Goal: Information Seeking & Learning: Learn about a topic

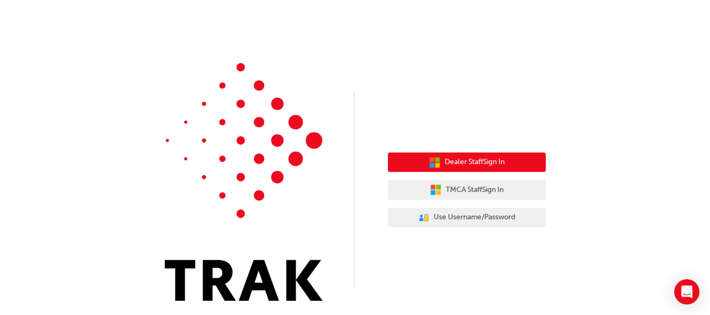
click at [431, 165] on icon "button" at bounding box center [432, 165] width 5 height 5
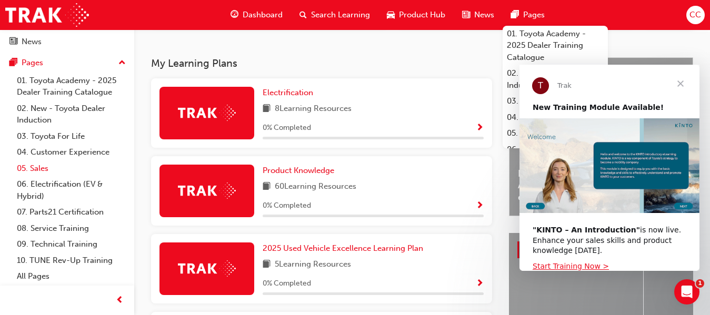
click at [49, 167] on link "05. Sales" at bounding box center [71, 169] width 117 height 16
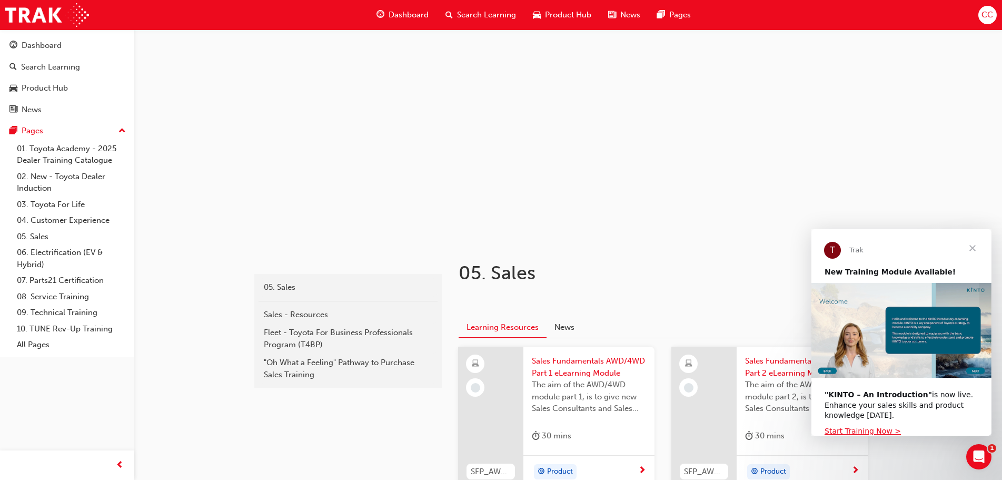
click at [719, 247] on span "Close" at bounding box center [973, 248] width 38 height 38
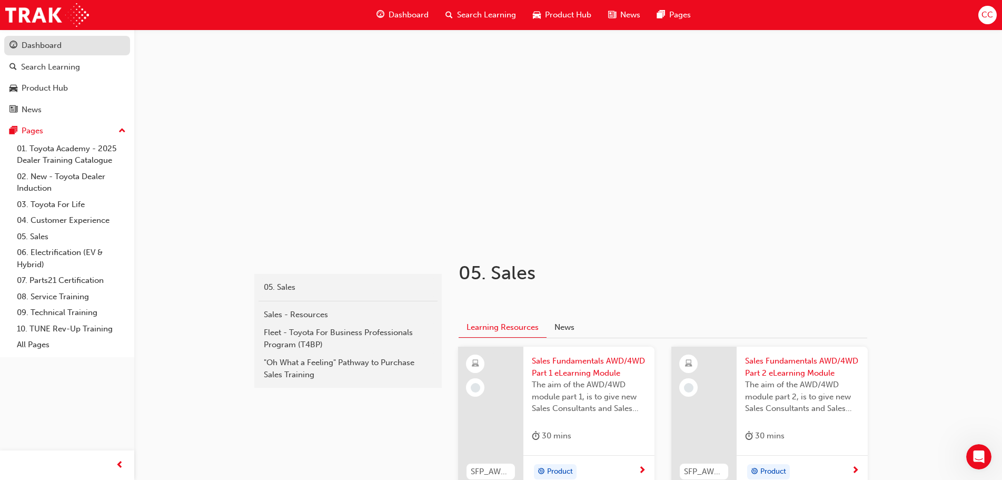
click at [57, 44] on div "Dashboard" at bounding box center [42, 46] width 40 height 12
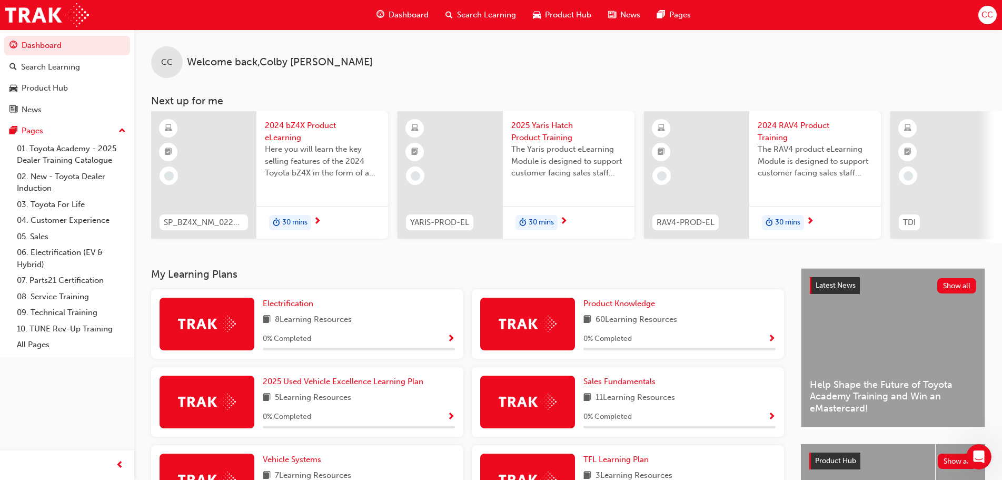
drag, startPoint x: 616, startPoint y: 248, endPoint x: 626, endPoint y: 247, distance: 10.0
click at [626, 247] on div "CC Welcome back , [PERSON_NAME] Next up for me SP_BZ4X_NM_0224_EL01 2024 bZ4X P…" at bounding box center [568, 148] width 868 height 239
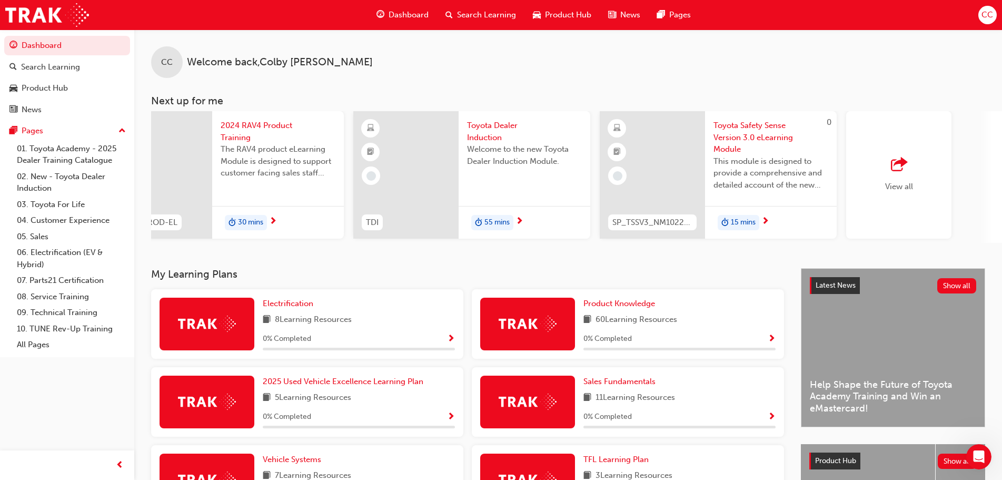
scroll to position [0, 593]
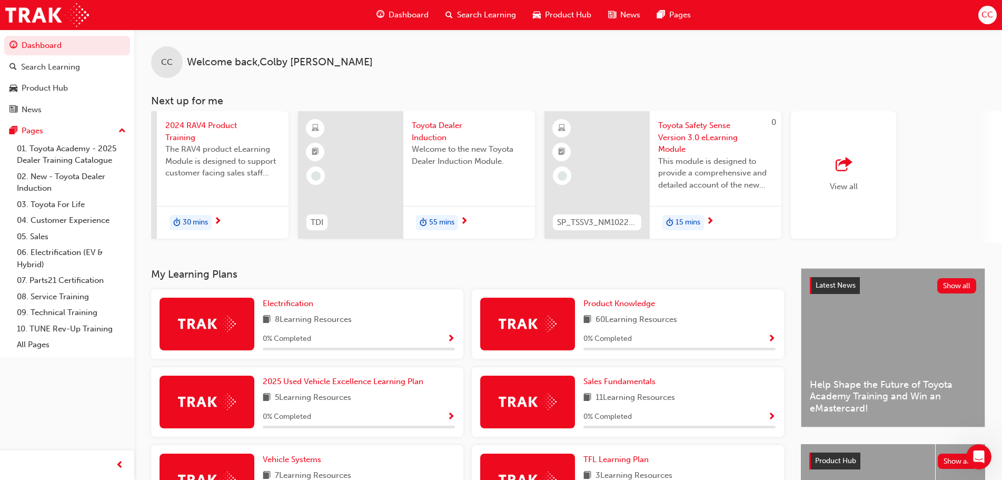
click at [719, 175] on div "View all" at bounding box center [843, 174] width 105 height 127
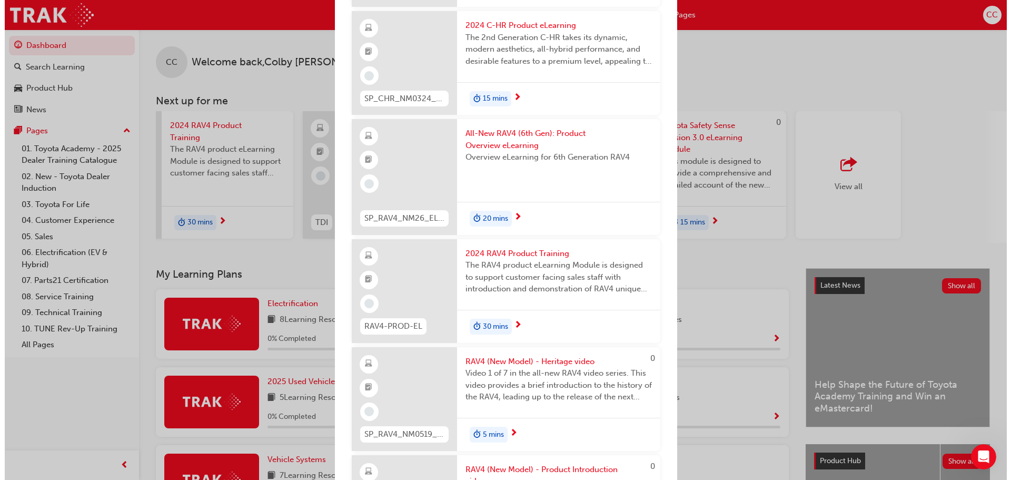
scroll to position [8216, 0]
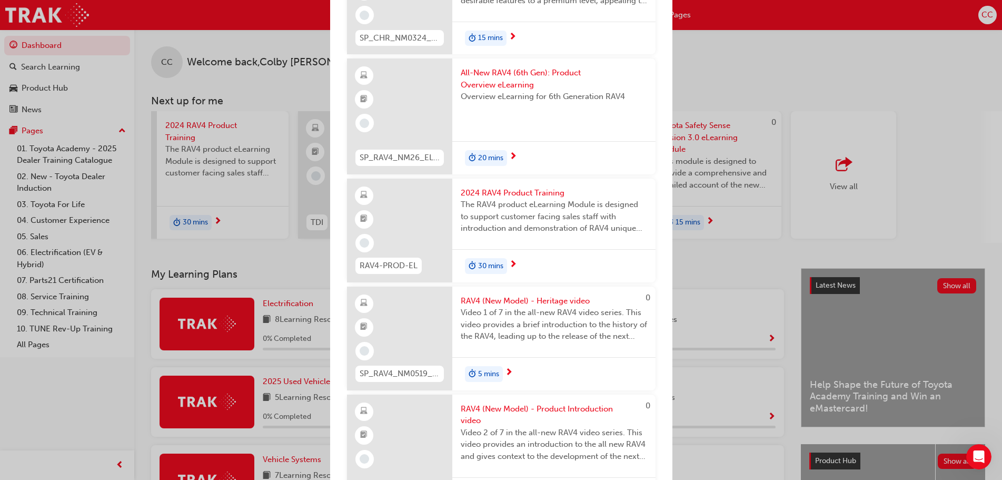
click at [514, 162] on span "next-icon" at bounding box center [513, 156] width 8 height 9
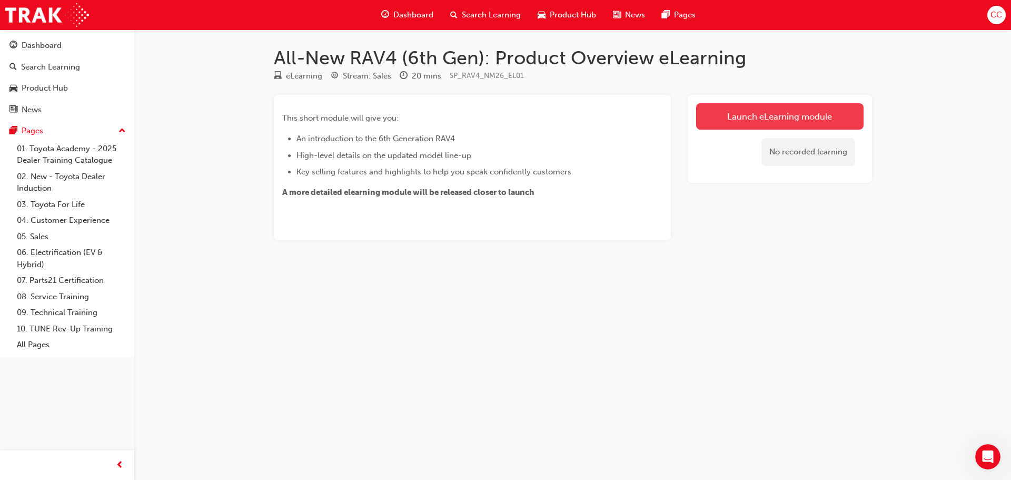
click at [719, 123] on link "Launch eLearning module" at bounding box center [779, 116] width 167 height 26
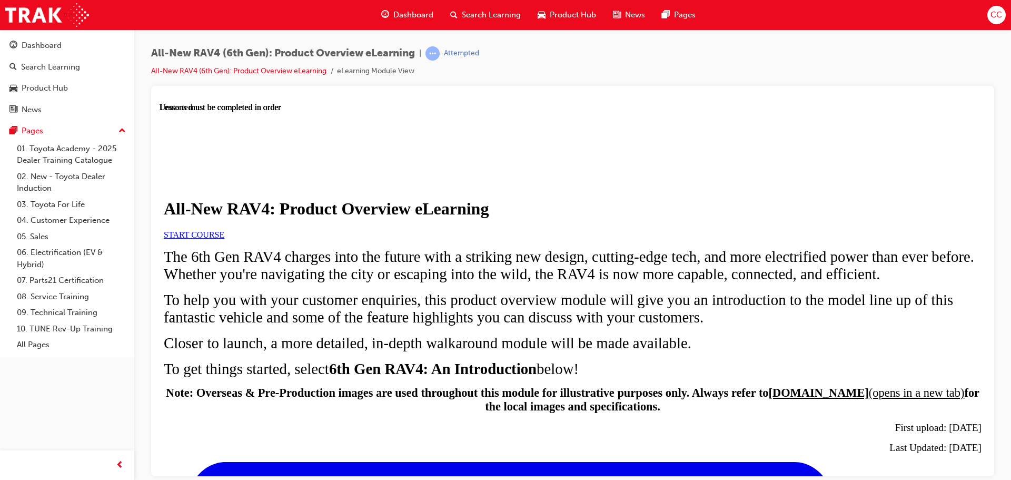
scroll to position [105, 0]
click at [224, 230] on link "START COURSE" at bounding box center [194, 234] width 61 height 9
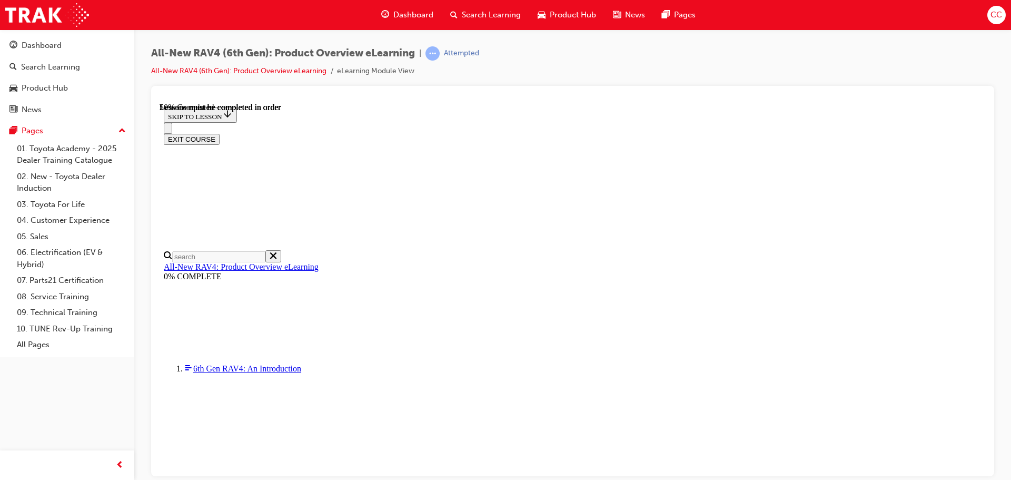
scroll to position [1053, 0]
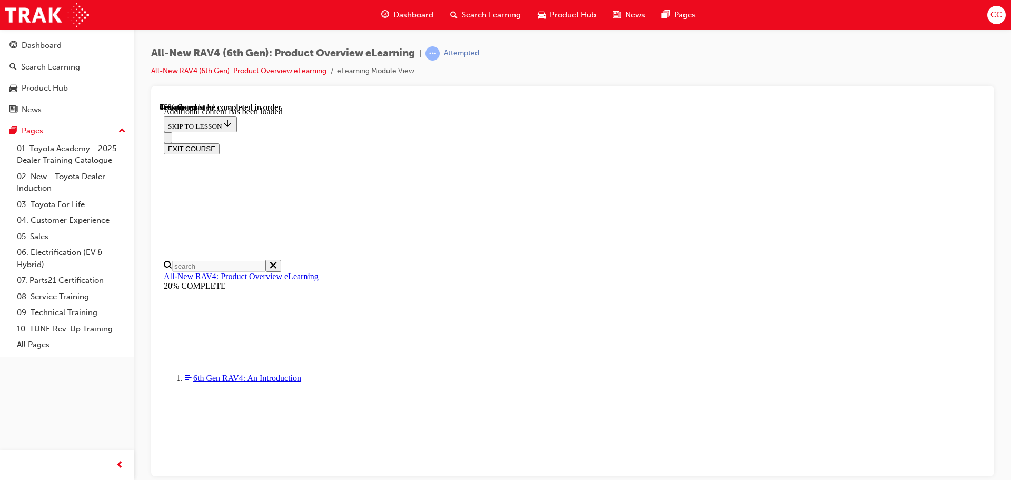
scroll to position [1053, 0]
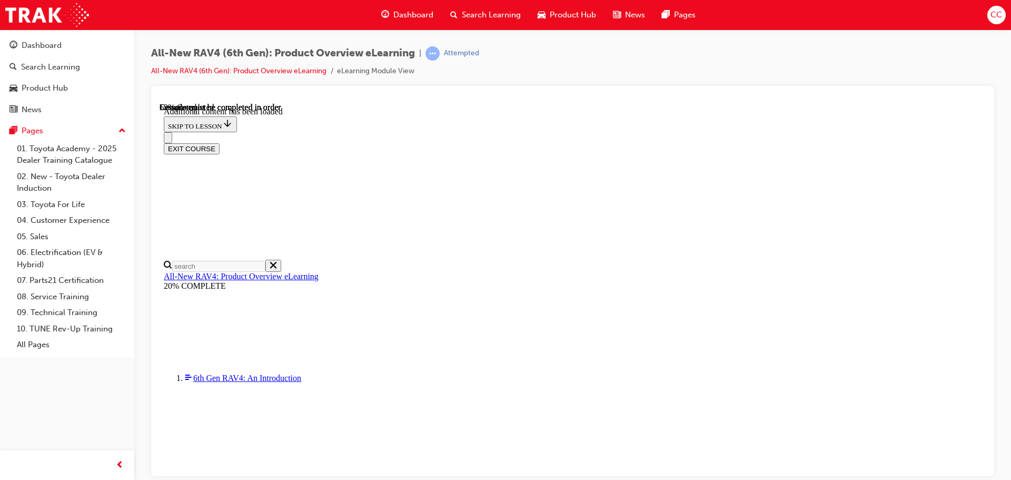
drag, startPoint x: 494, startPoint y: 262, endPoint x: 424, endPoint y: 262, distance: 70.0
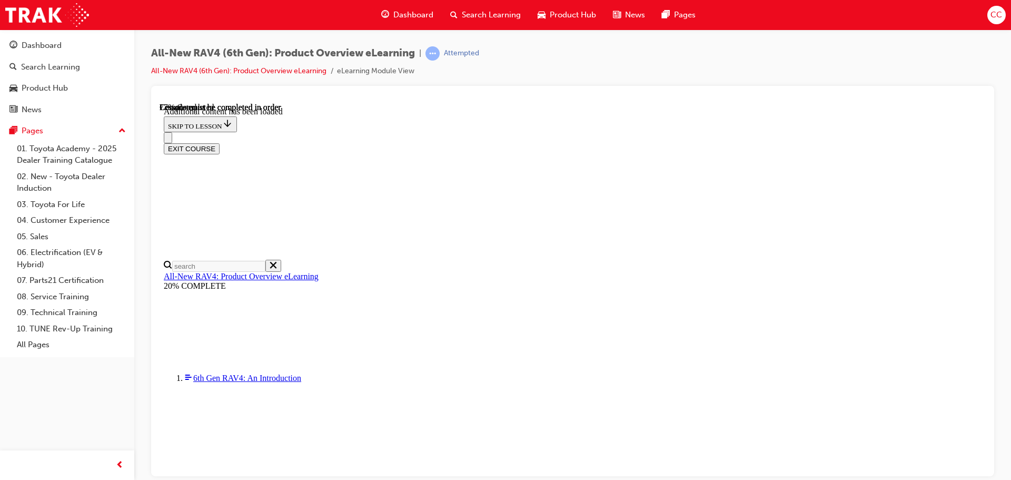
drag, startPoint x: 741, startPoint y: 261, endPoint x: 788, endPoint y: 255, distance: 47.2
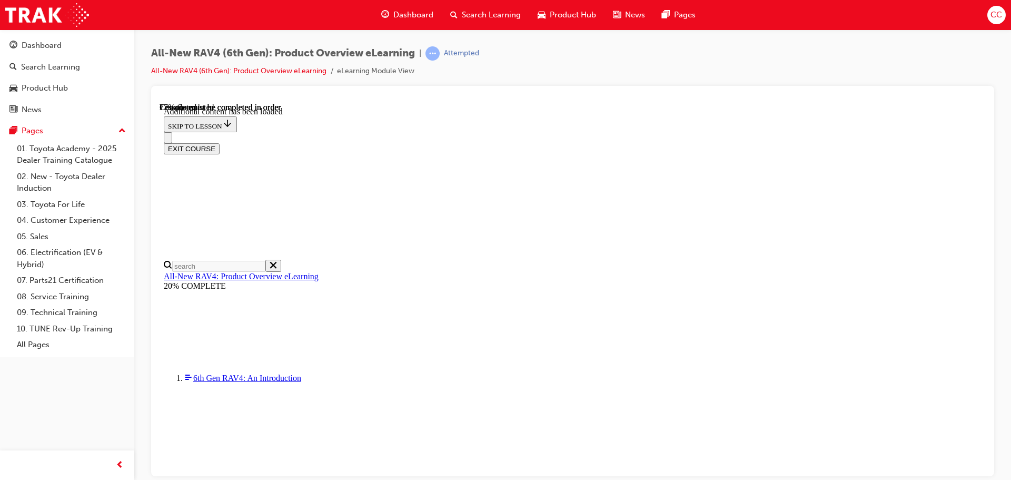
scroll to position [0, 152]
drag, startPoint x: 707, startPoint y: 261, endPoint x: 723, endPoint y: 260, distance: 16.4
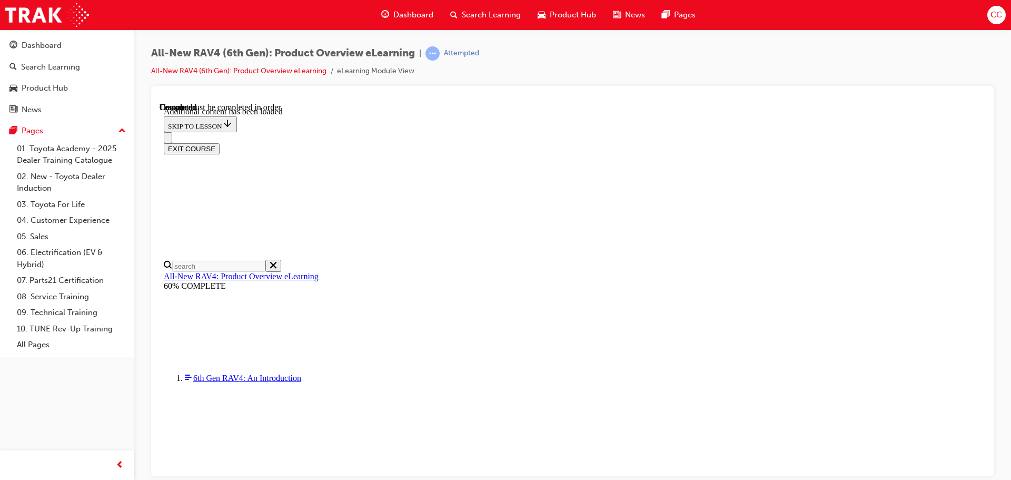
scroll to position [758, 0]
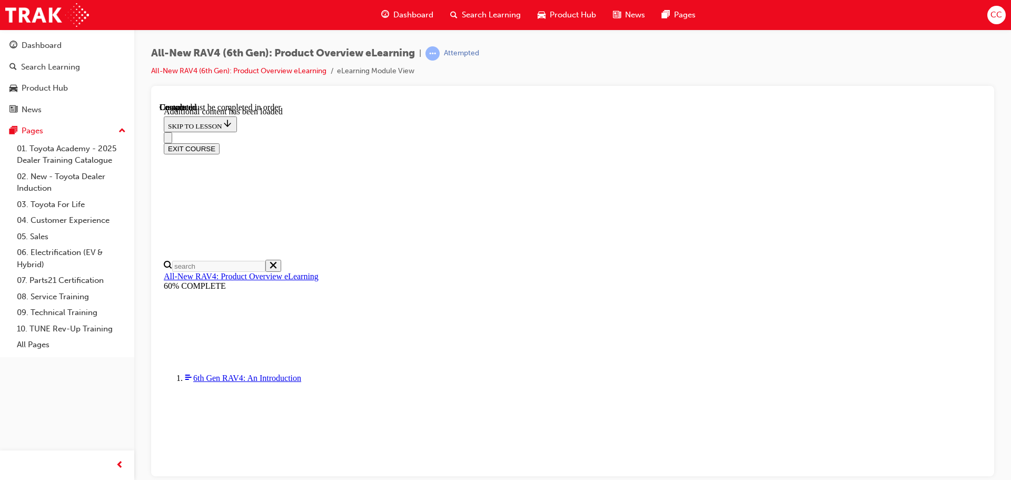
radio input "true"
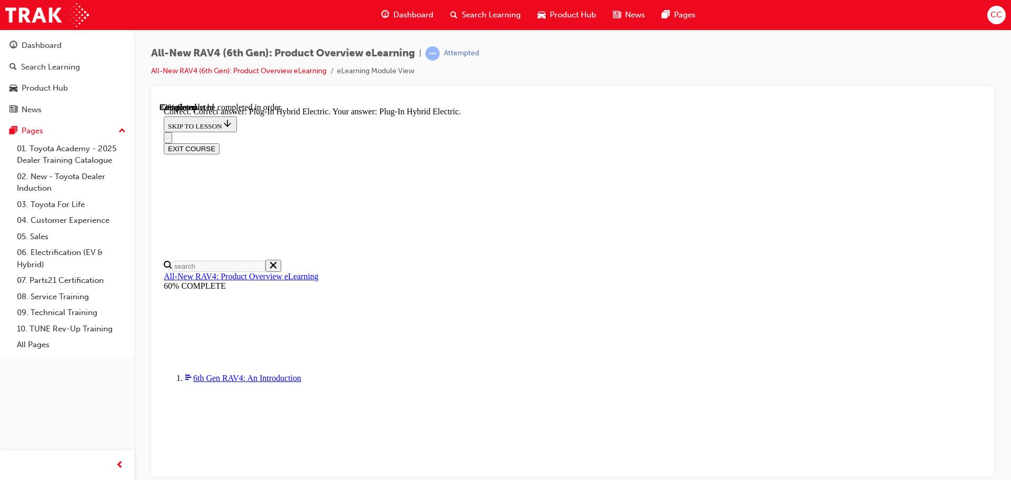
radio input "true"
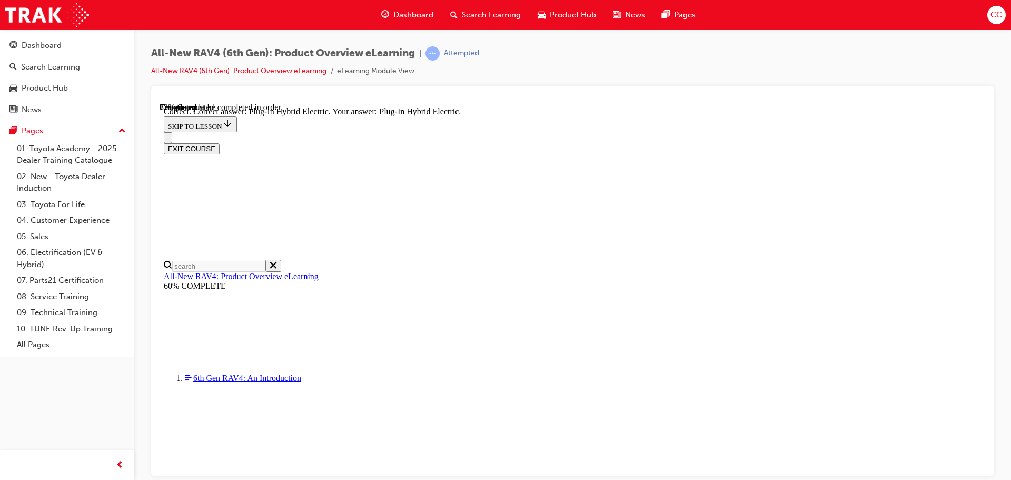
radio input "true"
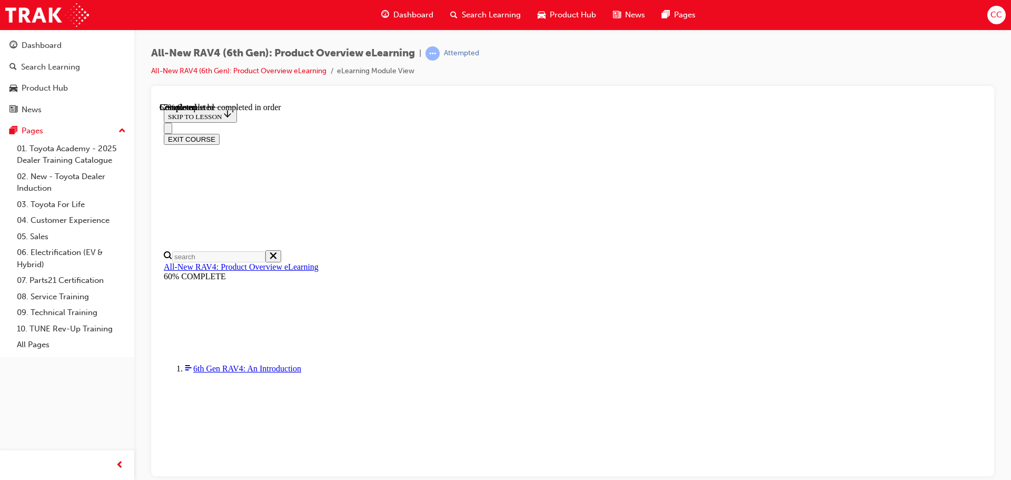
scroll to position [316, 0]
checkbox input "true"
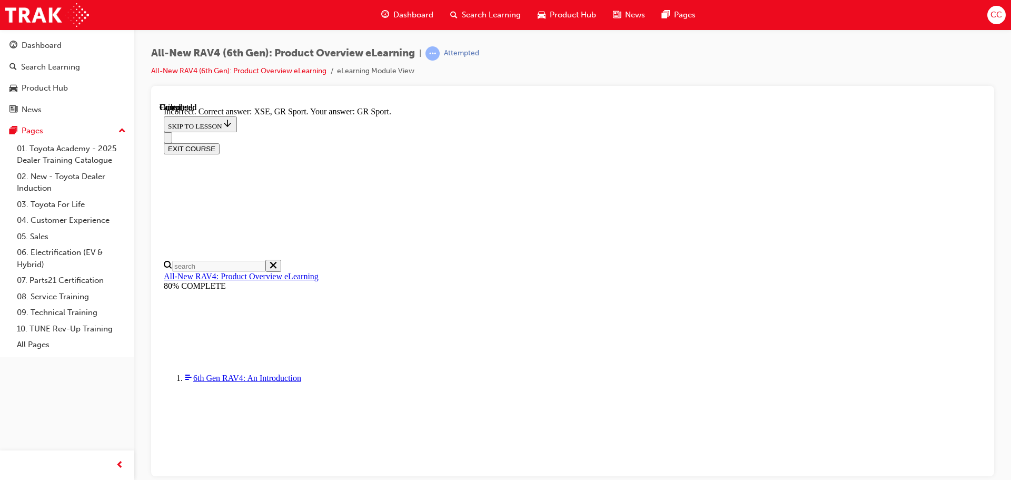
scroll to position [413, 0]
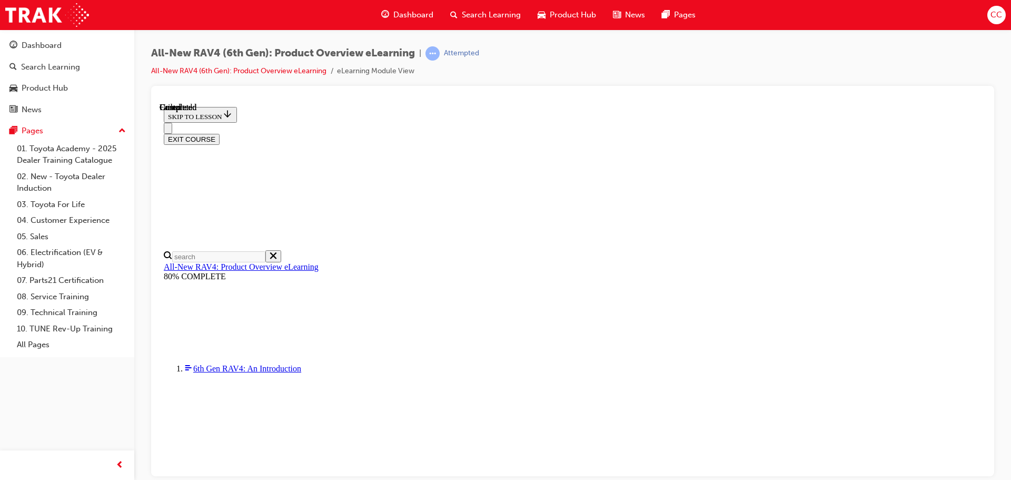
scroll to position [206, 0]
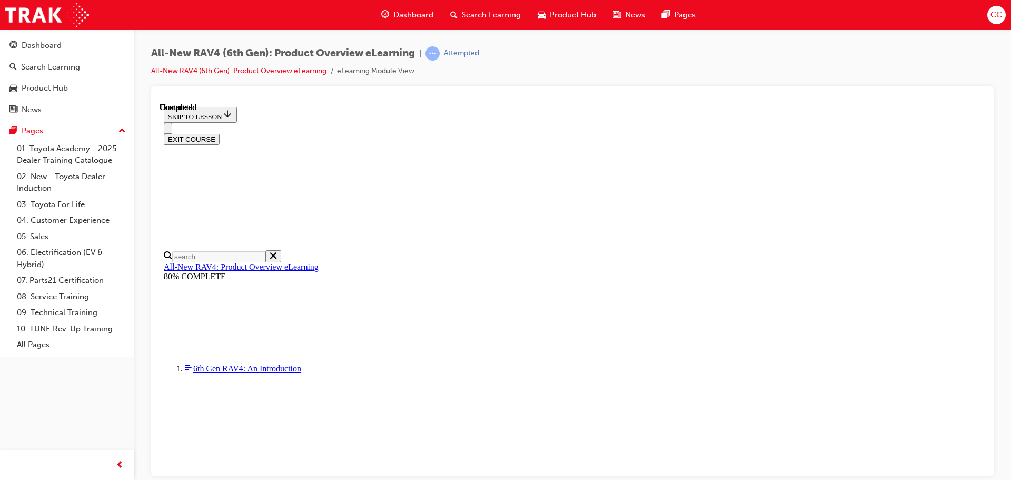
scroll to position [270, 0]
drag, startPoint x: 589, startPoint y: 276, endPoint x: 597, endPoint y: 285, distance: 11.6
radio input "true"
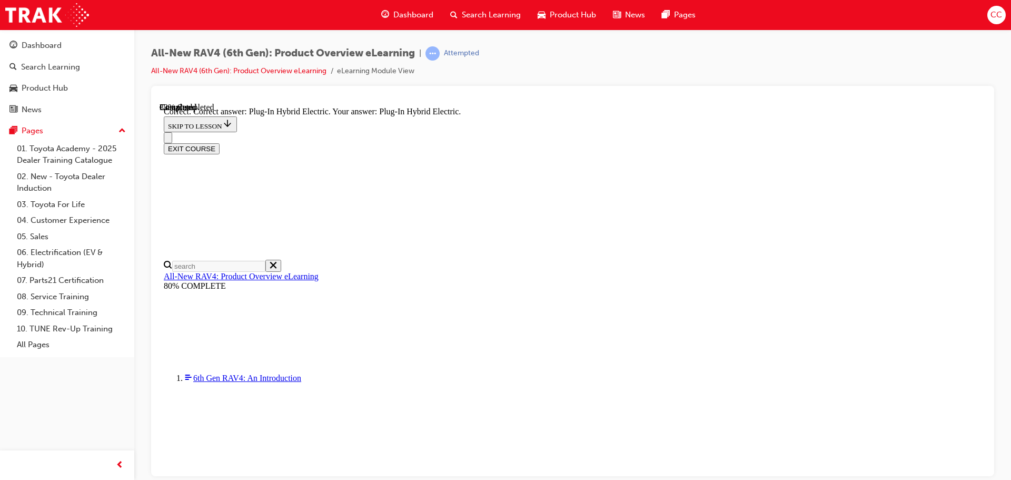
scroll to position [334, 0]
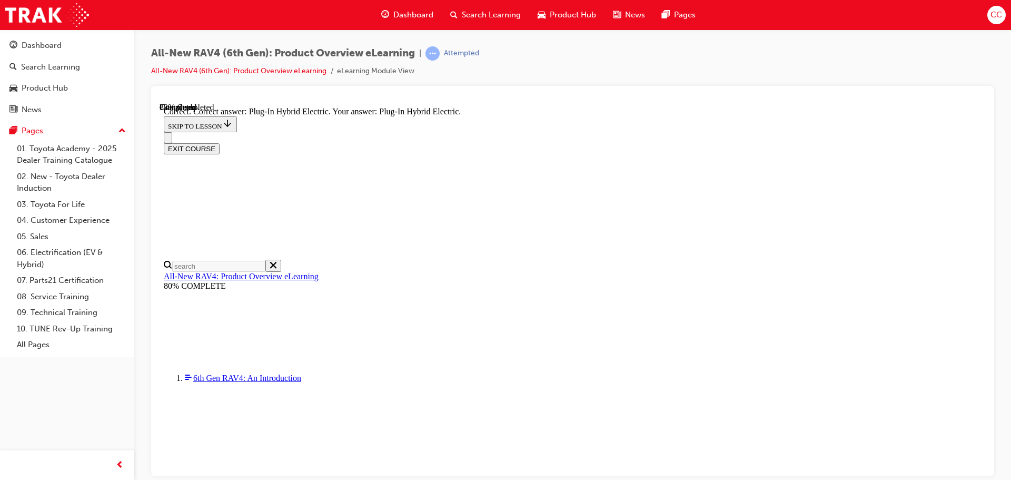
radio input "true"
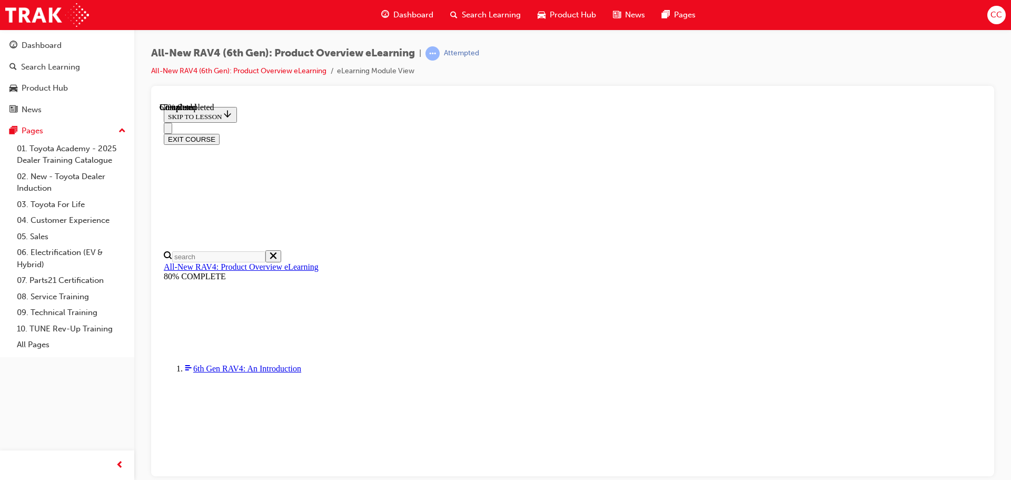
scroll to position [316, 0]
checkbox input "true"
drag, startPoint x: 558, startPoint y: 367, endPoint x: 592, endPoint y: 351, distance: 37.5
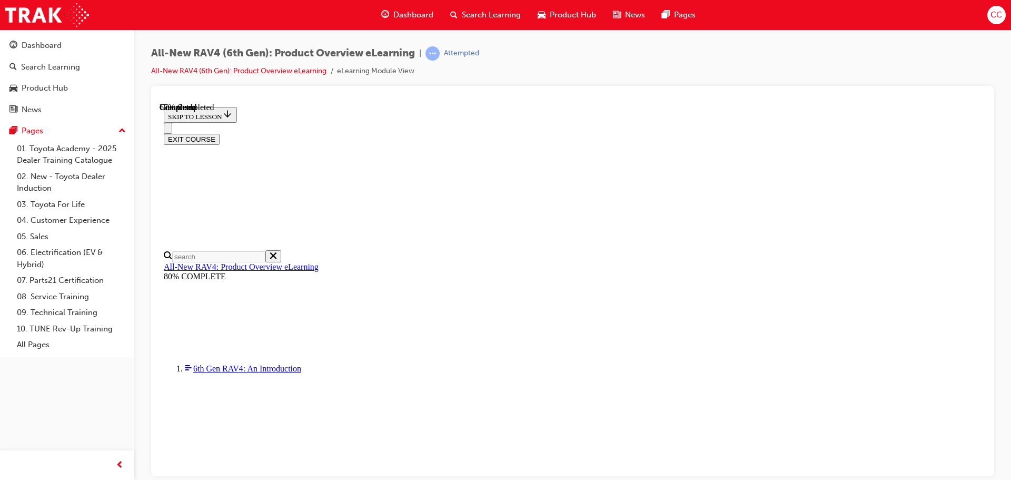
checkbox input "true"
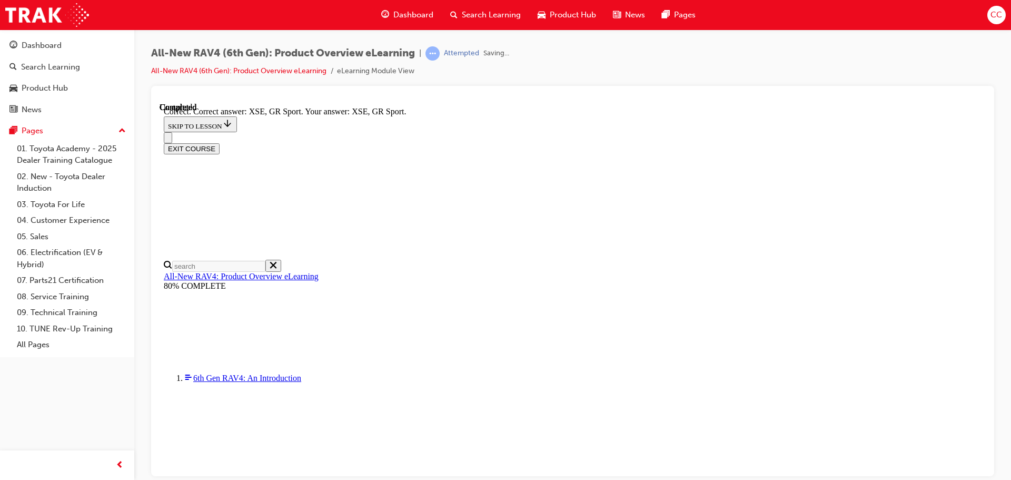
scroll to position [413, 0]
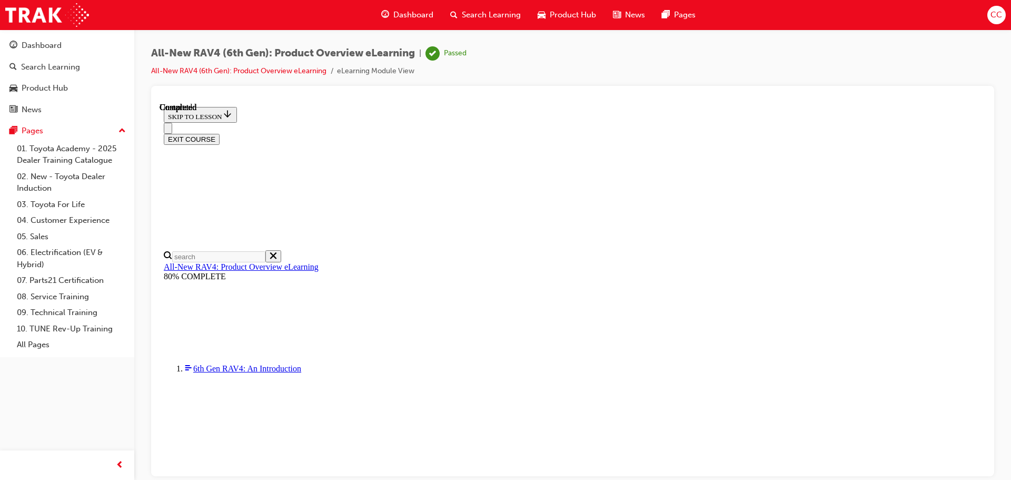
scroll to position [33, 0]
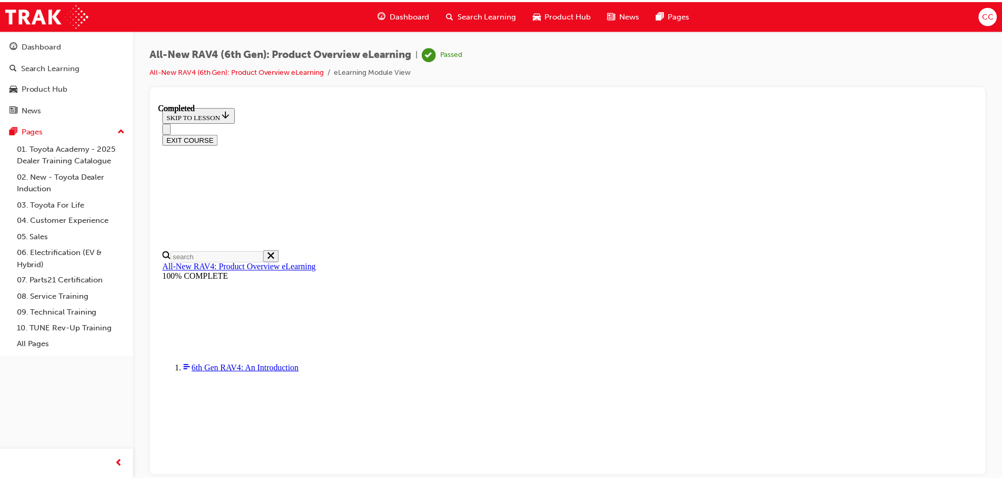
scroll to position [331, 0]
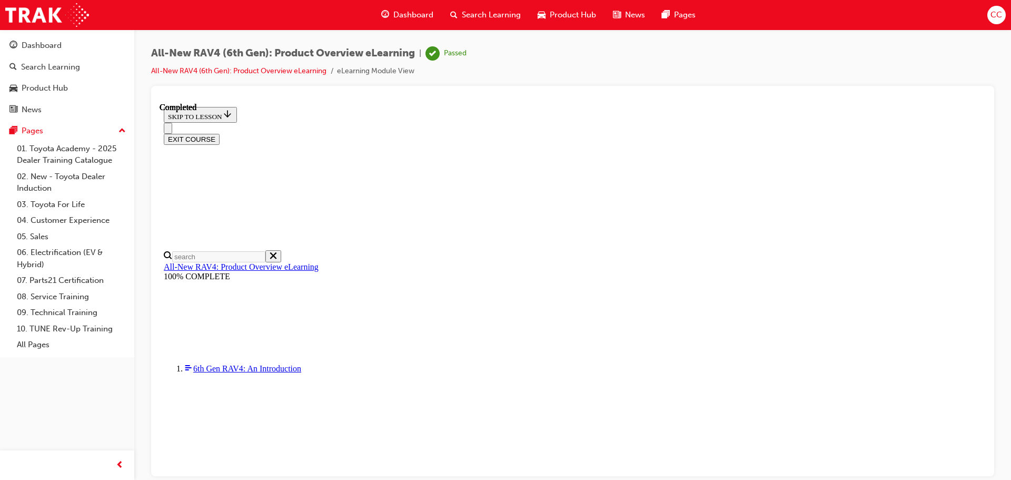
drag, startPoint x: 63, startPoint y: 50, endPoint x: 72, endPoint y: 56, distance: 10.9
click at [64, 50] on div "Dashboard" at bounding box center [66, 45] width 115 height 13
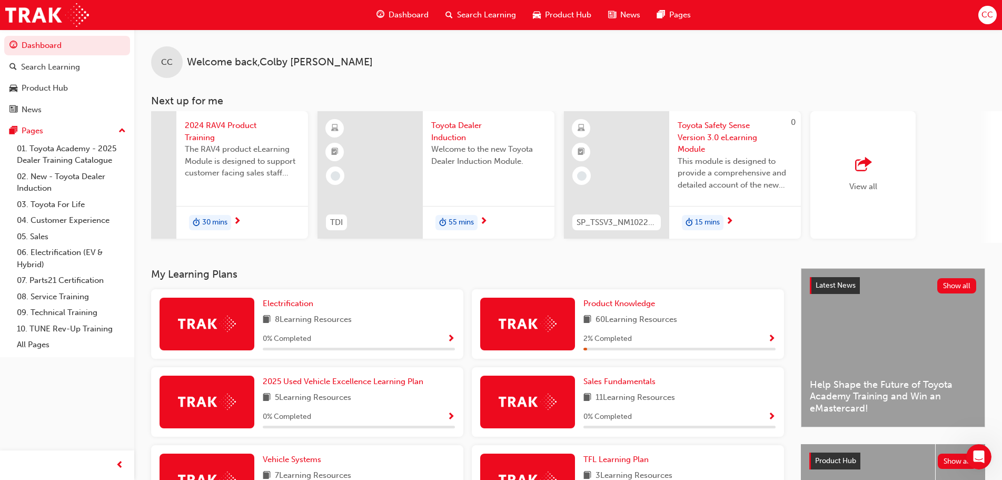
scroll to position [0, 603]
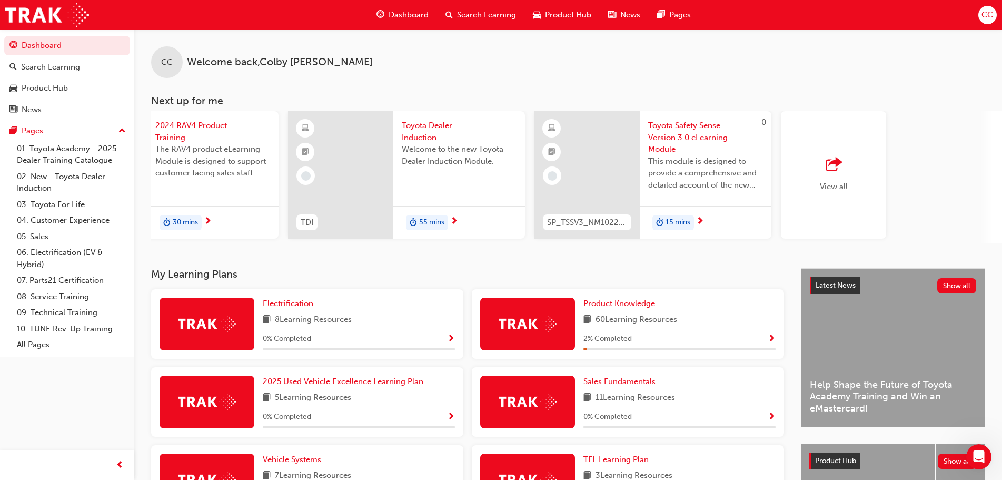
click at [675, 222] on span "15 mins" at bounding box center [678, 222] width 25 height 12
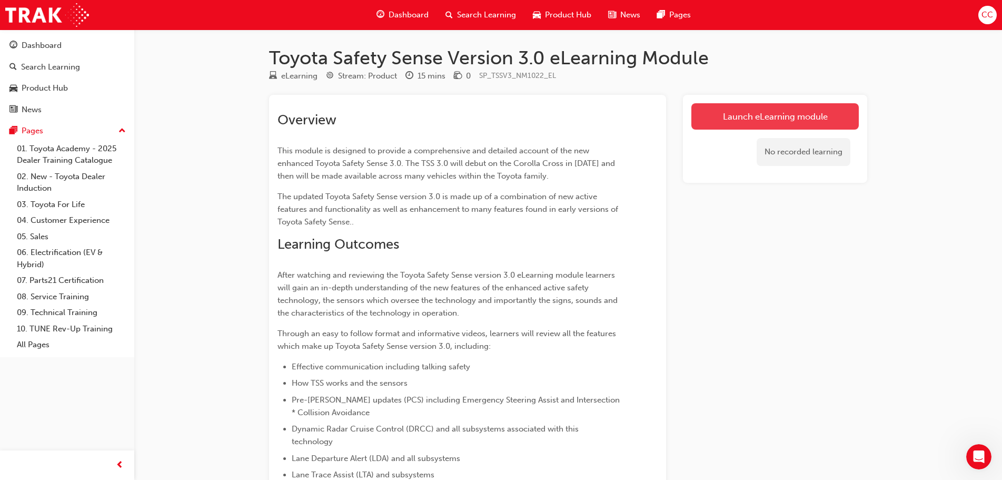
click at [719, 123] on link "Launch eLearning module" at bounding box center [775, 116] width 167 height 26
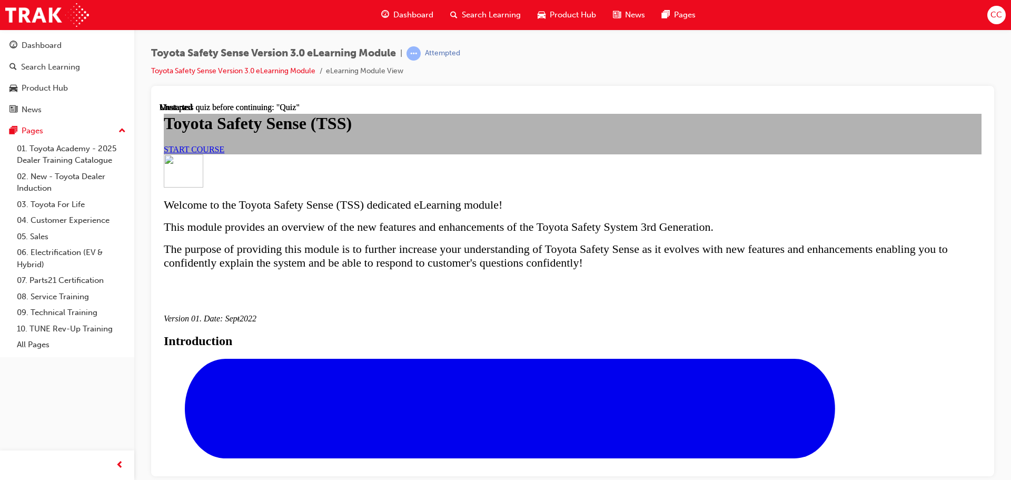
scroll to position [474, 0]
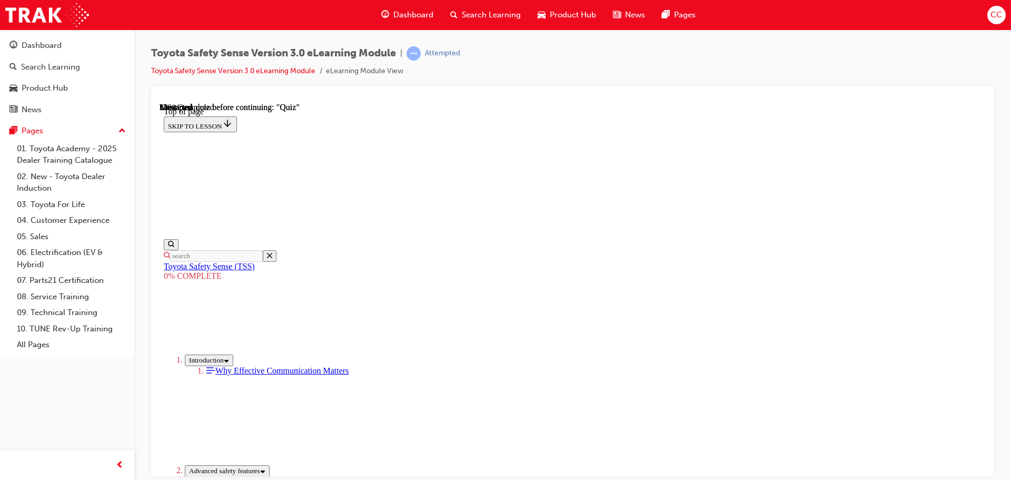
scroll to position [295, 0]
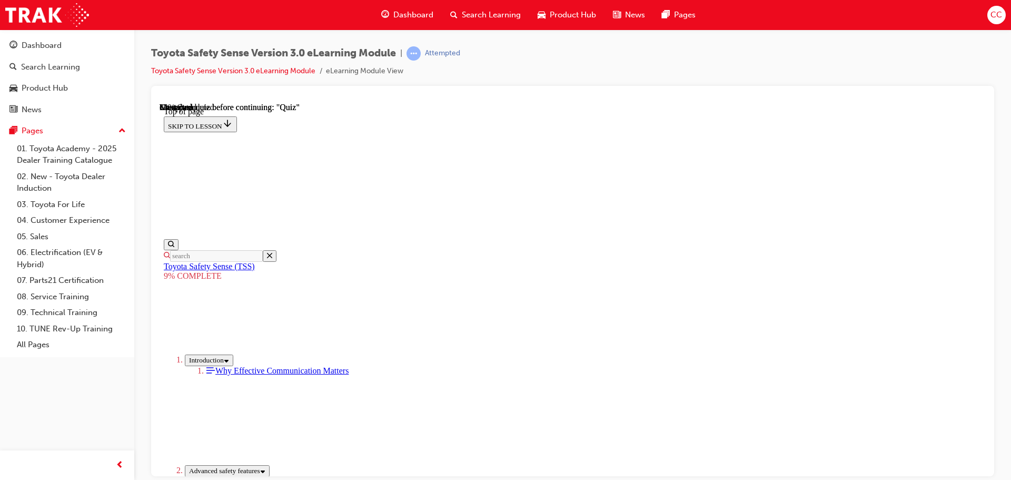
scroll to position [948, 0]
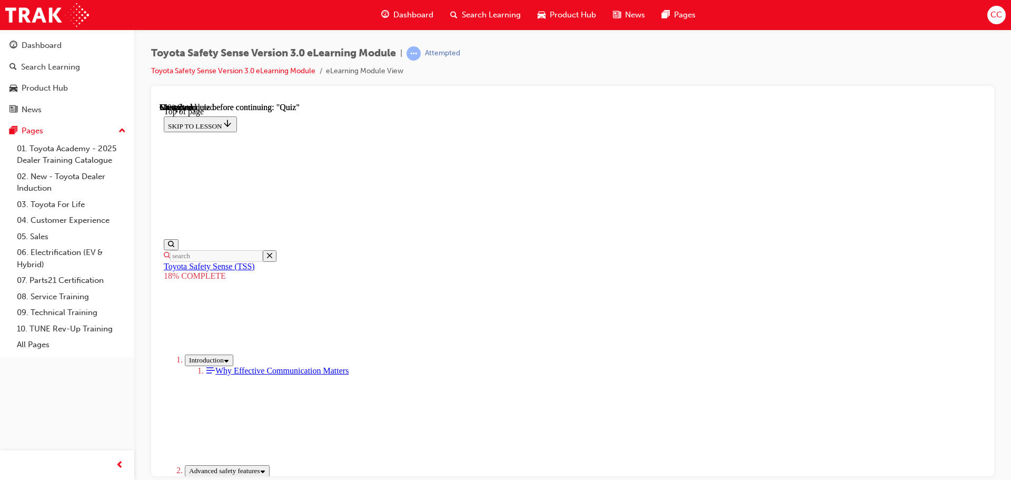
drag, startPoint x: 626, startPoint y: 291, endPoint x: 504, endPoint y: 445, distance: 196.4
drag, startPoint x: 643, startPoint y: 250, endPoint x: 555, endPoint y: 351, distance: 134.0
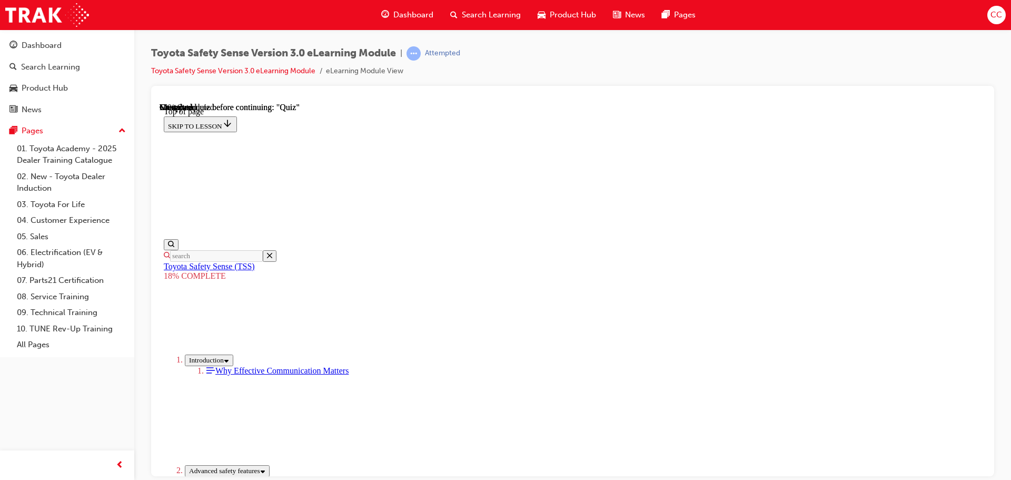
drag, startPoint x: 655, startPoint y: 243, endPoint x: 502, endPoint y: 410, distance: 225.9
drag, startPoint x: 655, startPoint y: 247, endPoint x: 553, endPoint y: 371, distance: 160.9
drag, startPoint x: 667, startPoint y: 241, endPoint x: 525, endPoint y: 368, distance: 190.6
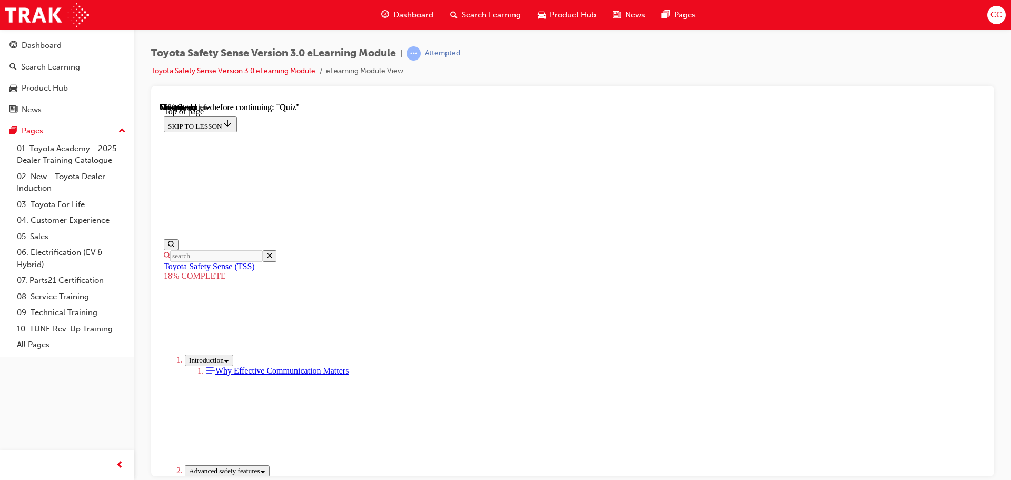
drag, startPoint x: 647, startPoint y: 234, endPoint x: 640, endPoint y: 236, distance: 7.7
drag, startPoint x: 661, startPoint y: 237, endPoint x: 558, endPoint y: 358, distance: 158.8
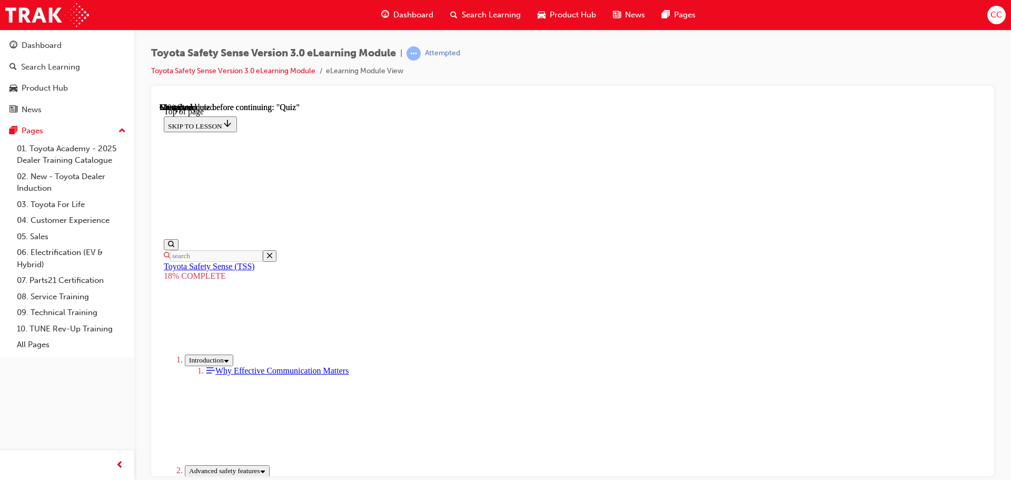
drag, startPoint x: 664, startPoint y: 228, endPoint x: 759, endPoint y: 329, distance: 139.0
drag, startPoint x: 655, startPoint y: 249, endPoint x: 539, endPoint y: 381, distance: 175.0
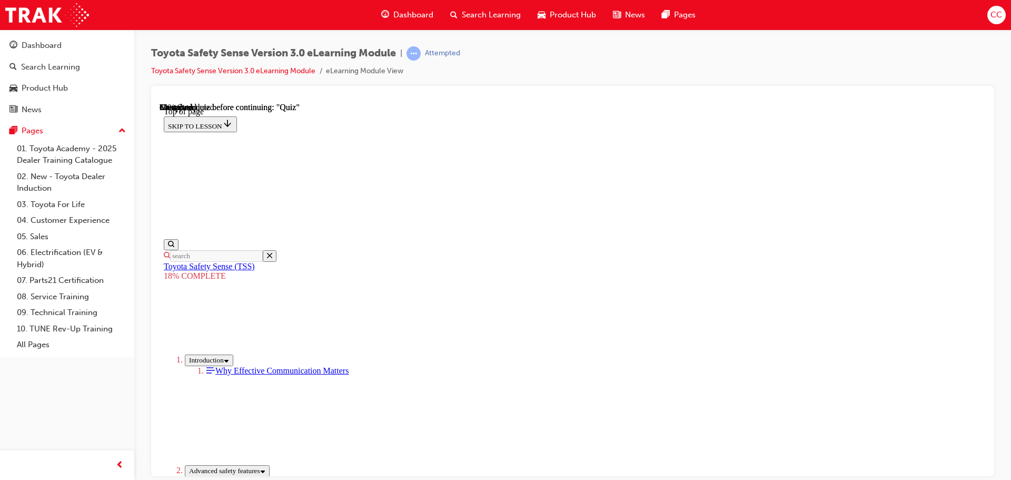
drag, startPoint x: 650, startPoint y: 274, endPoint x: 511, endPoint y: 438, distance: 214.8
drag, startPoint x: 614, startPoint y: 210, endPoint x: 539, endPoint y: 282, distance: 103.9
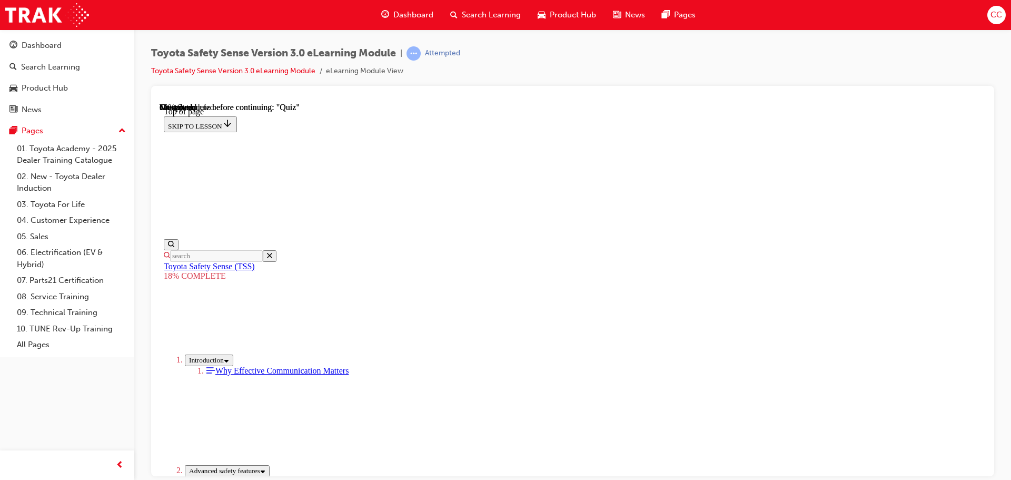
drag, startPoint x: 633, startPoint y: 183, endPoint x: 491, endPoint y: 335, distance: 207.6
drag, startPoint x: 626, startPoint y: 193, endPoint x: 563, endPoint y: 252, distance: 86.1
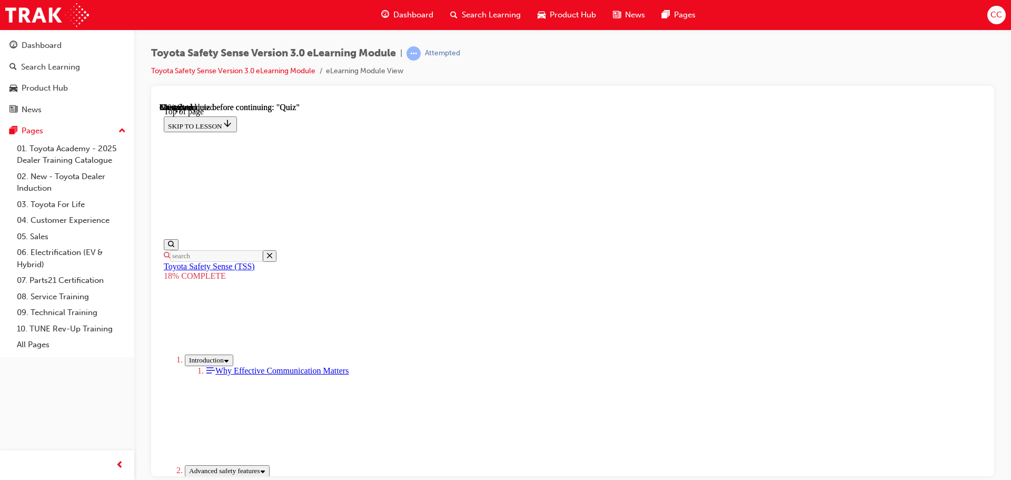
drag, startPoint x: 635, startPoint y: 185, endPoint x: 509, endPoint y: 320, distance: 183.7
drag, startPoint x: 622, startPoint y: 204, endPoint x: 510, endPoint y: 329, distance: 167.5
drag, startPoint x: 637, startPoint y: 185, endPoint x: 513, endPoint y: 317, distance: 181.5
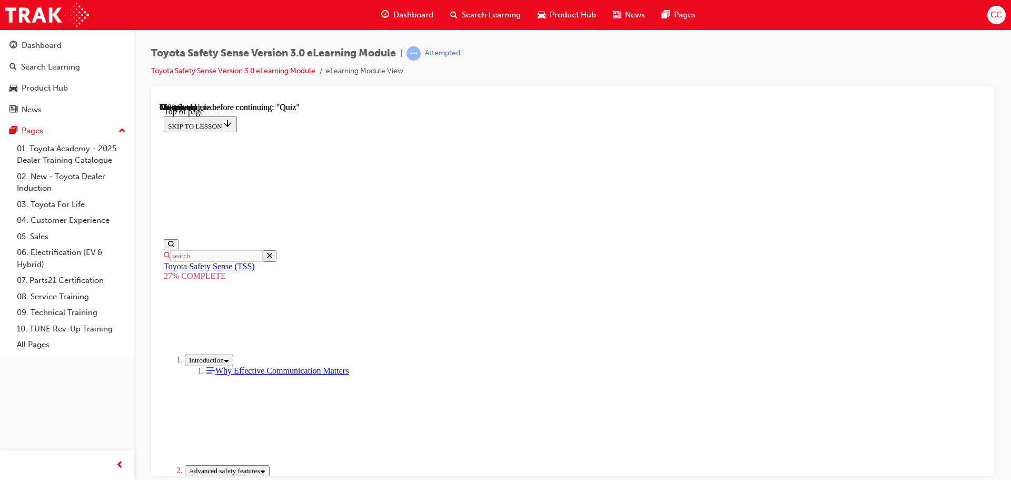
drag, startPoint x: 907, startPoint y: 422, endPoint x: 911, endPoint y: 427, distance: 6.0
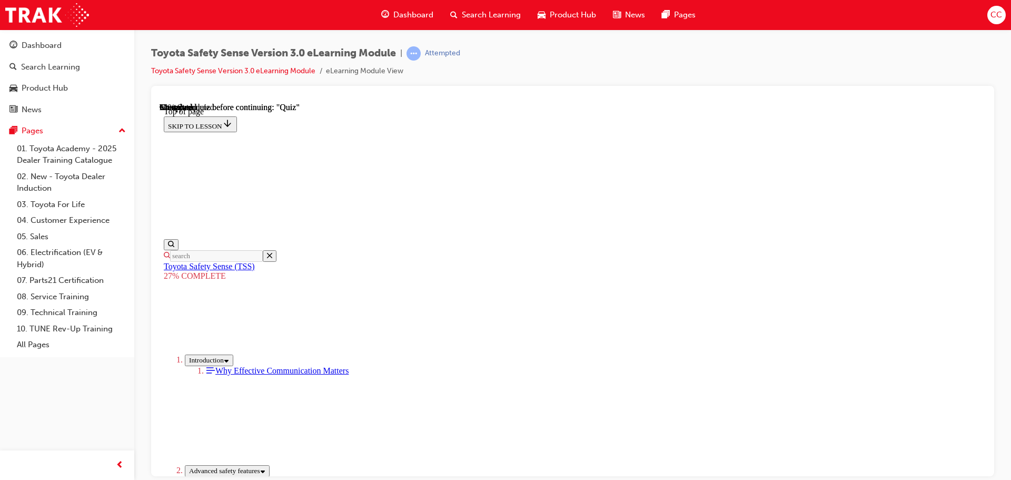
scroll to position [2891, 0]
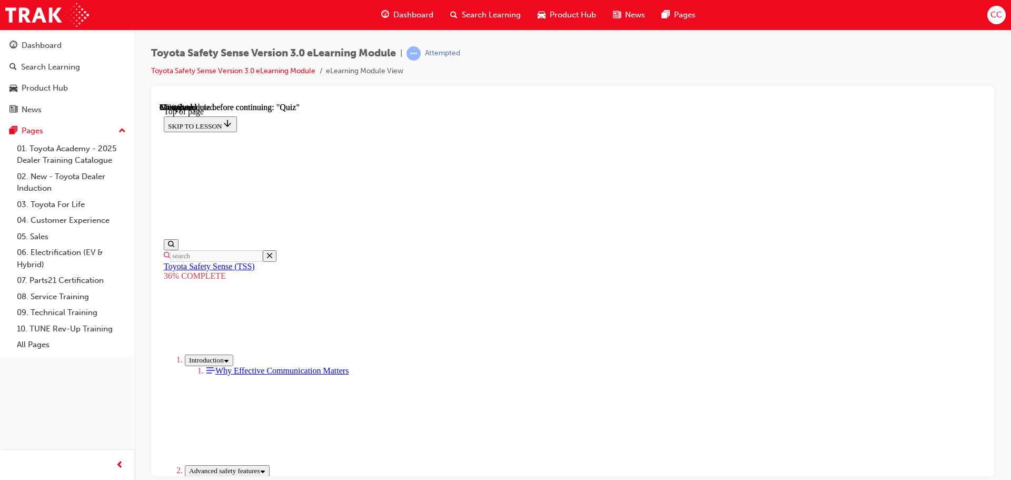
drag, startPoint x: 366, startPoint y: 402, endPoint x: 438, endPoint y: 384, distance: 74.3
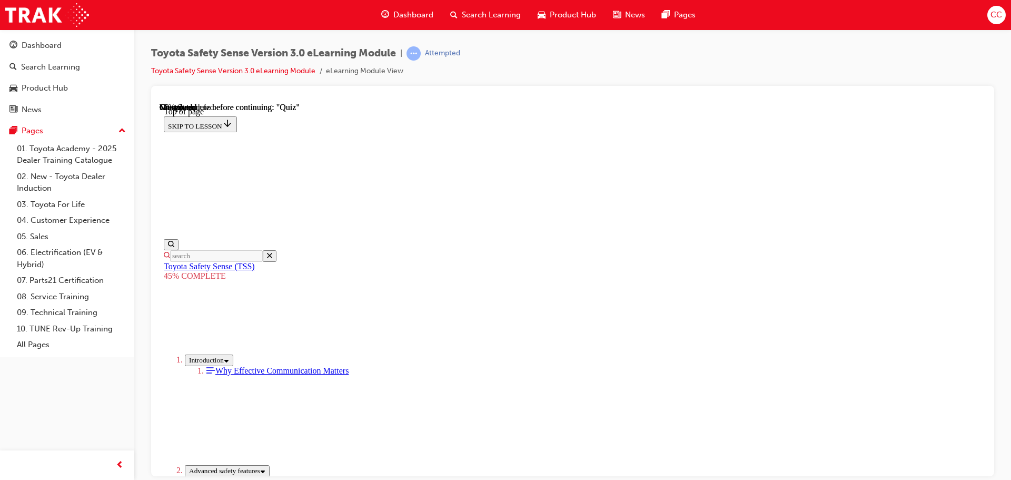
scroll to position [1091, 0]
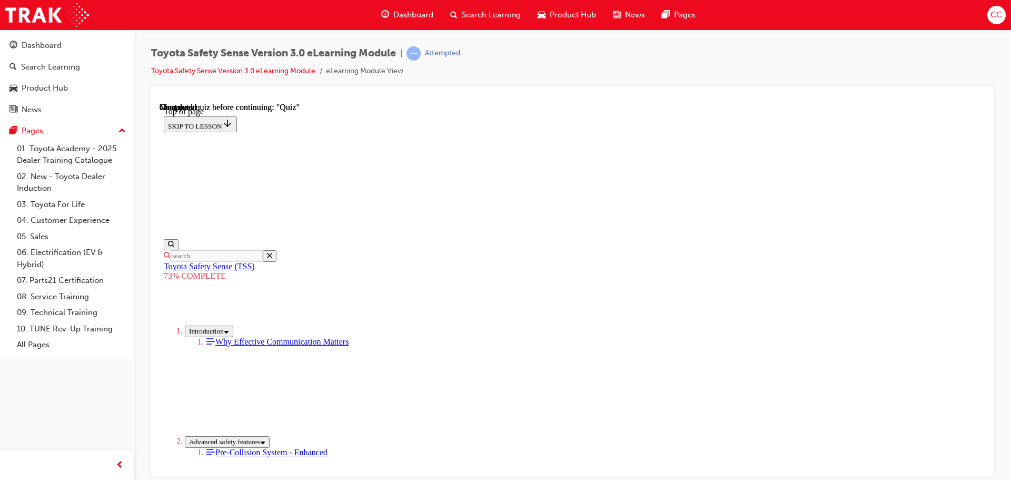
scroll to position [200, 0]
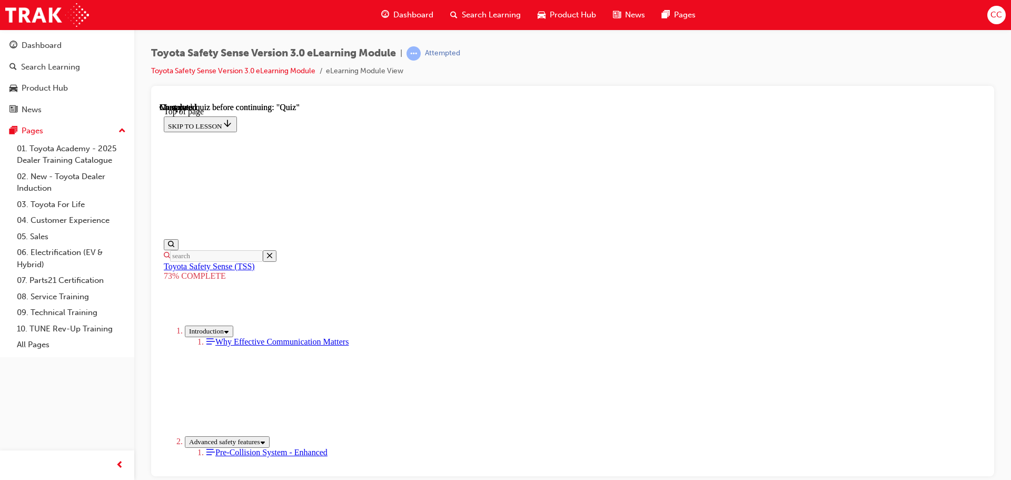
scroll to position [358, 0]
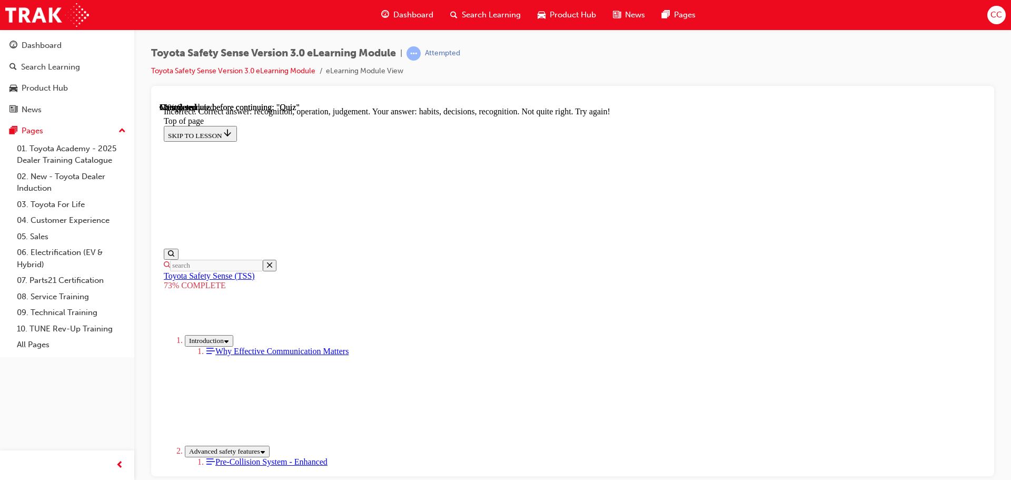
scroll to position [180, 0]
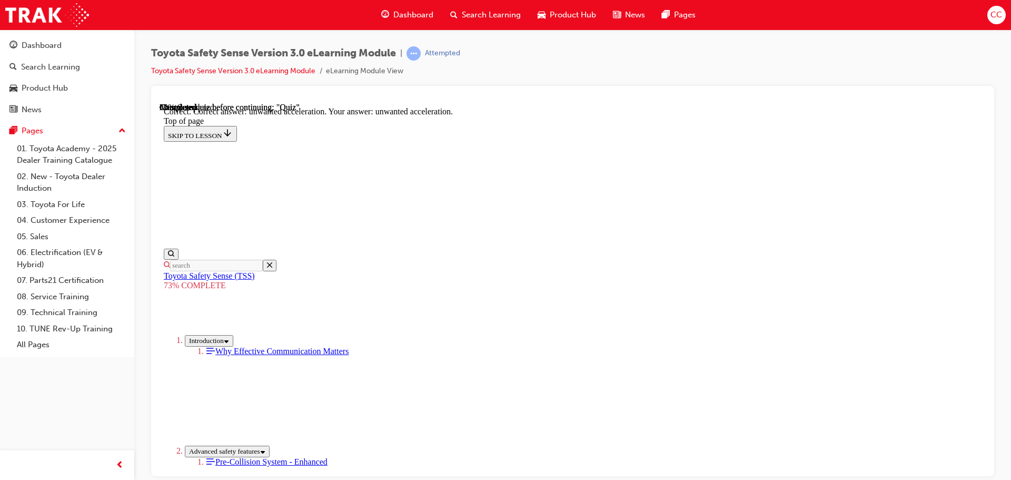
scroll to position [271, 0]
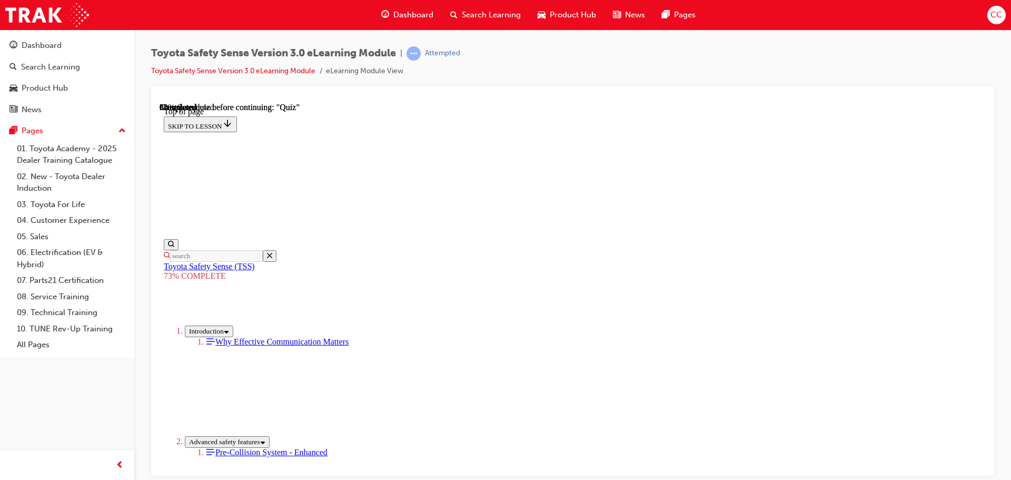
scroll to position [144, 0]
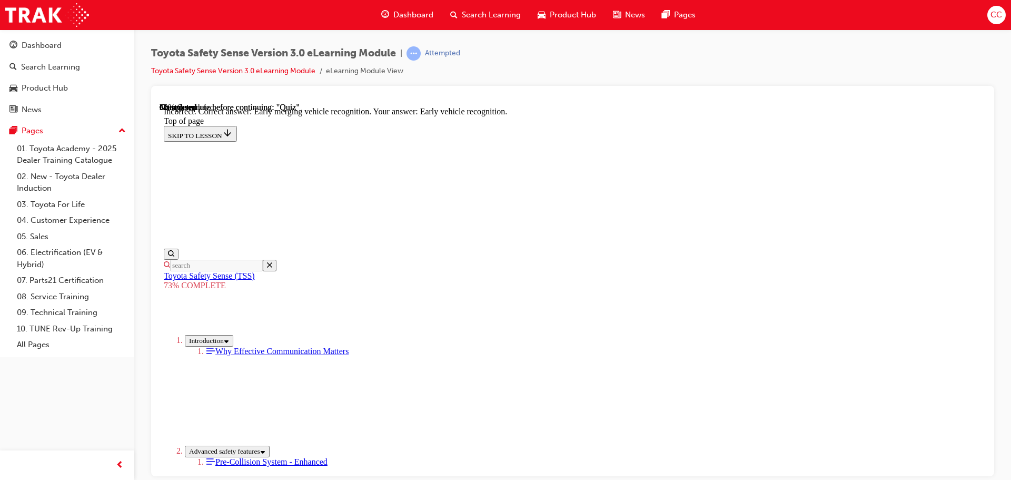
scroll to position [271, 0]
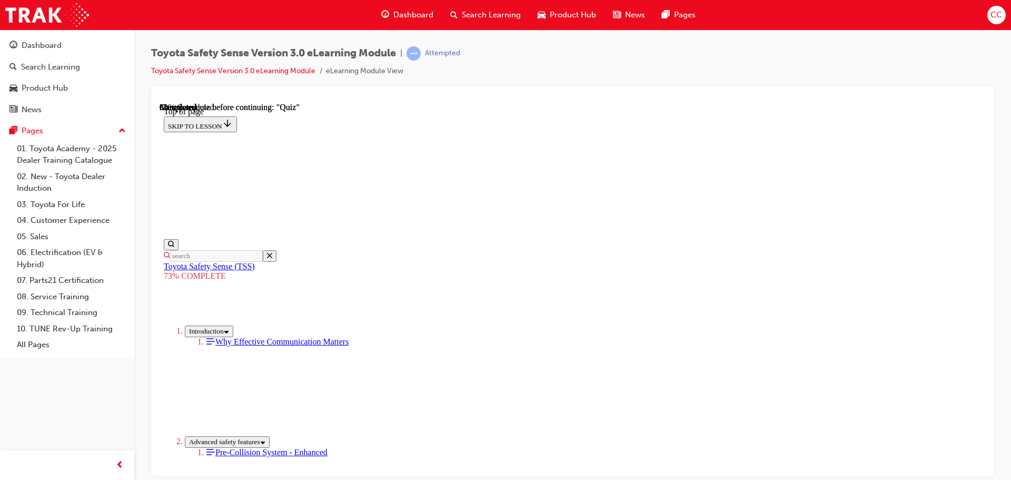
scroll to position [144, 0]
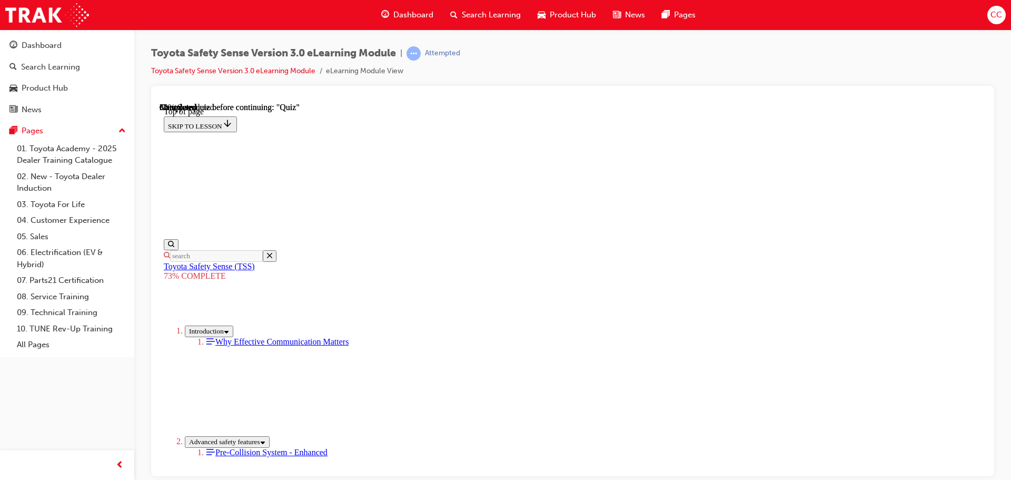
scroll to position [91, 0]
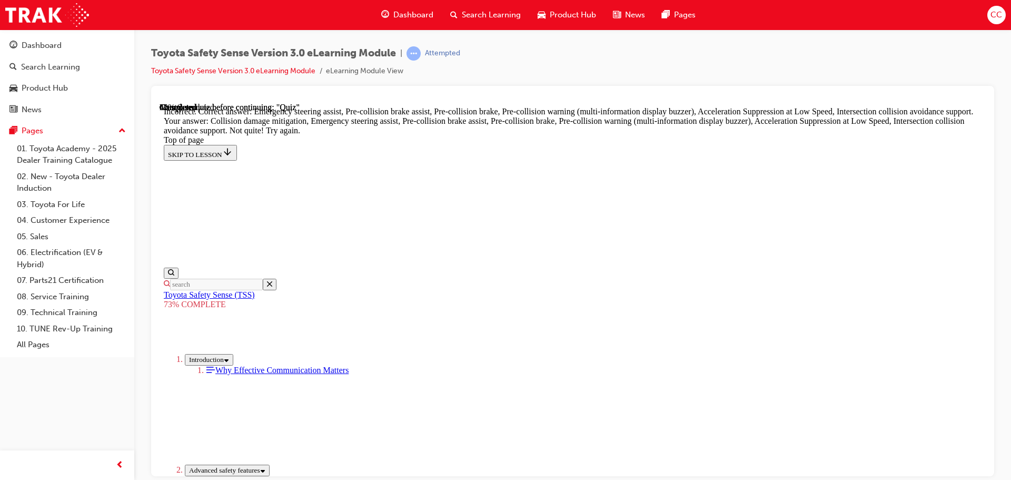
scroll to position [180, 0]
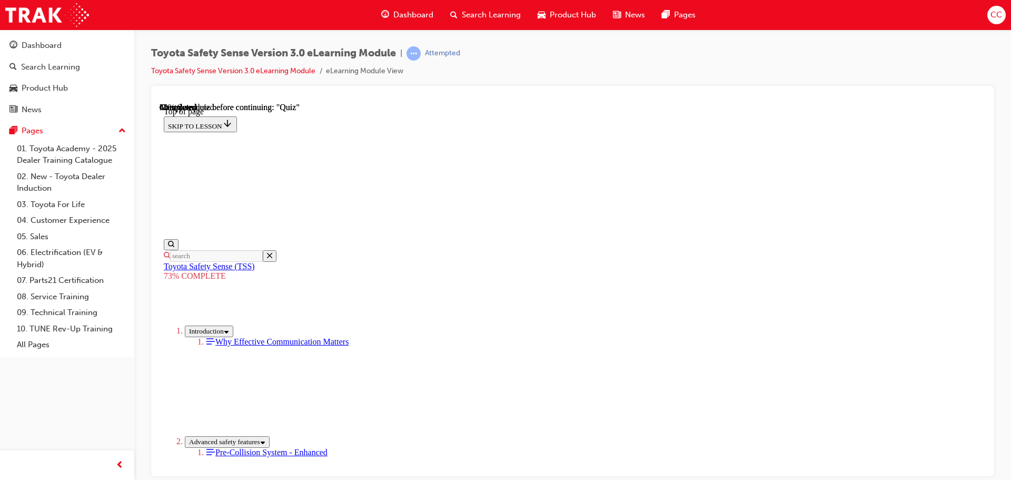
scroll to position [144, 0]
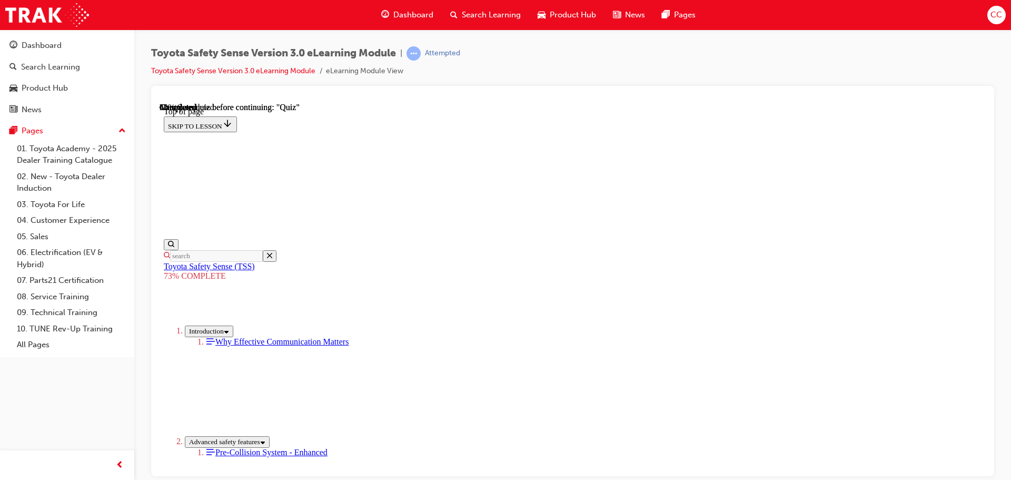
drag, startPoint x: 569, startPoint y: 340, endPoint x: 618, endPoint y: 381, distance: 63.9
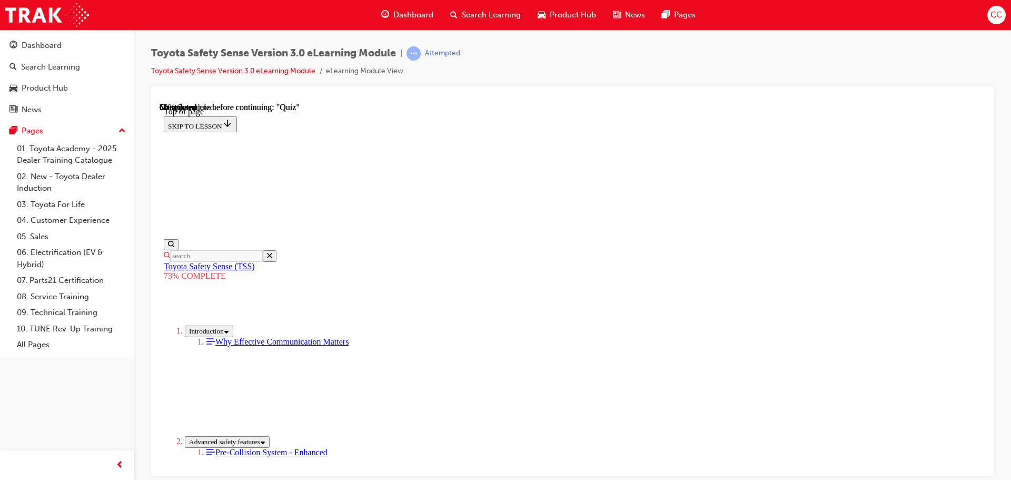
scroll to position [196, 0]
drag, startPoint x: 636, startPoint y: 389, endPoint x: 641, endPoint y: 401, distance: 12.5
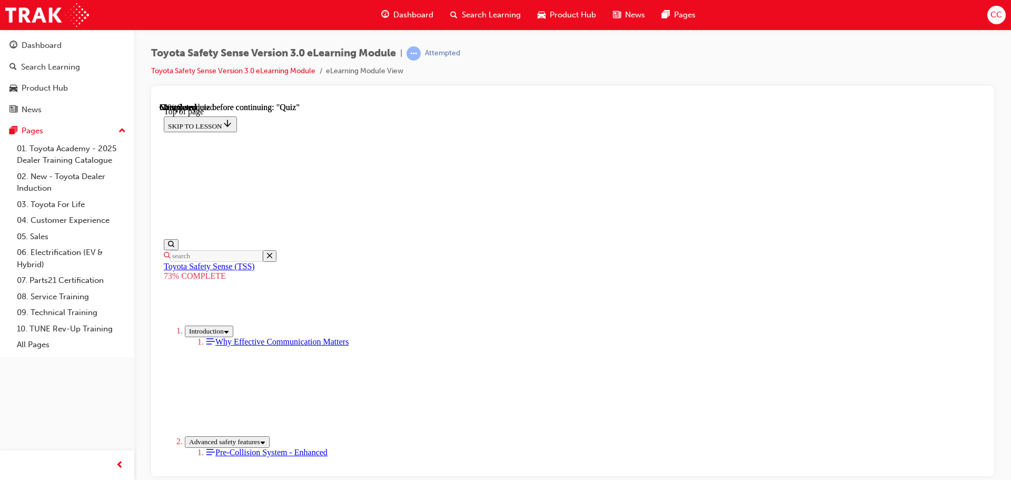
scroll to position [38, 0]
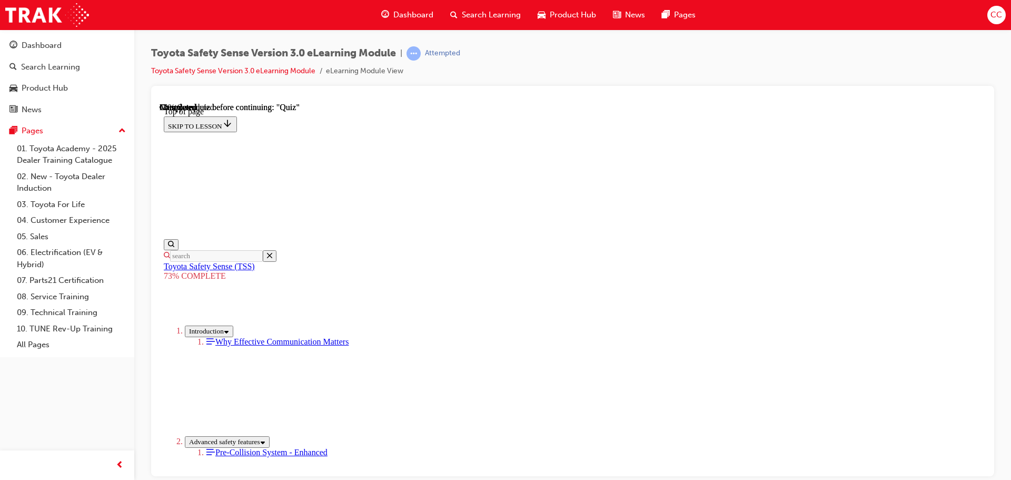
scroll to position [144, 0]
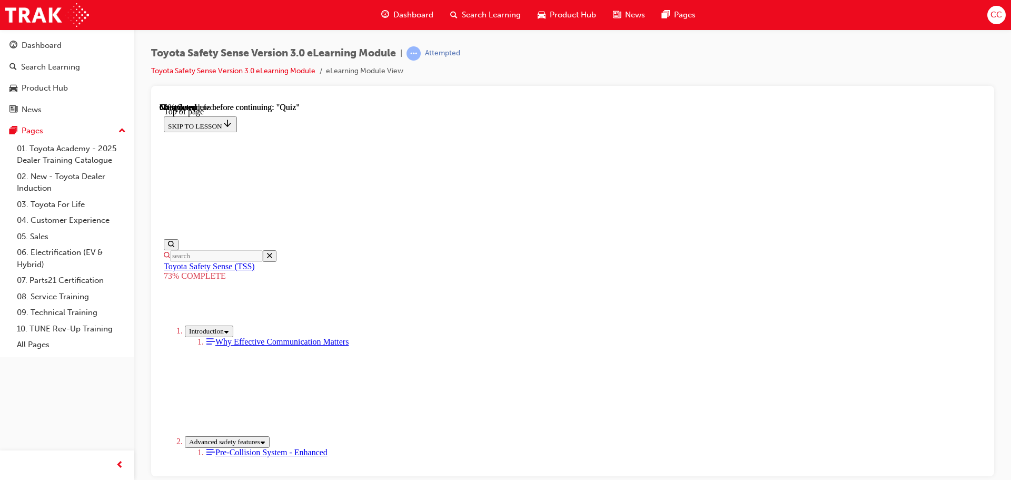
scroll to position [166, 0]
drag, startPoint x: 589, startPoint y: 336, endPoint x: 588, endPoint y: 342, distance: 6.5
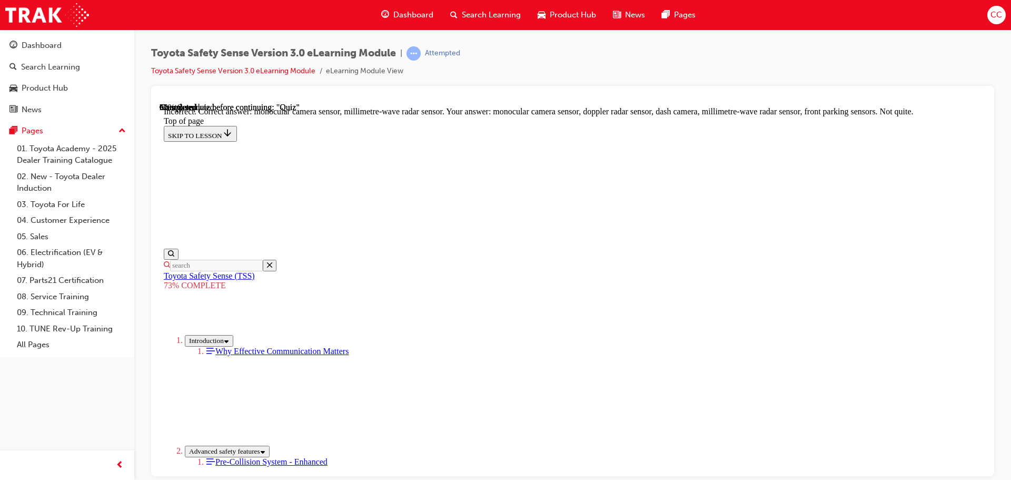
scroll to position [366, 0]
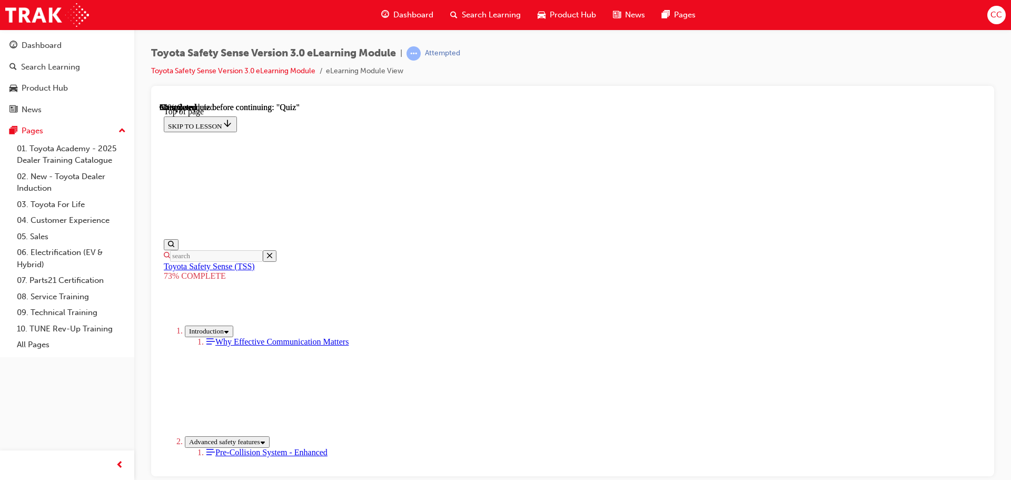
drag, startPoint x: 568, startPoint y: 386, endPoint x: 652, endPoint y: 463, distance: 114.1
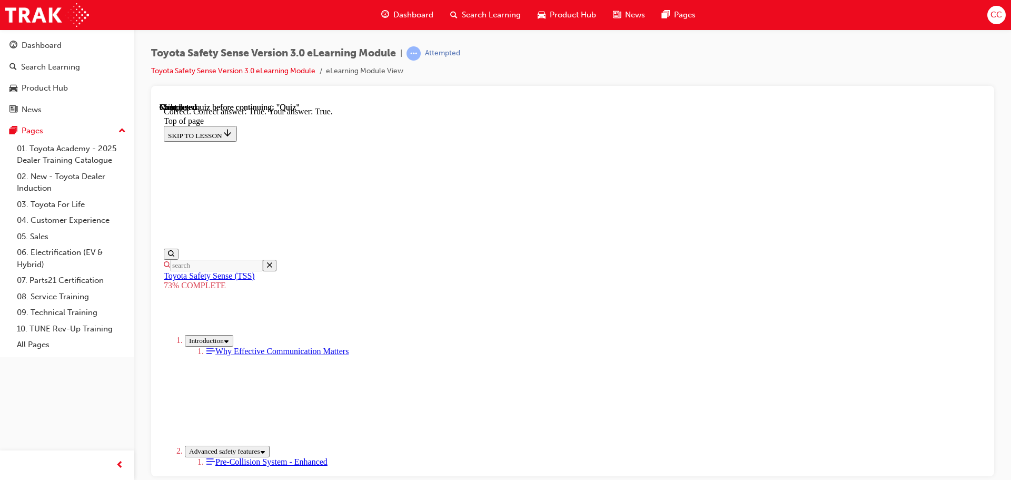
scroll to position [151, 0]
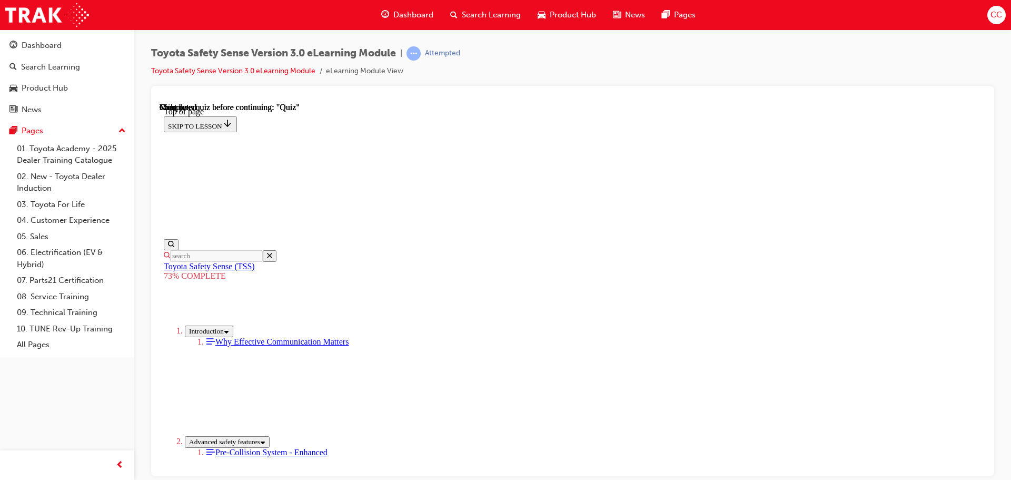
scroll to position [166, 0]
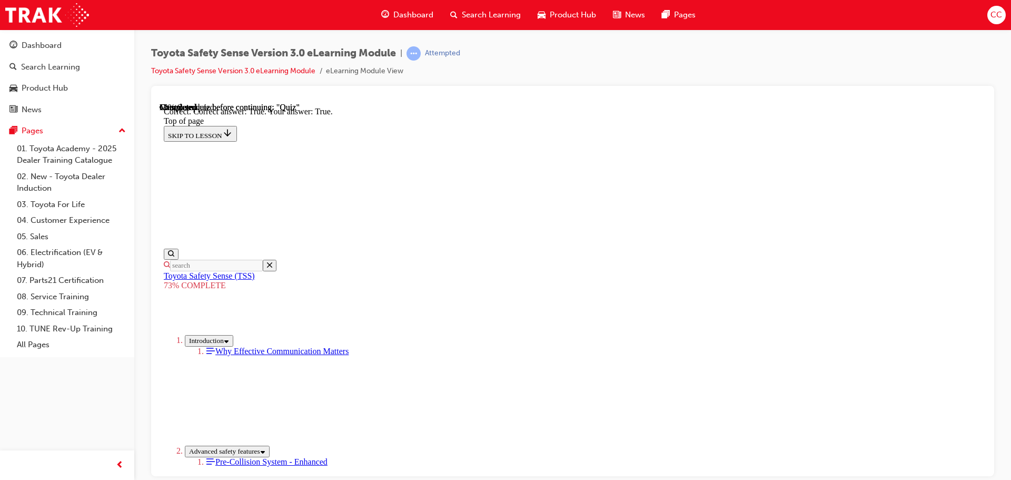
drag, startPoint x: 541, startPoint y: 375, endPoint x: 545, endPoint y: 368, distance: 8.2
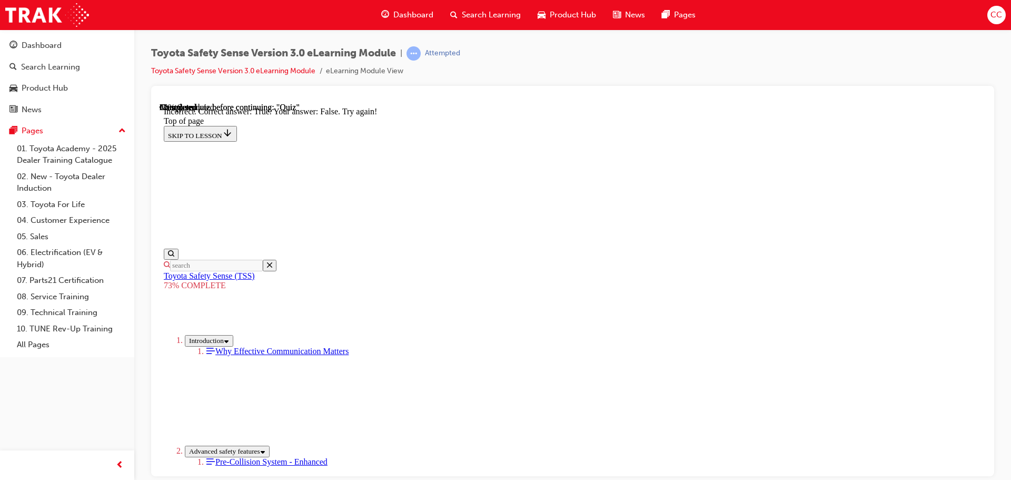
scroll to position [185, 0]
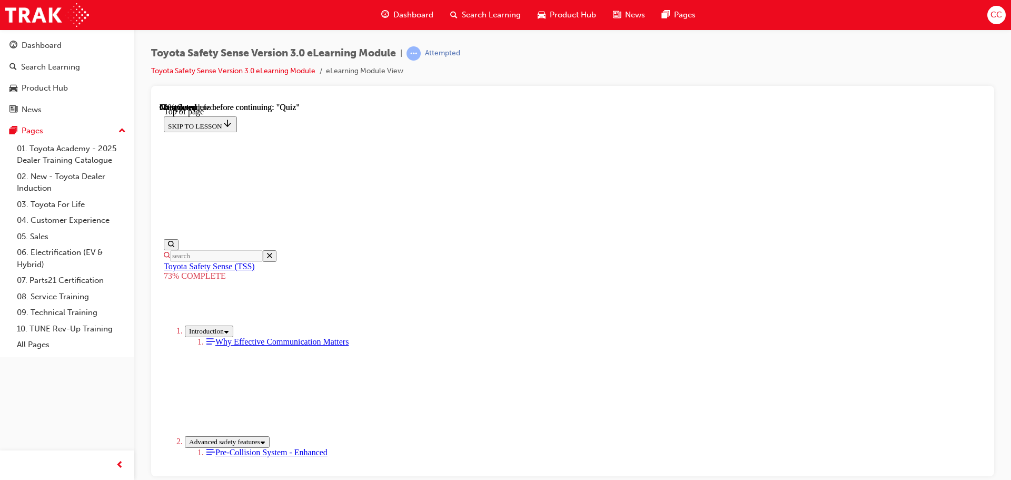
drag, startPoint x: 222, startPoint y: 420, endPoint x: 232, endPoint y: 416, distance: 11.6
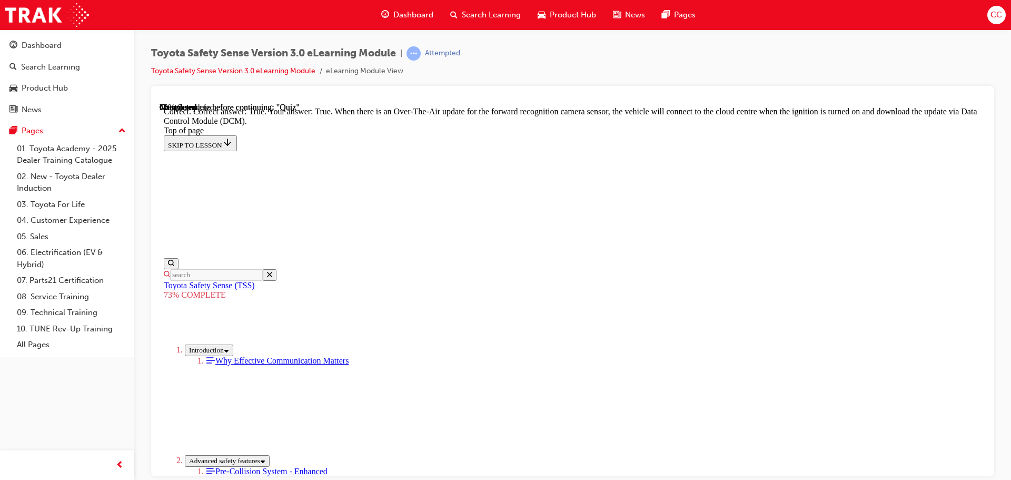
scroll to position [0, 0]
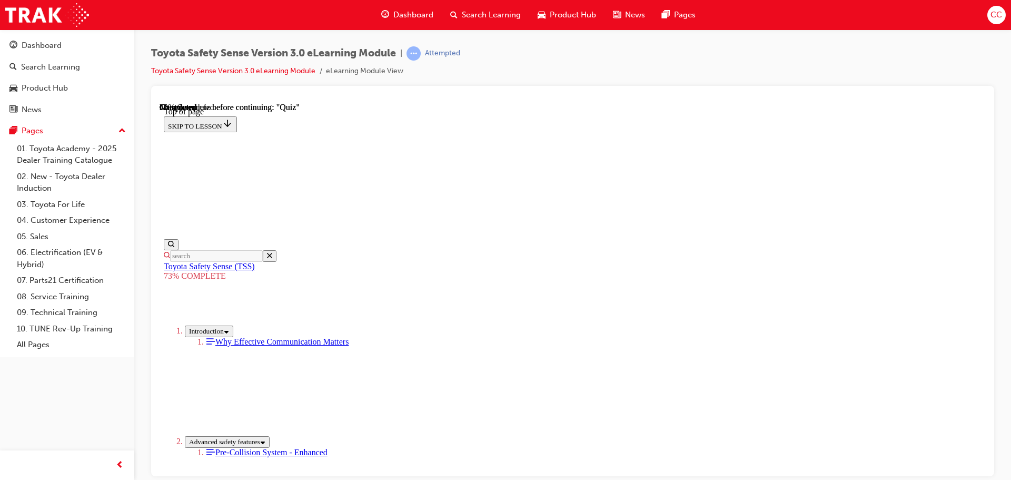
scroll to position [126, 0]
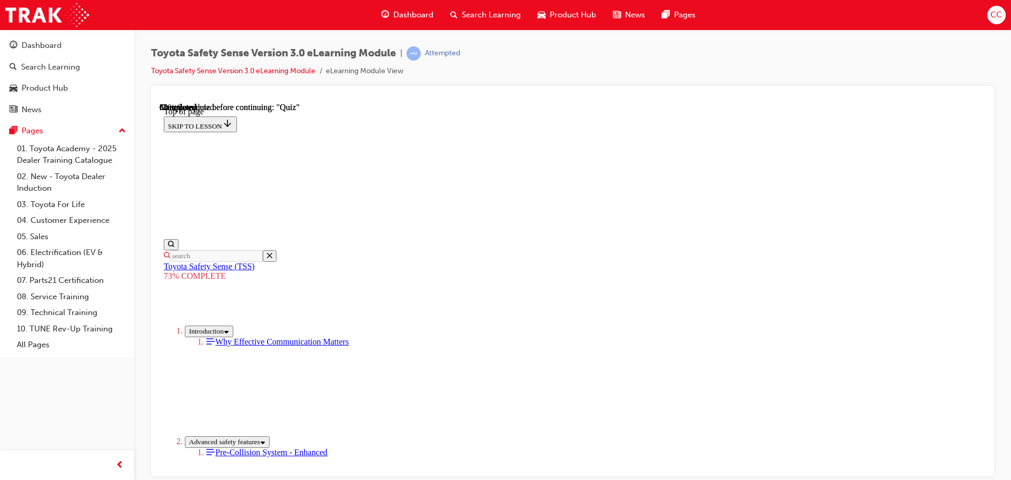
scroll to position [196, 0]
drag, startPoint x: 550, startPoint y: 250, endPoint x: 548, endPoint y: 231, distance: 18.6
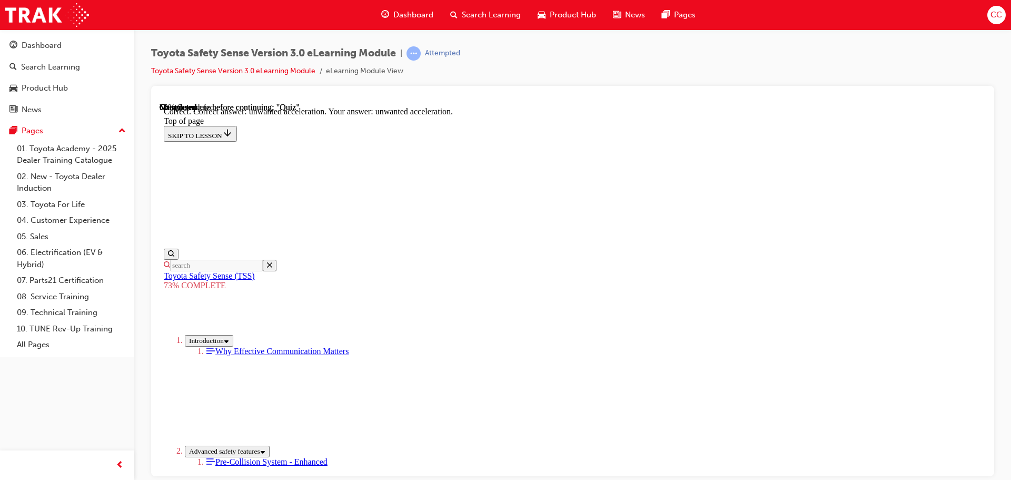
scroll to position [271, 0]
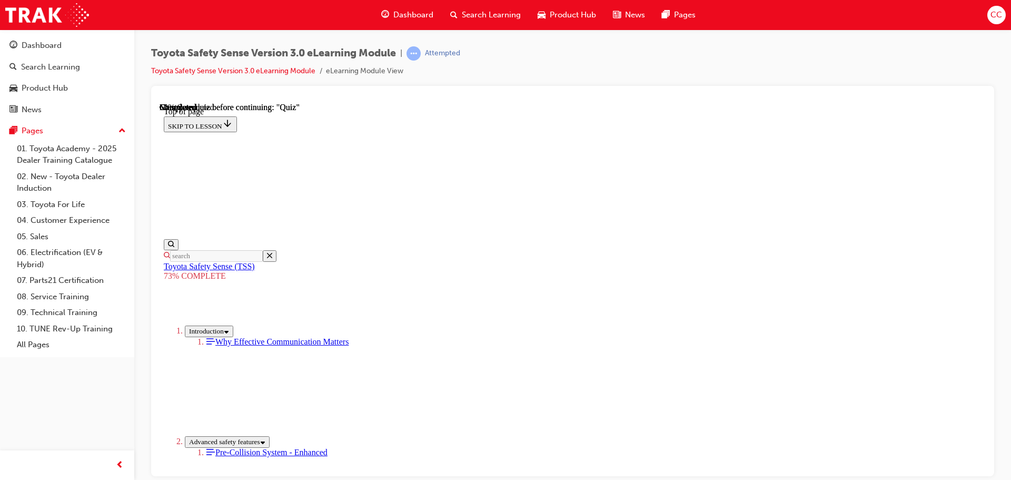
drag, startPoint x: 548, startPoint y: 234, endPoint x: 551, endPoint y: 267, distance: 32.9
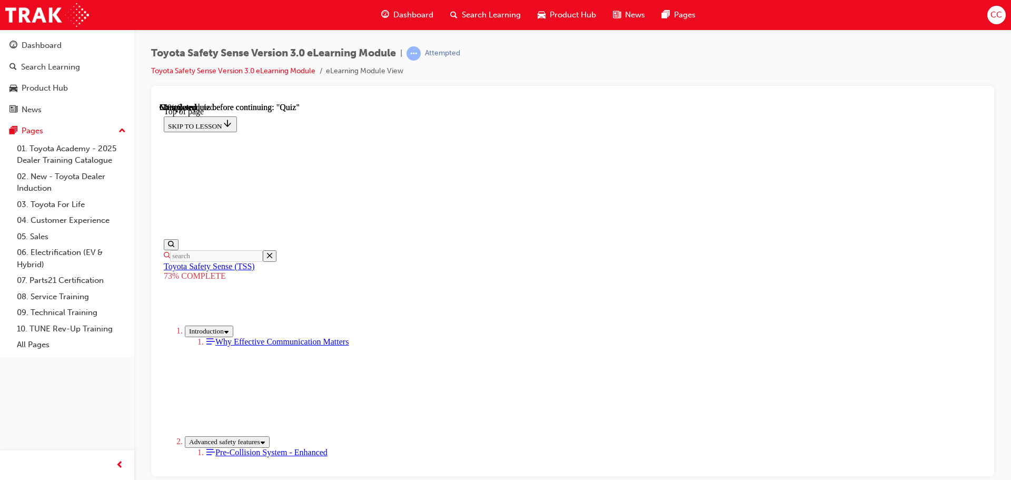
drag, startPoint x: 558, startPoint y: 358, endPoint x: 560, endPoint y: 325, distance: 32.2
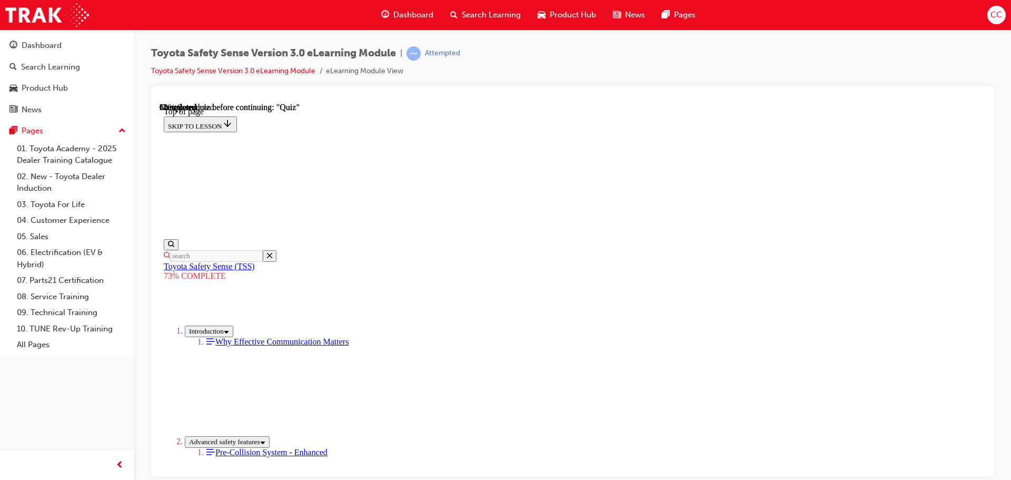
scroll to position [92, 0]
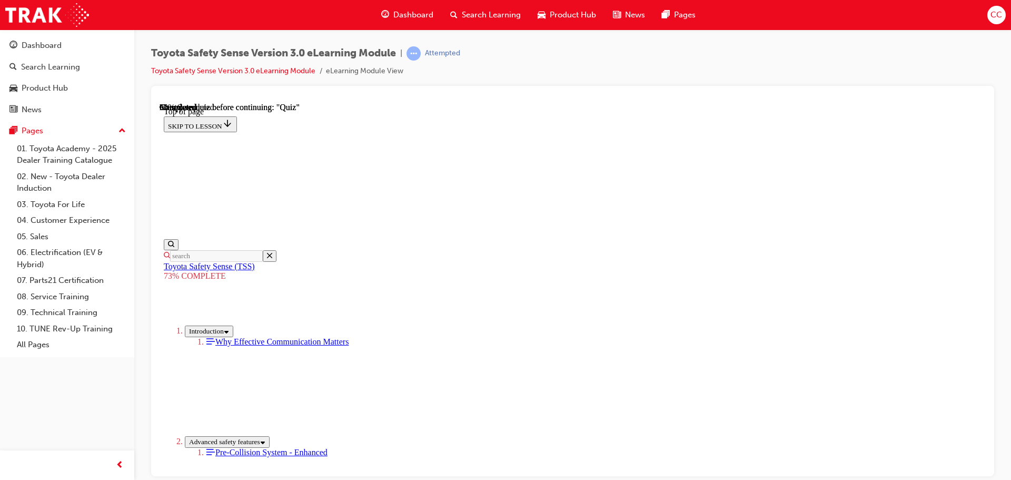
scroll to position [38, 0]
drag, startPoint x: 557, startPoint y: 407, endPoint x: 562, endPoint y: 384, distance: 22.7
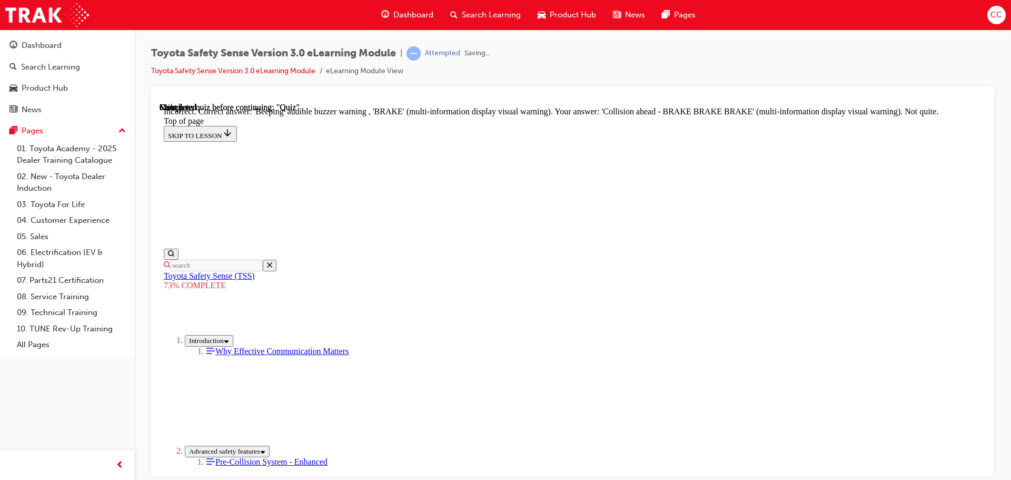
scroll to position [352, 0]
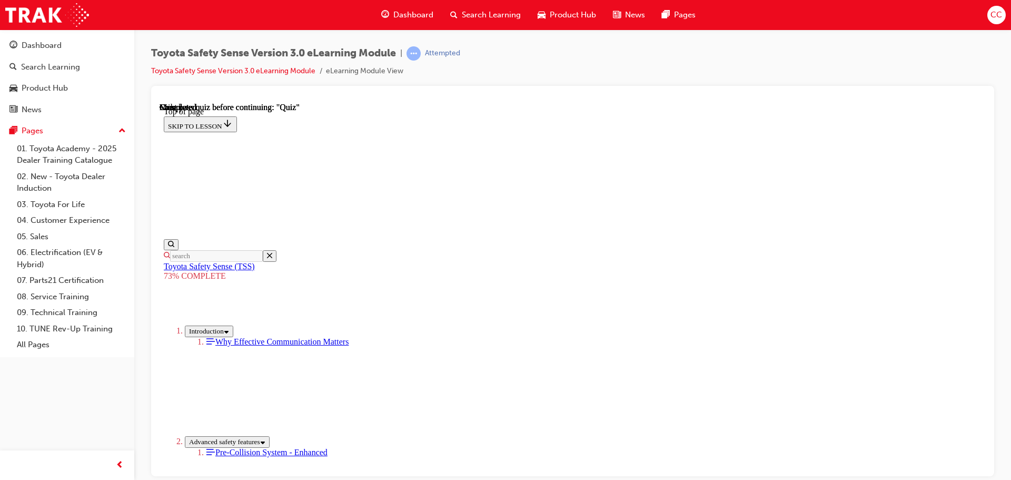
scroll to position [166, 0]
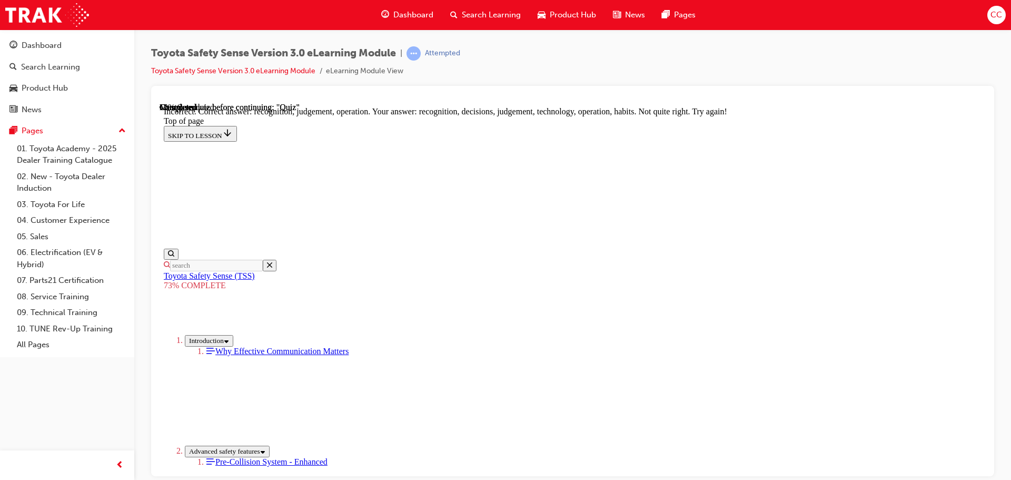
scroll to position [443, 0]
drag, startPoint x: 646, startPoint y: 422, endPoint x: 639, endPoint y: 402, distance: 21.3
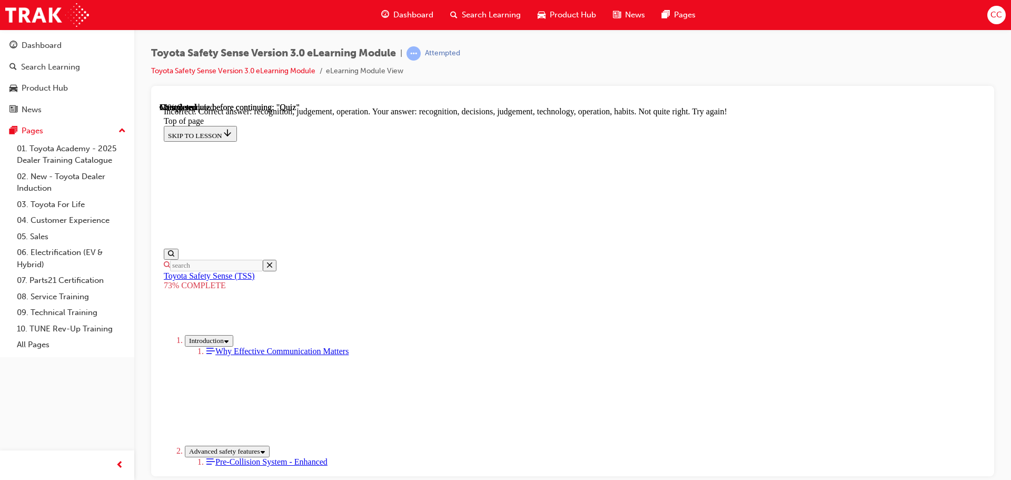
drag, startPoint x: 649, startPoint y: 457, endPoint x: 643, endPoint y: 457, distance: 6.3
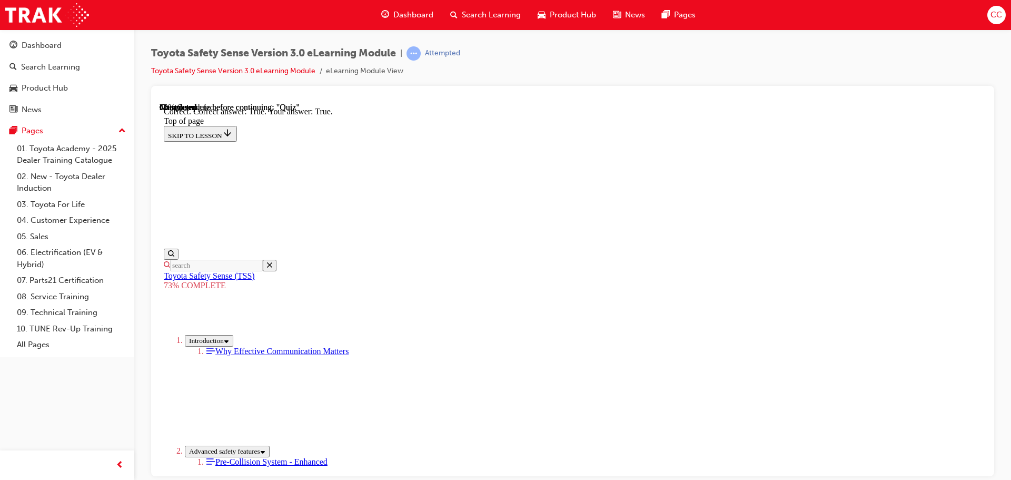
scroll to position [151, 0]
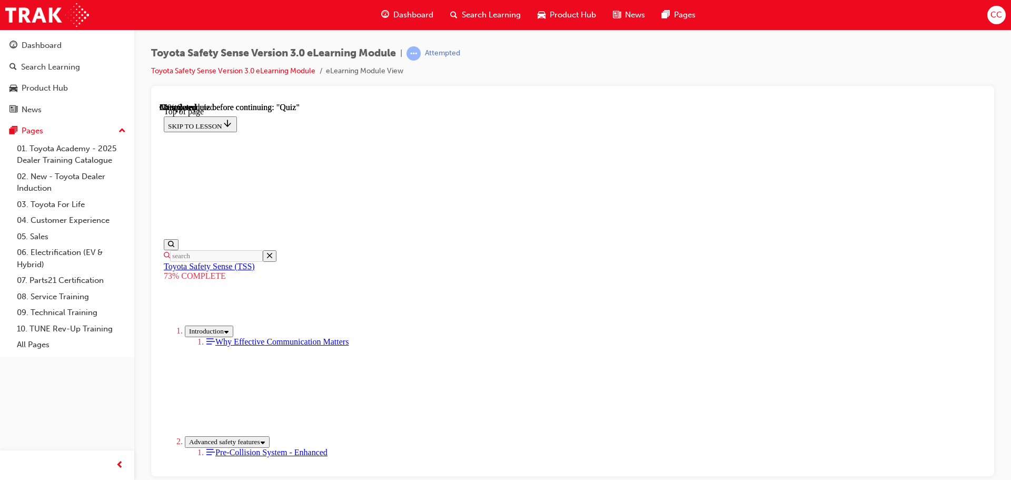
scroll to position [135, 0]
drag, startPoint x: 568, startPoint y: 396, endPoint x: 611, endPoint y: 424, distance: 51.7
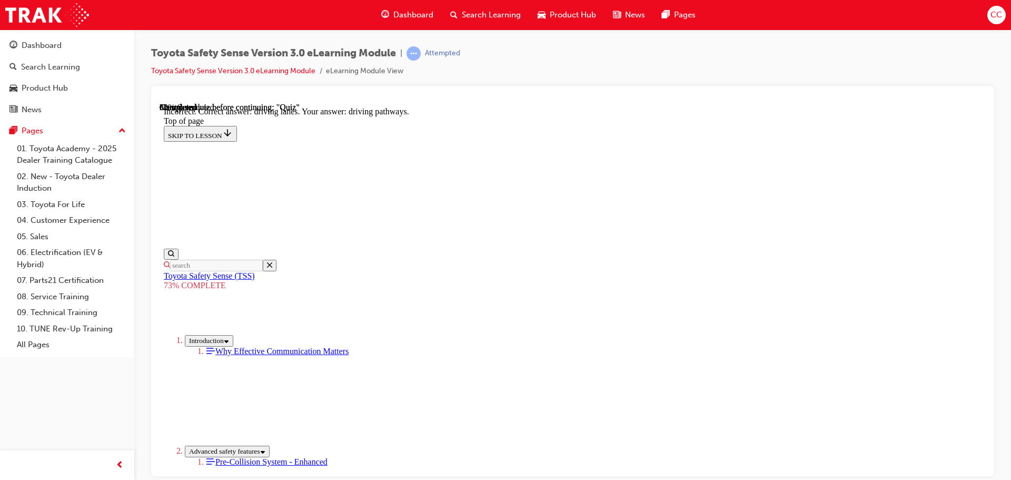
scroll to position [253, 0]
drag, startPoint x: 633, startPoint y: 428, endPoint x: 608, endPoint y: 409, distance: 31.9
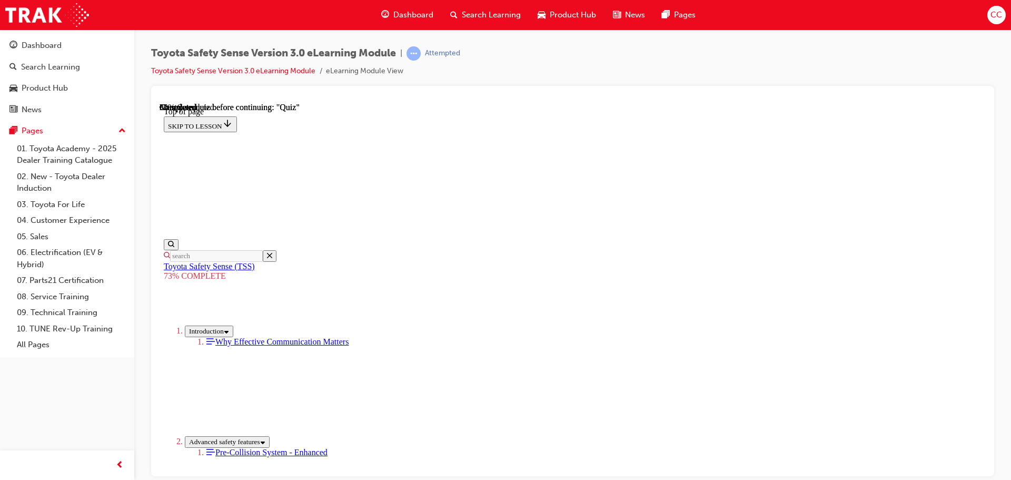
scroll to position [91, 0]
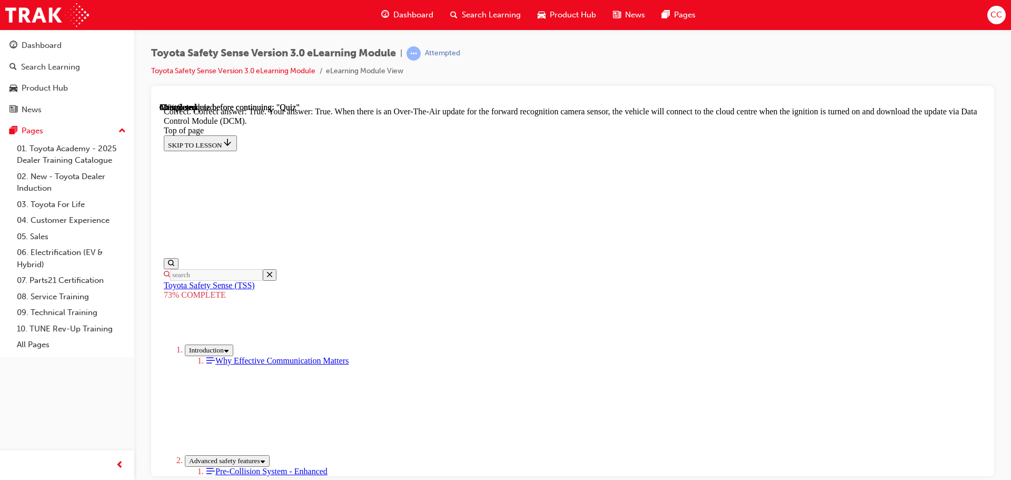
scroll to position [210, 0]
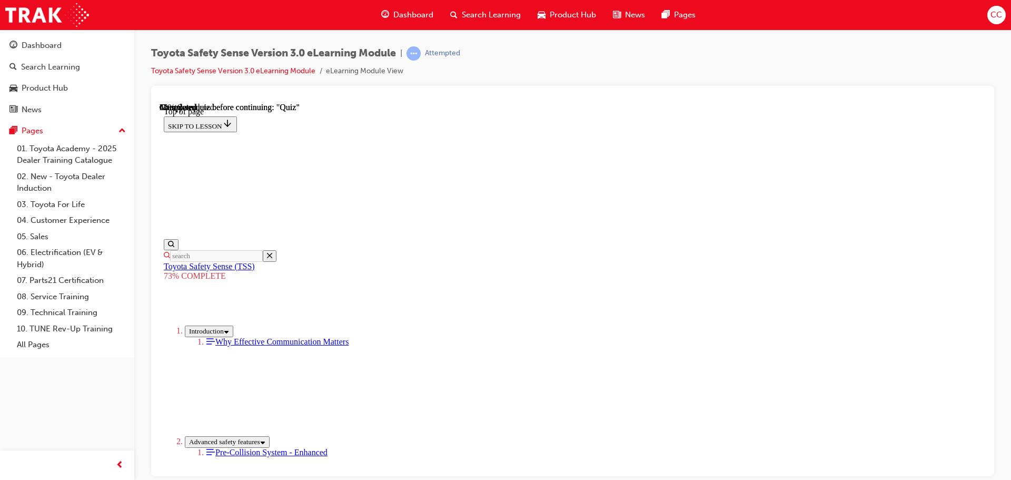
scroll to position [144, 0]
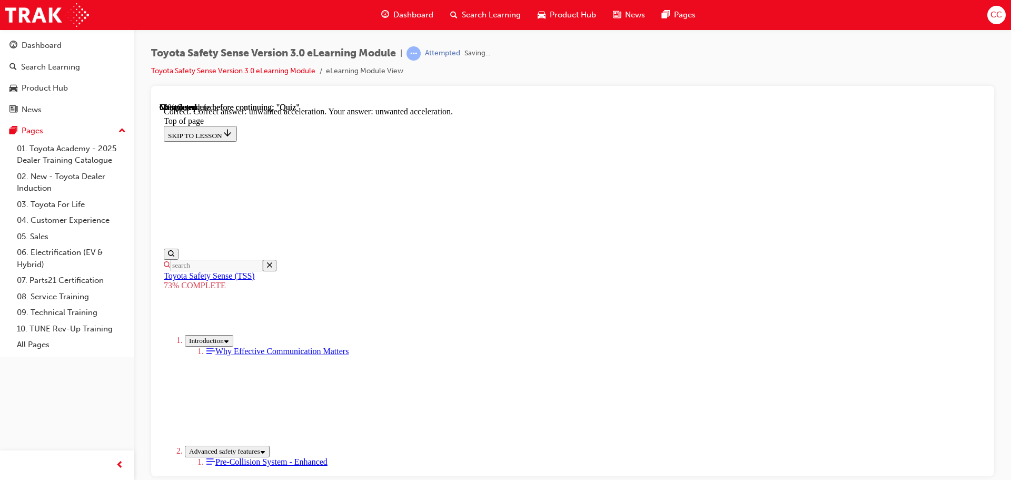
scroll to position [271, 0]
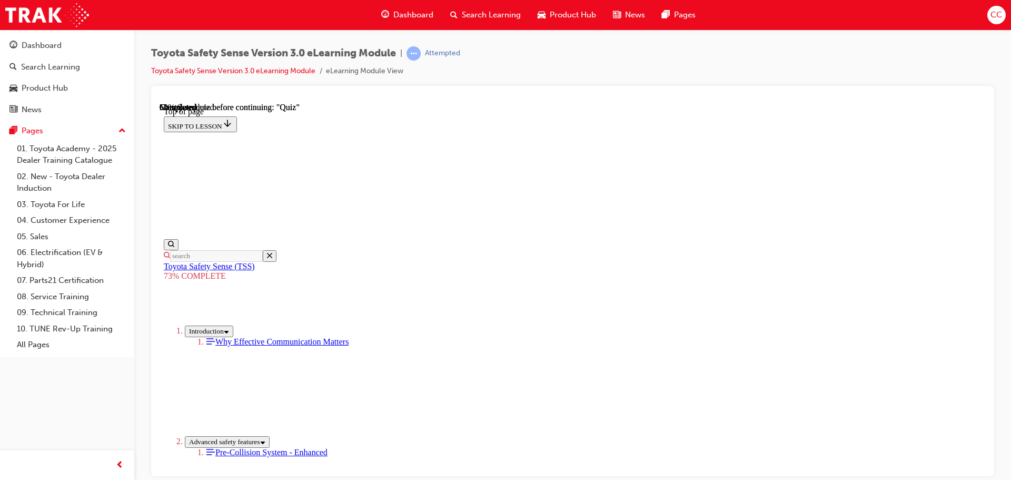
scroll to position [144, 0]
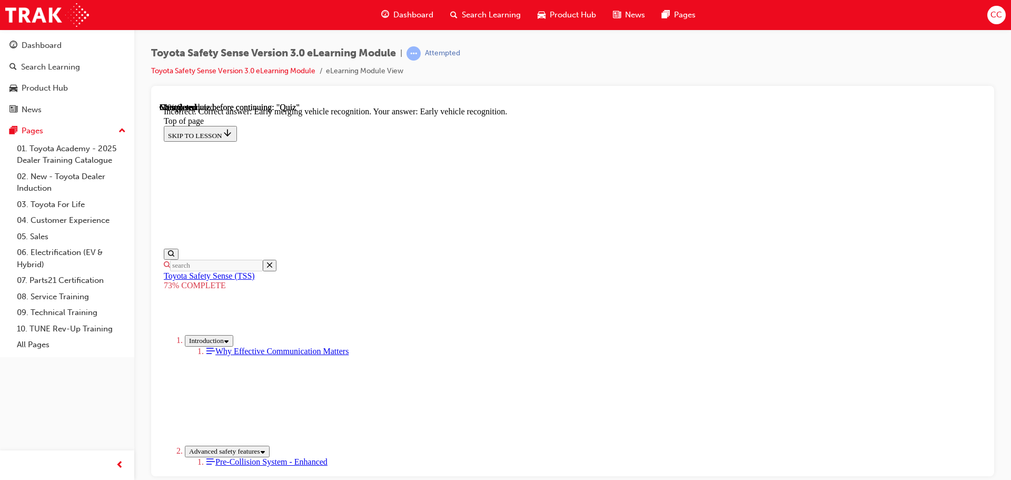
scroll to position [271, 0]
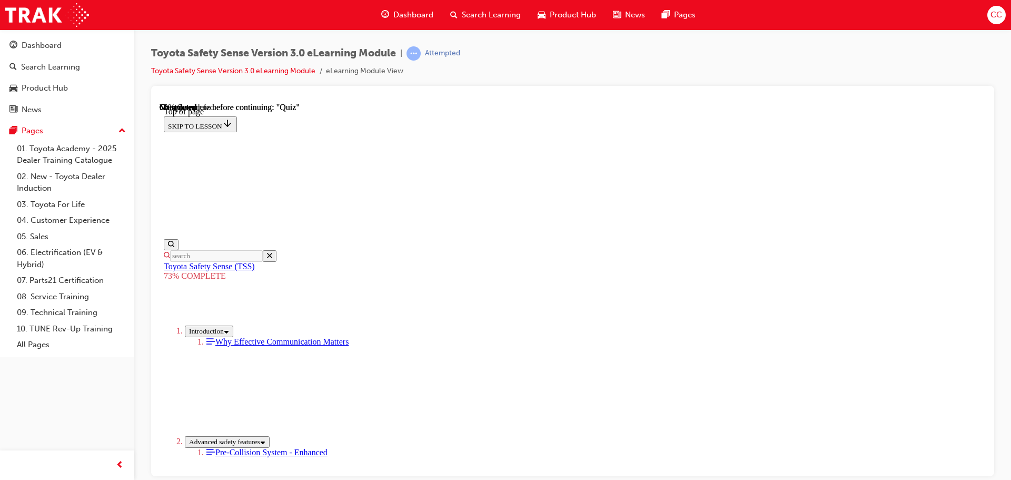
scroll to position [144, 0]
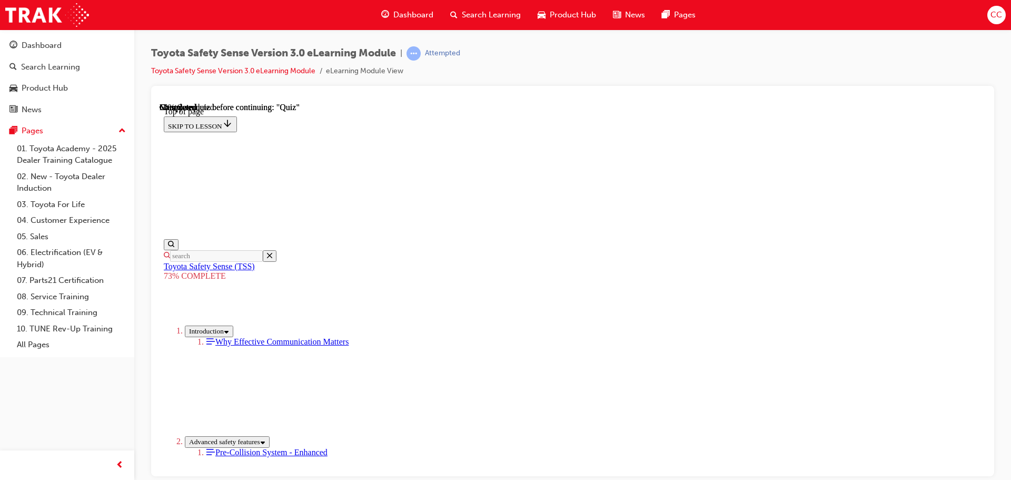
drag, startPoint x: 600, startPoint y: 304, endPoint x: 595, endPoint y: 320, distance: 16.2
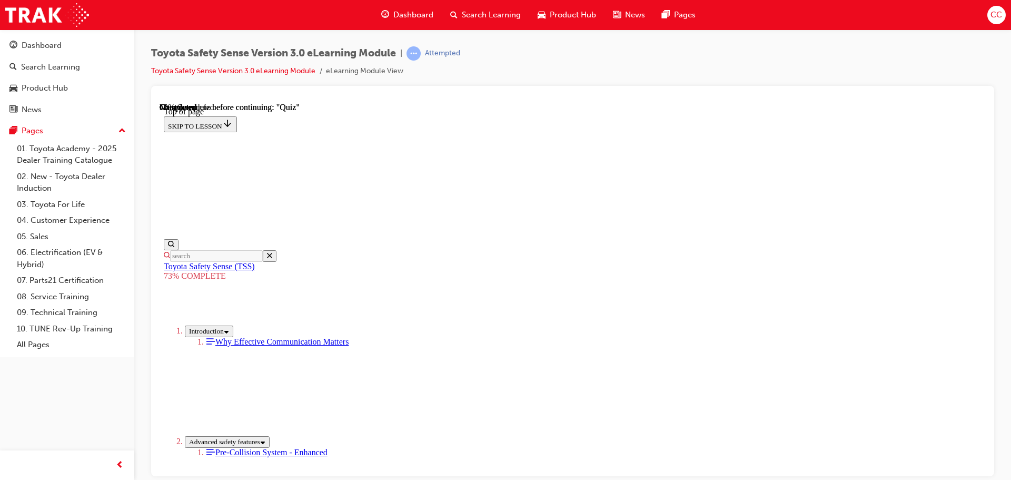
scroll to position [263, 0]
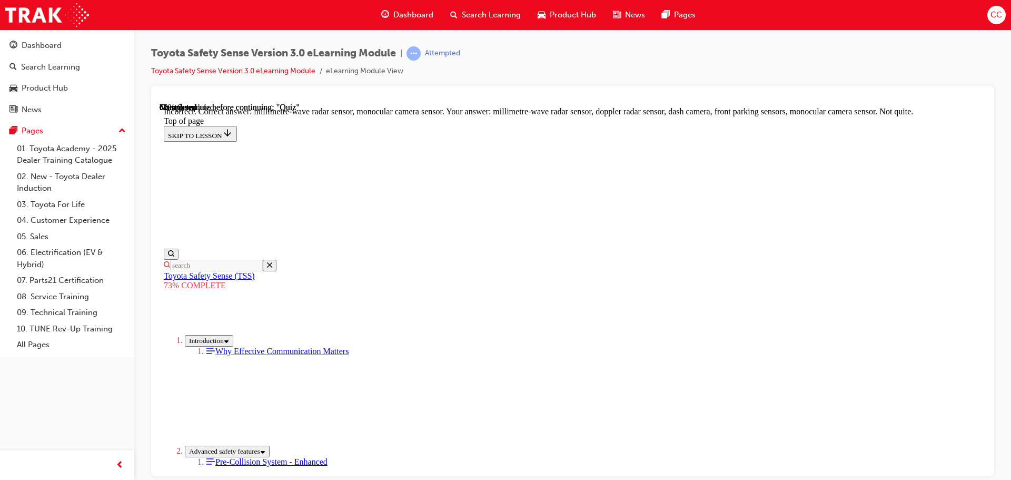
scroll to position [155, 0]
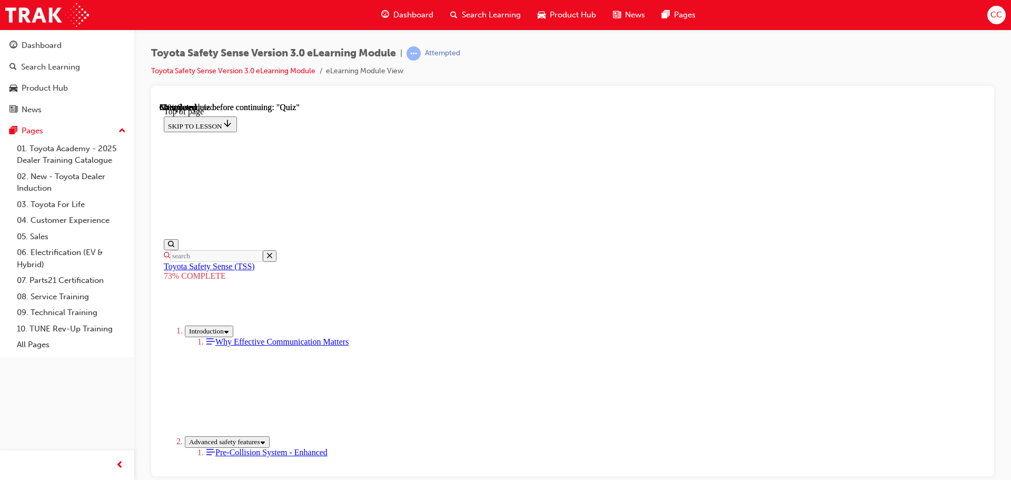
scroll to position [157, 0]
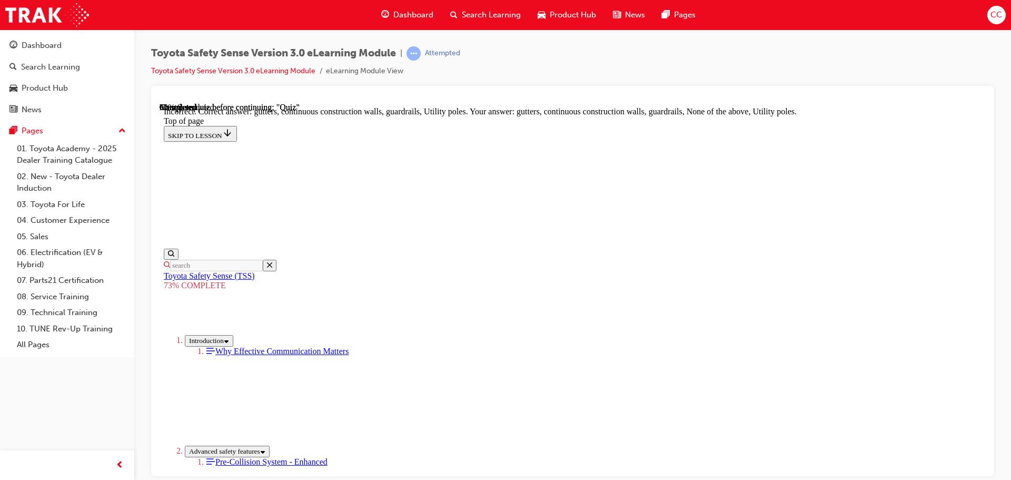
scroll to position [295, 0]
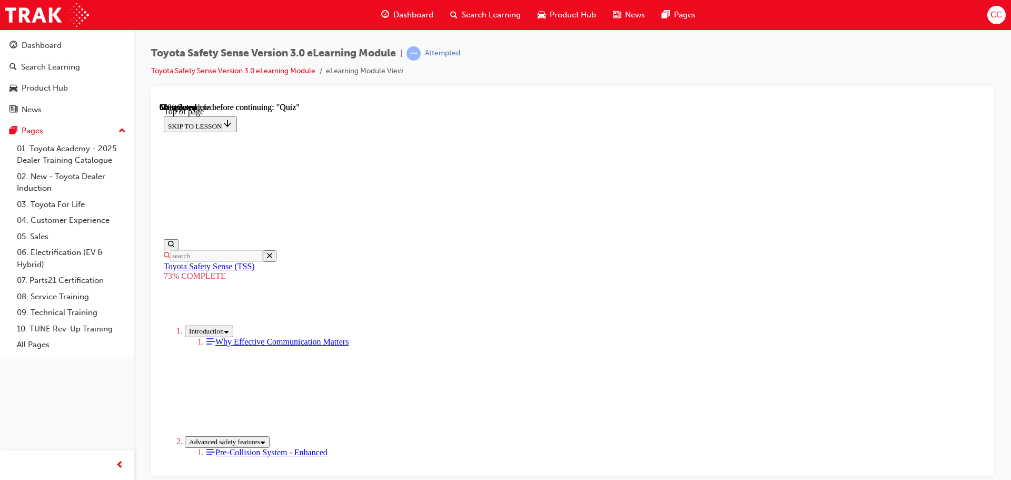
scroll to position [196, 0]
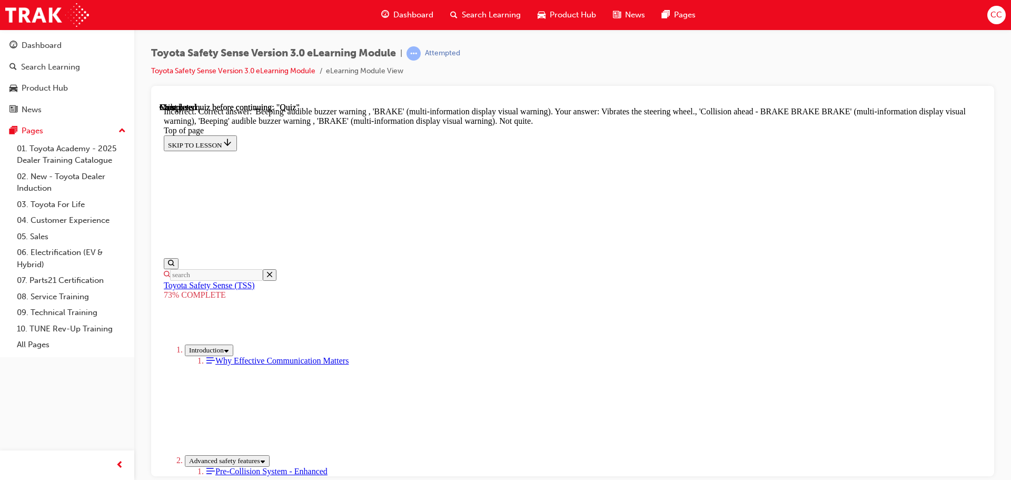
scroll to position [158, 0]
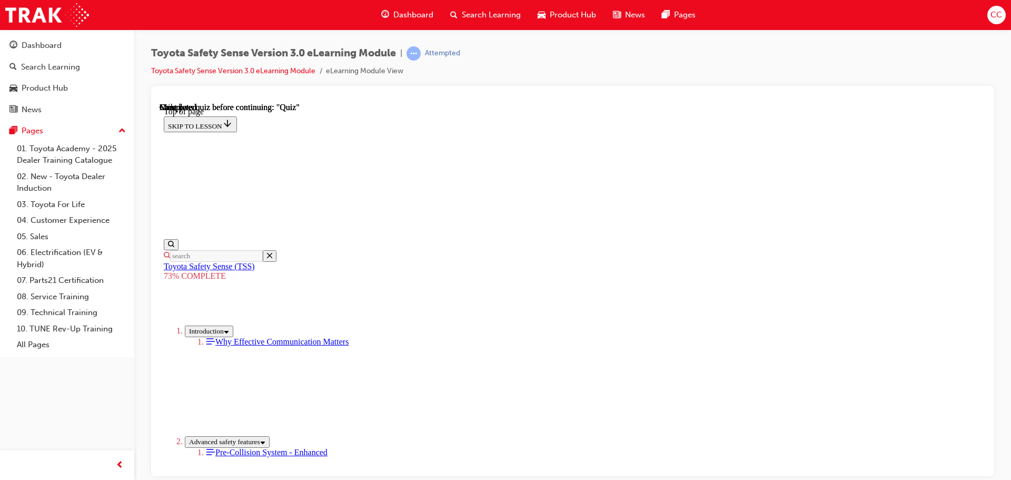
scroll to position [166, 0]
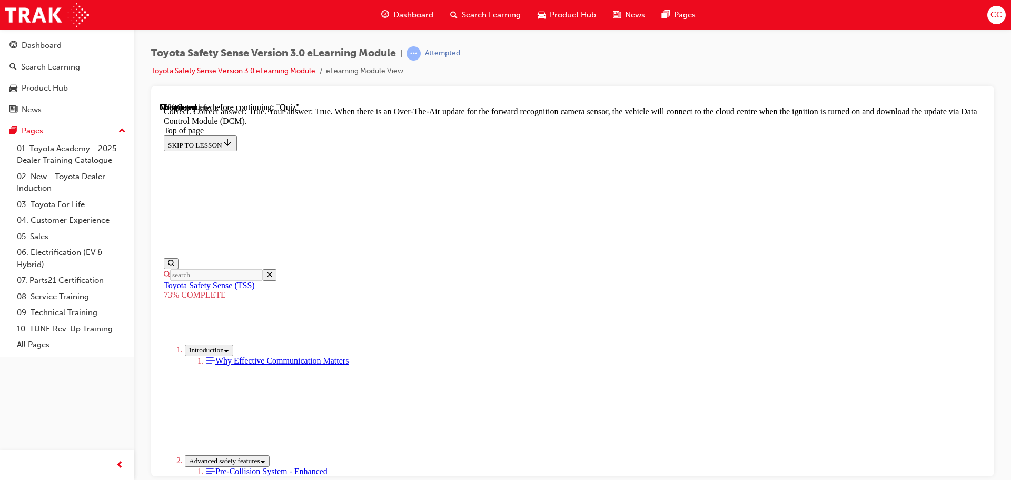
scroll to position [210, 0]
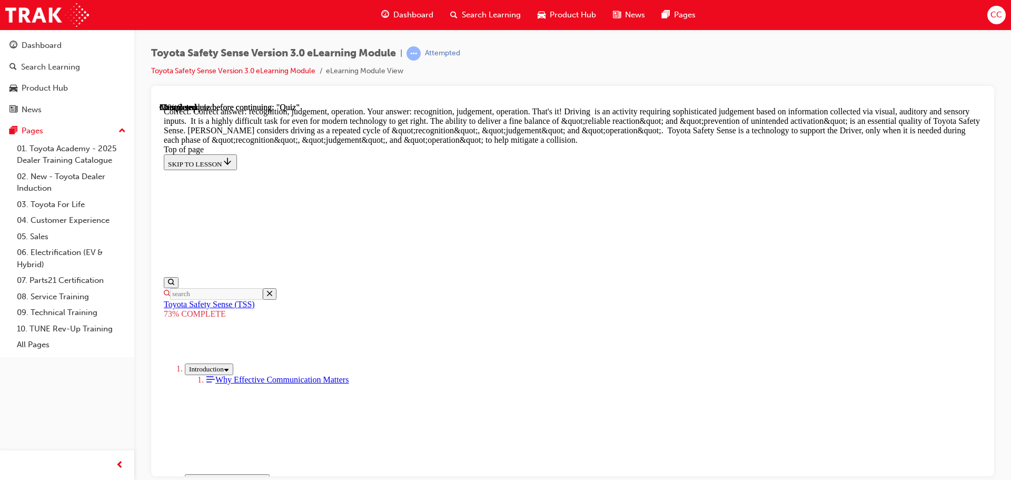
scroll to position [544, 0]
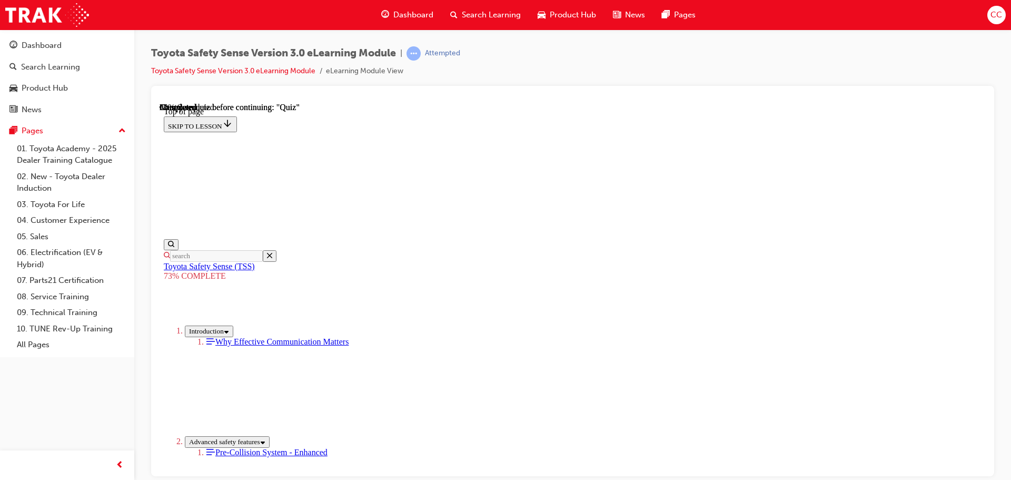
scroll to position [0, 0]
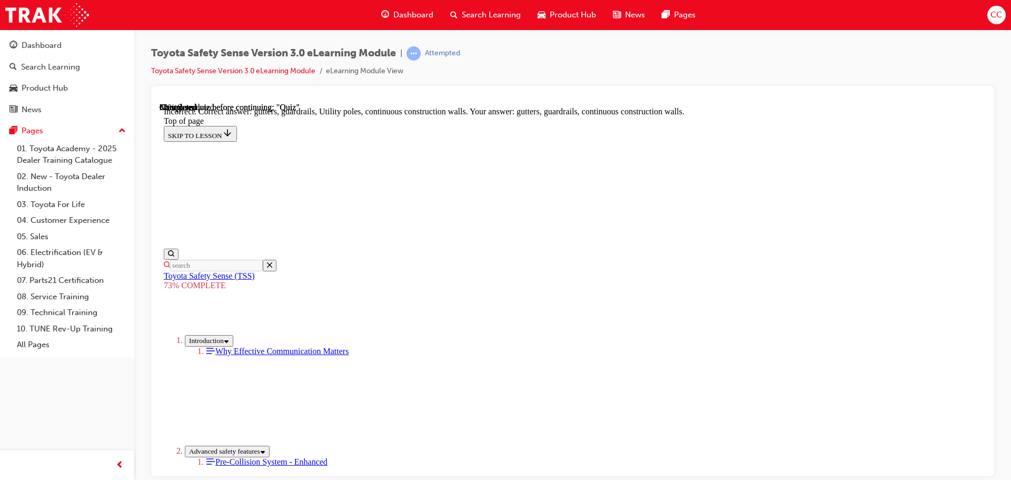
scroll to position [190, 0]
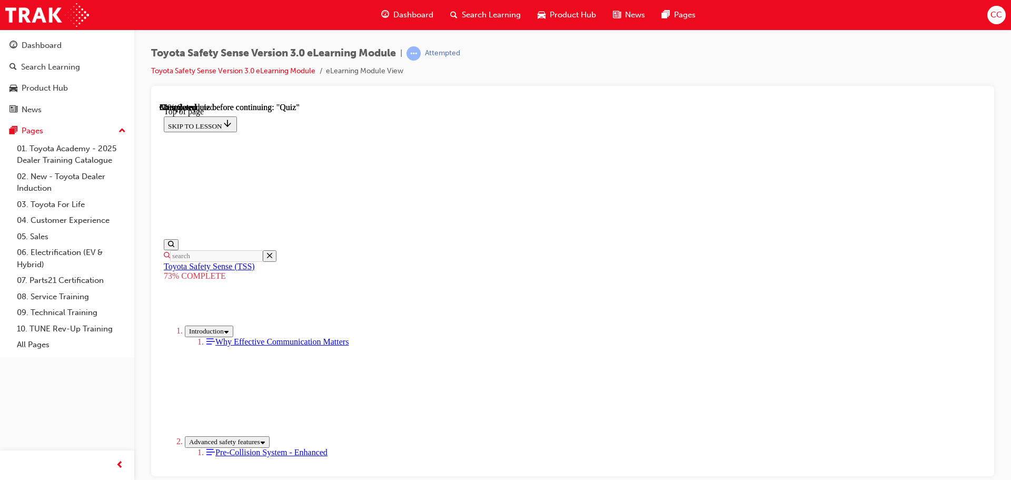
scroll to position [144, 0]
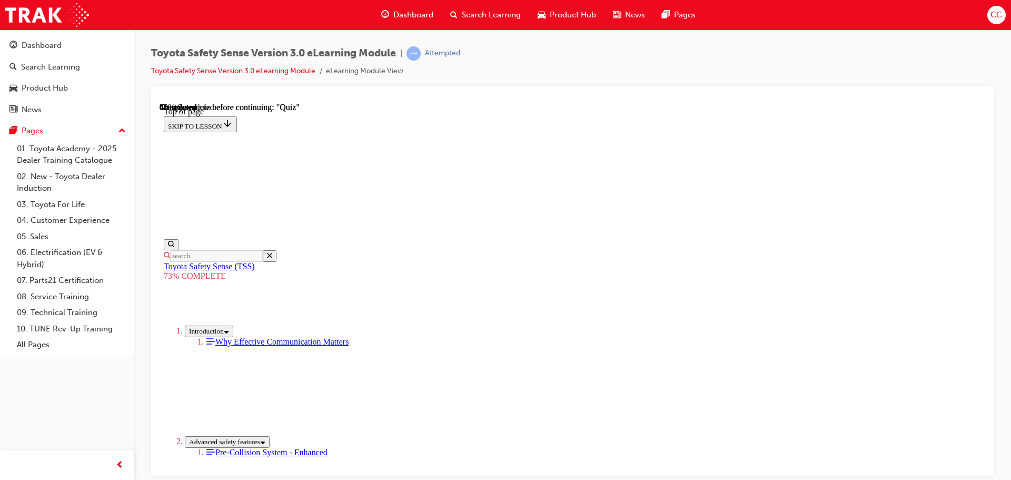
scroll to position [249, 0]
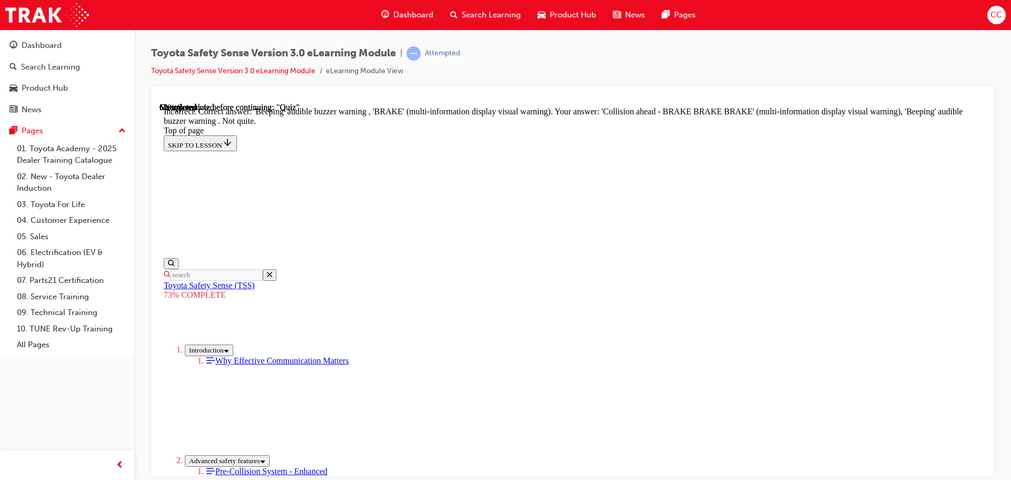
scroll to position [352, 0]
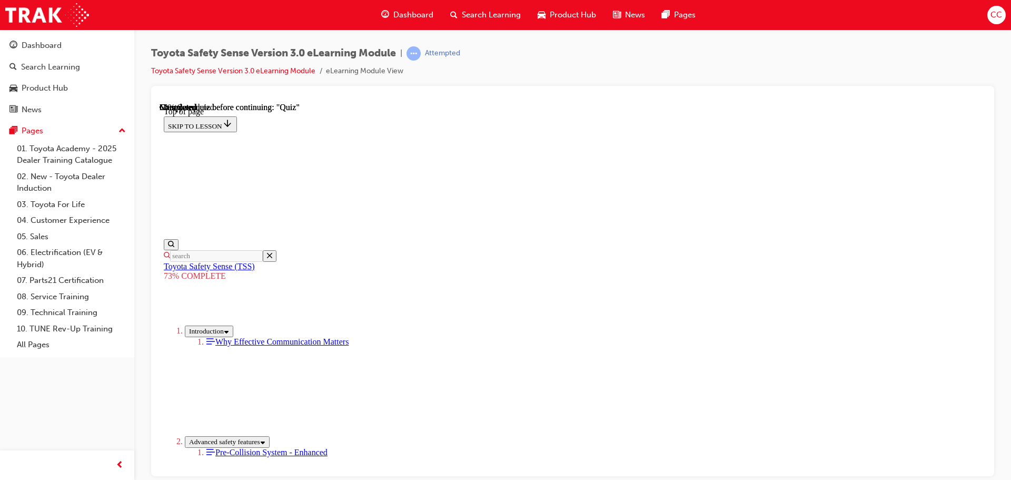
scroll to position [91, 0]
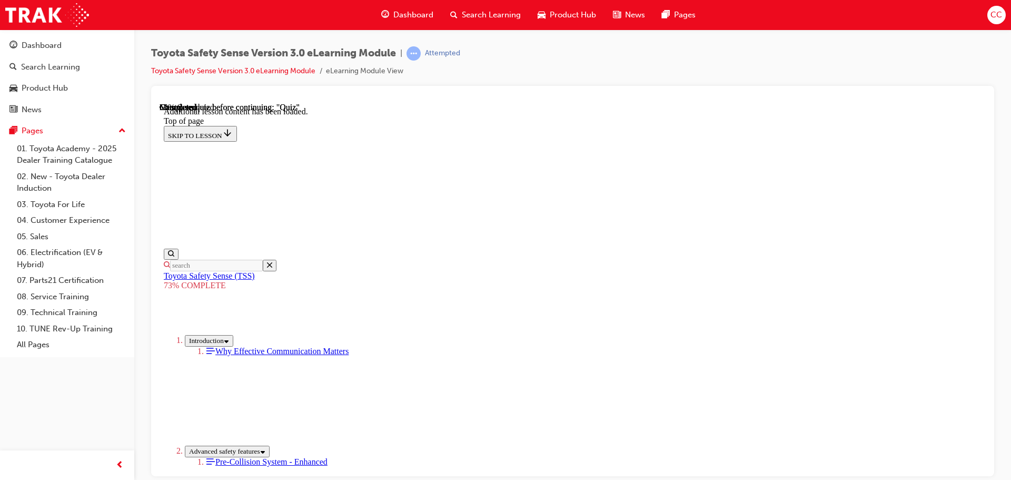
scroll to position [248, 0]
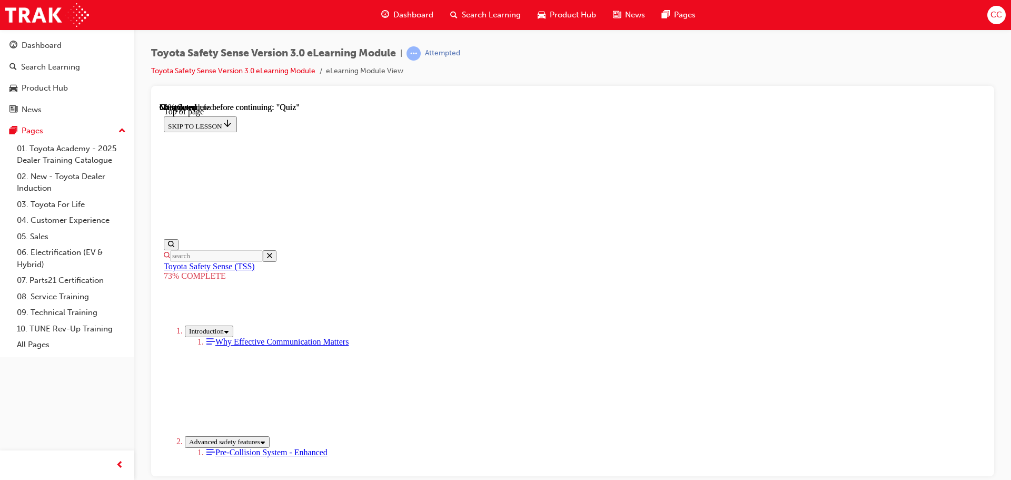
scroll to position [137, 0]
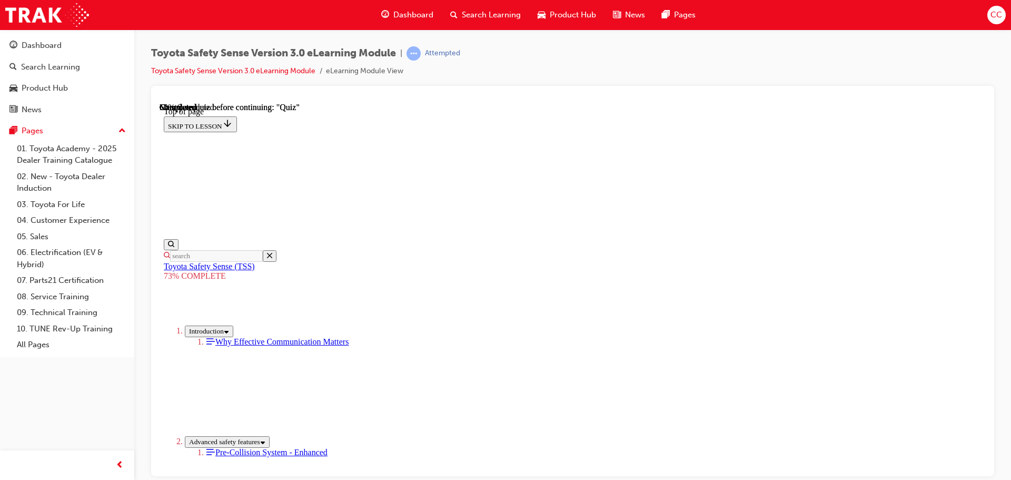
scroll to position [144, 0]
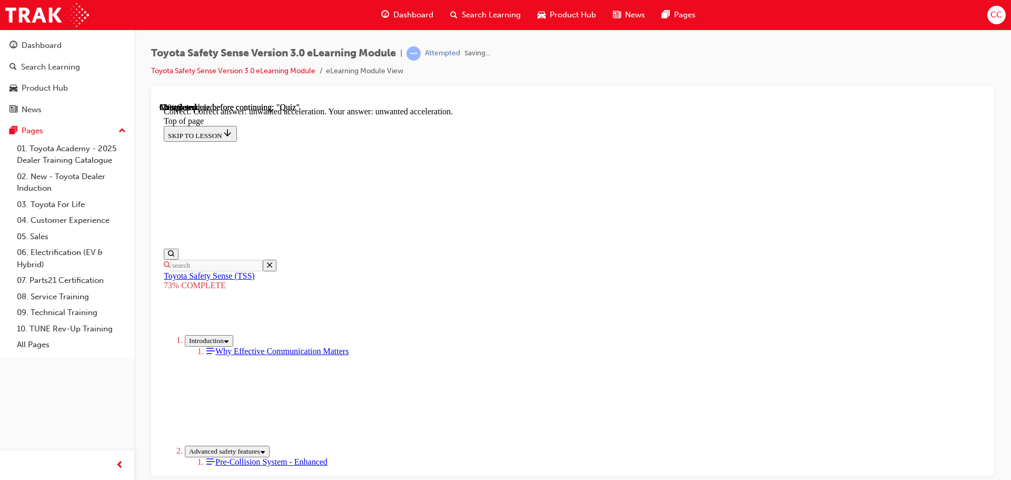
scroll to position [271, 0]
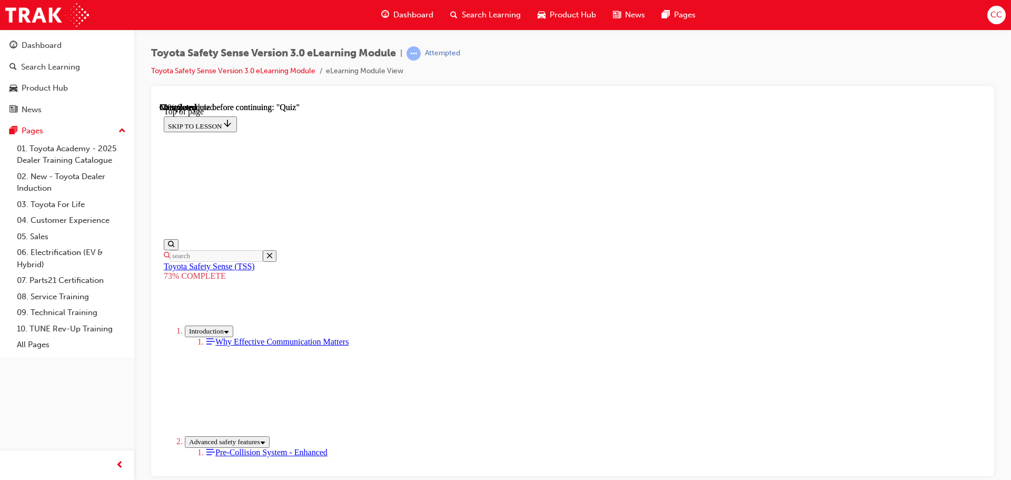
scroll to position [158, 0]
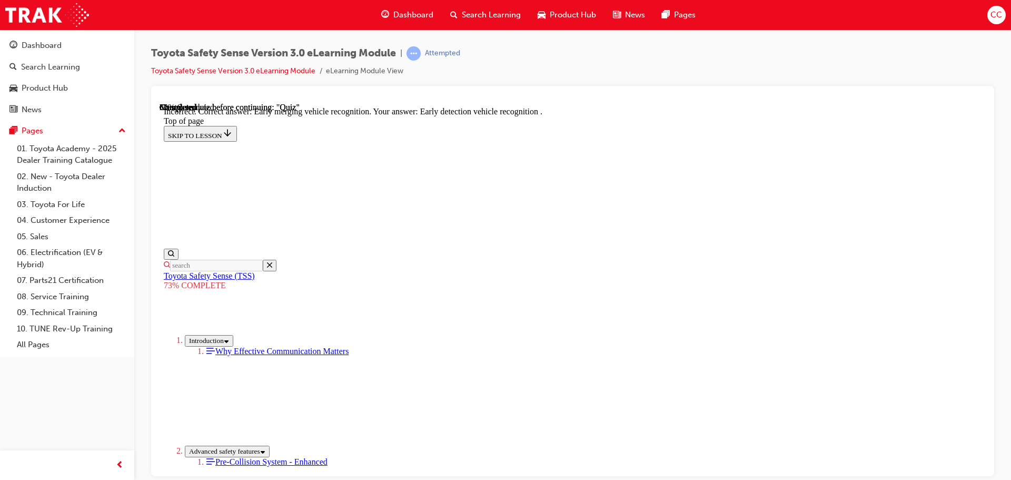
scroll to position [271, 0]
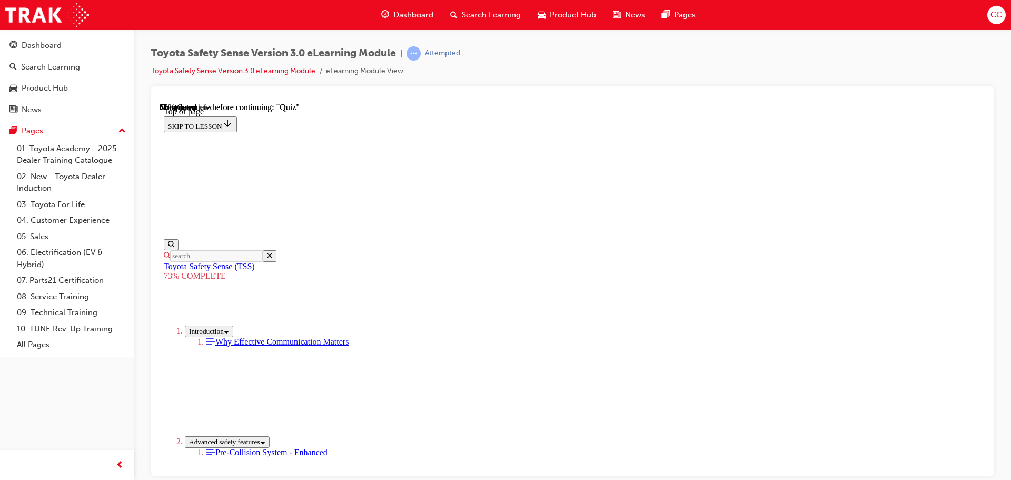
scroll to position [118, 0]
drag, startPoint x: 564, startPoint y: 311, endPoint x: 612, endPoint y: 367, distance: 74.3
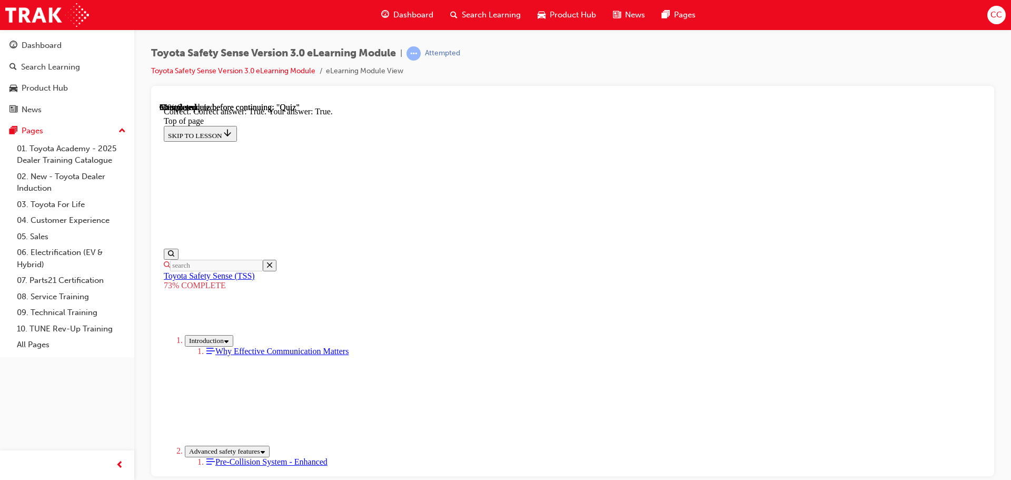
scroll to position [151, 0]
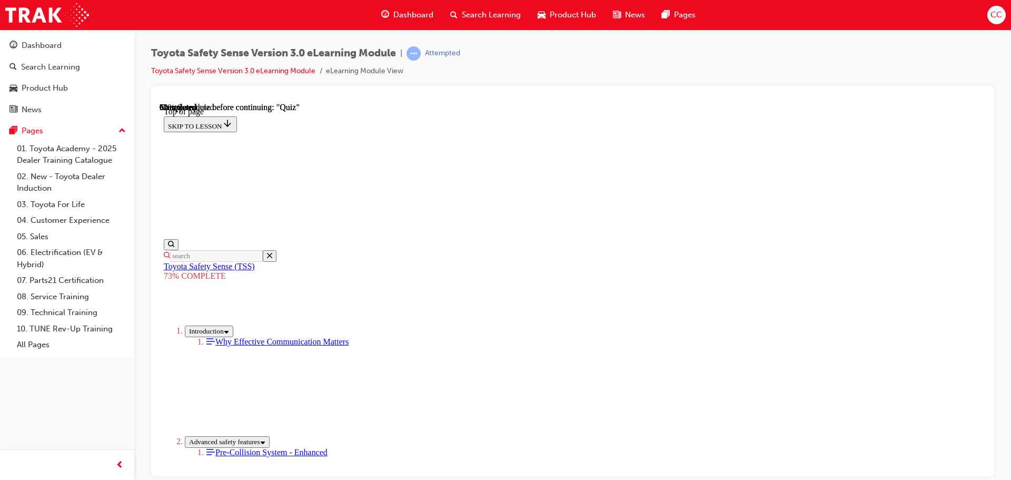
scroll to position [133, 0]
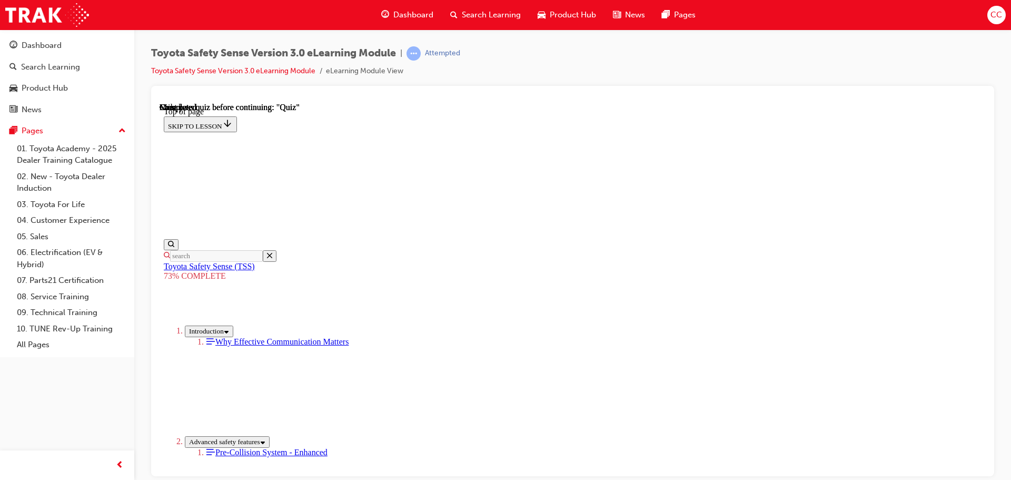
scroll to position [166, 0]
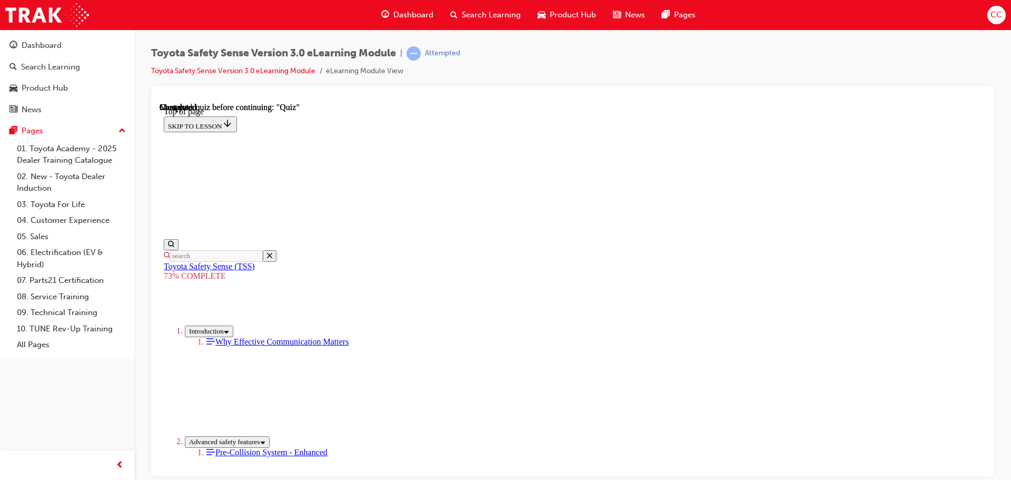
scroll to position [144, 0]
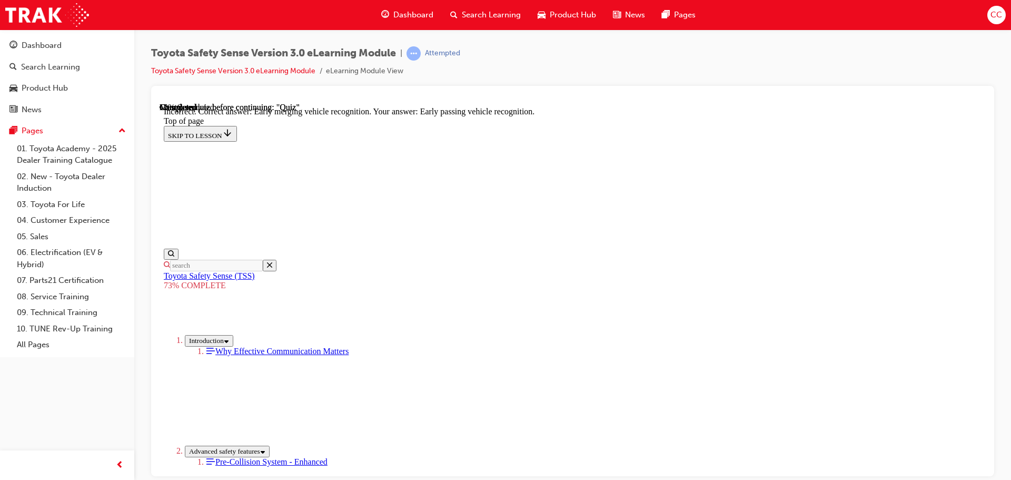
scroll to position [271, 0]
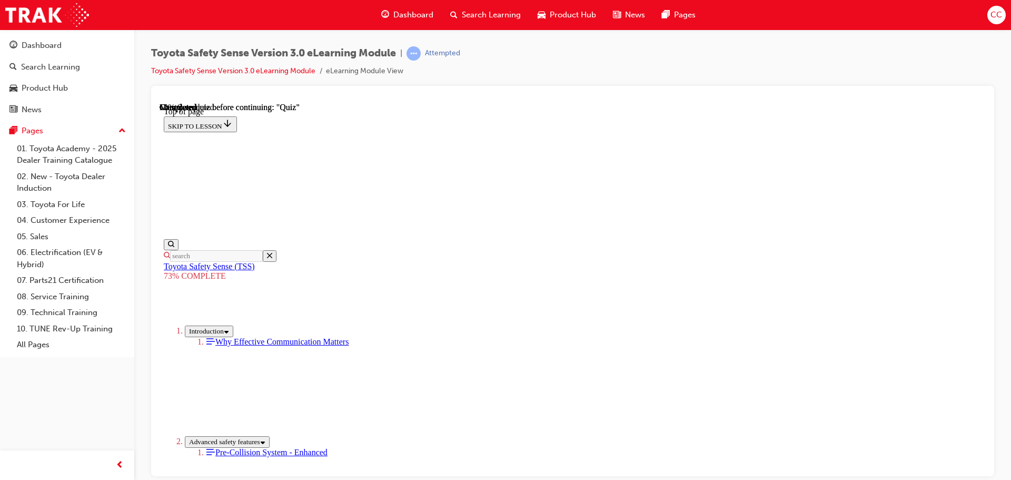
scroll to position [137, 0]
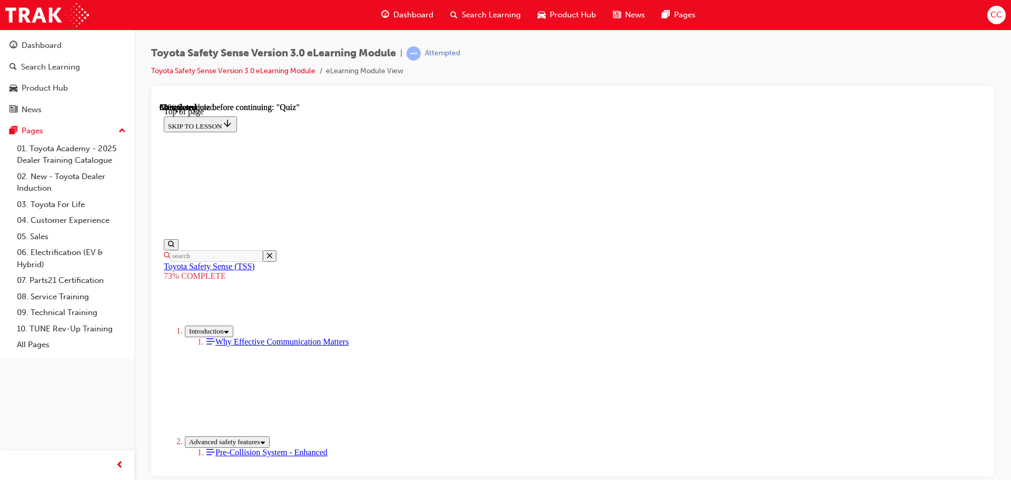
scroll to position [170, 0]
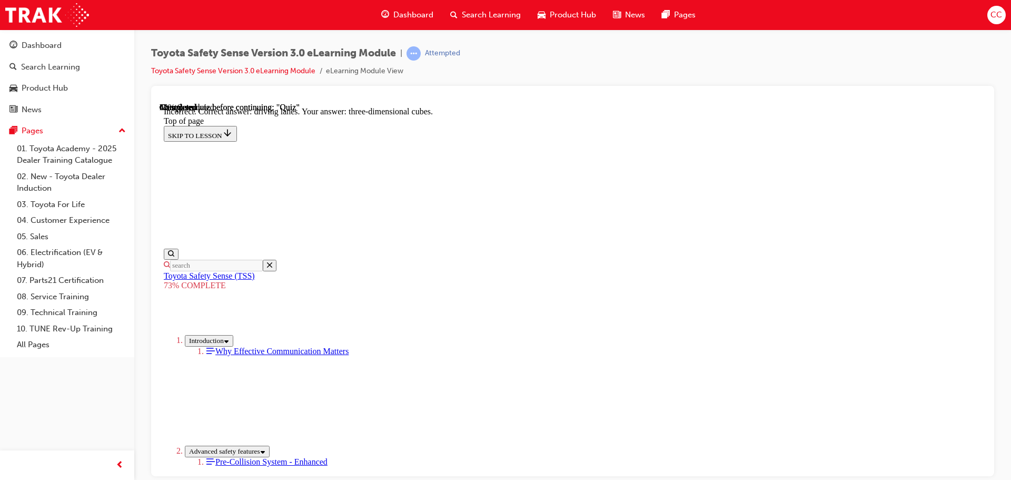
scroll to position [253, 0]
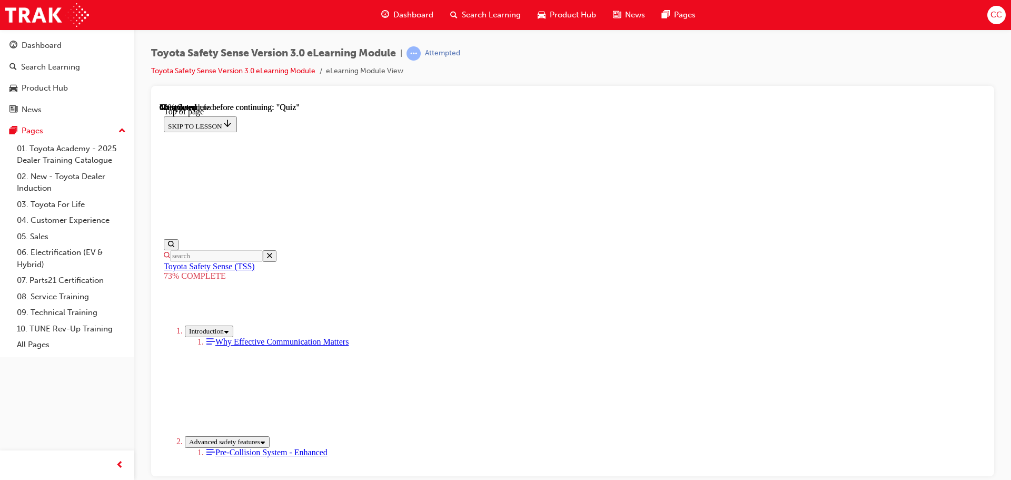
scroll to position [249, 0]
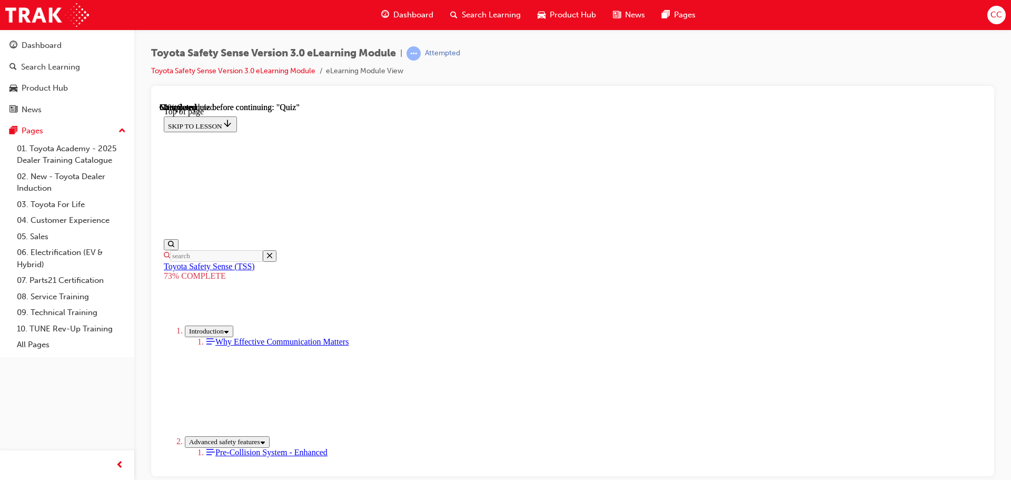
scroll to position [267, 0]
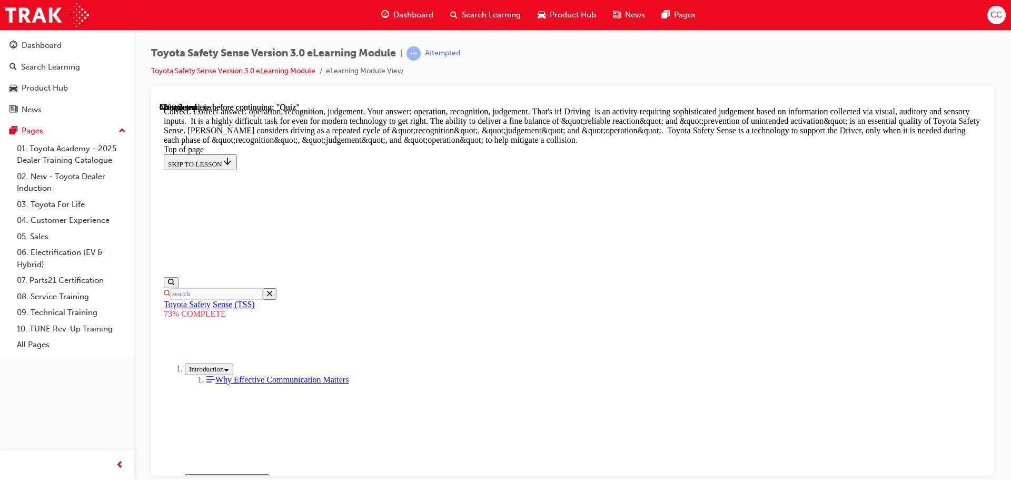
scroll to position [544, 0]
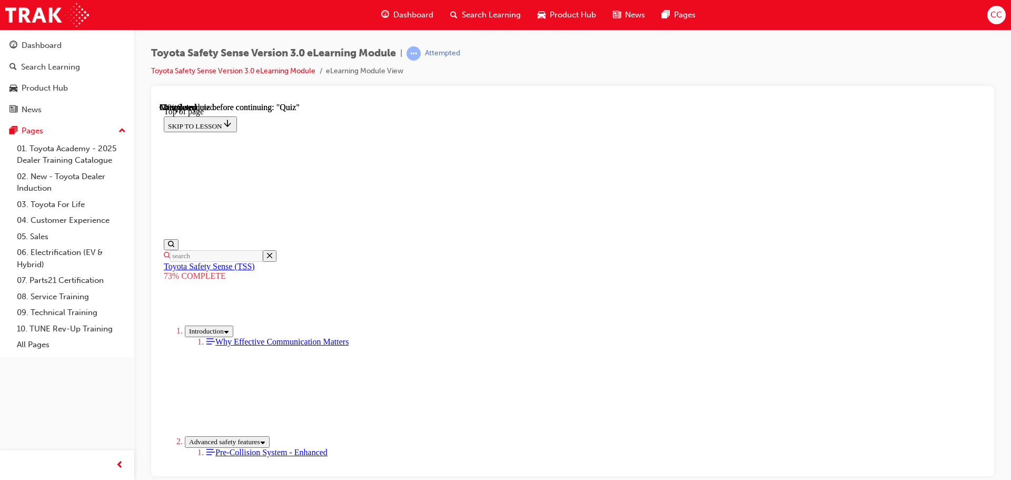
scroll to position [196, 0]
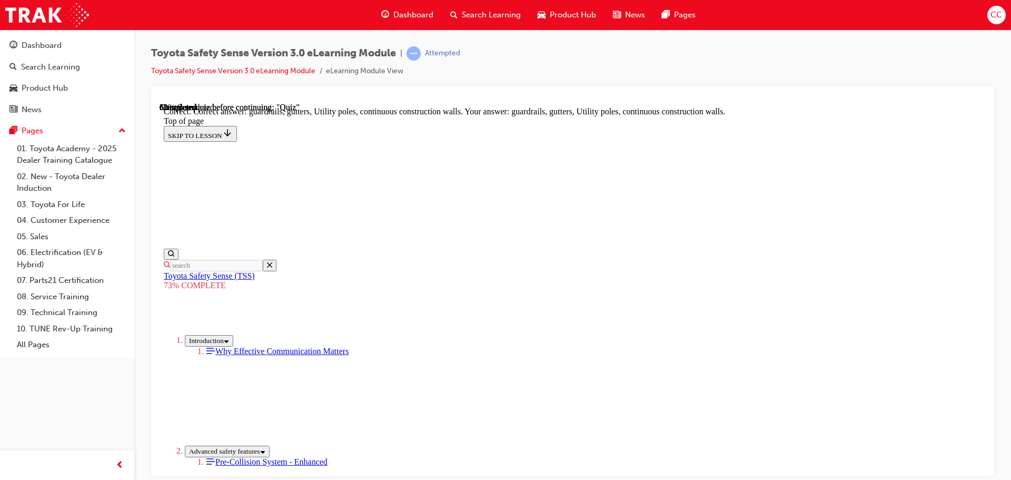
scroll to position [295, 0]
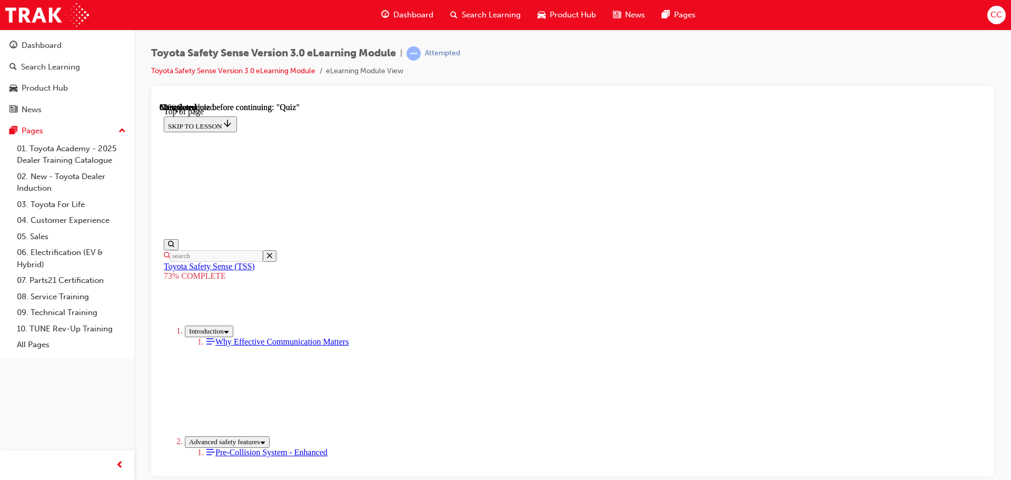
scroll to position [249, 0]
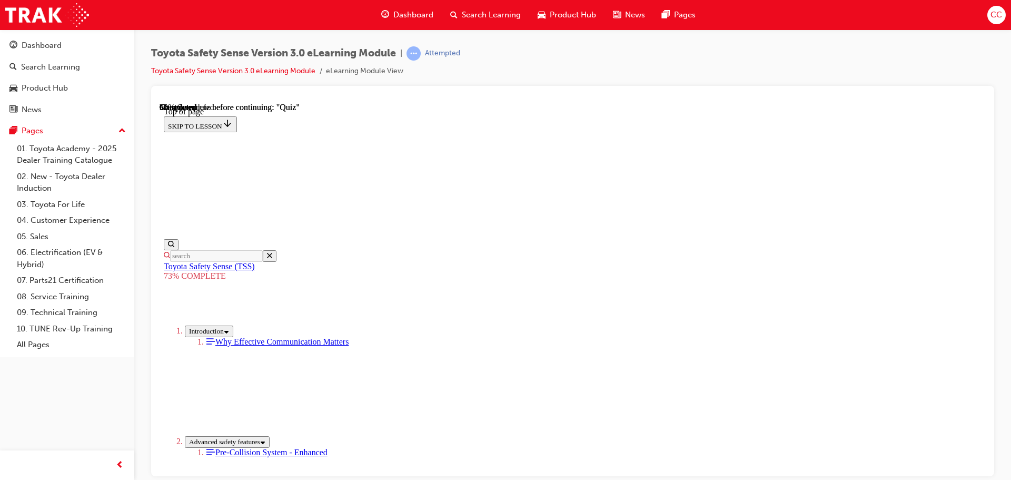
scroll to position [196, 0]
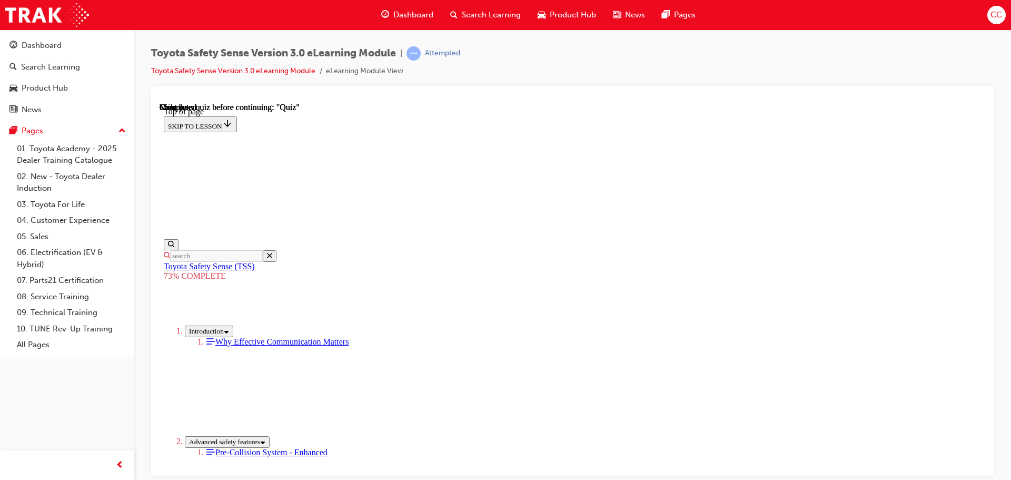
scroll to position [166, 0]
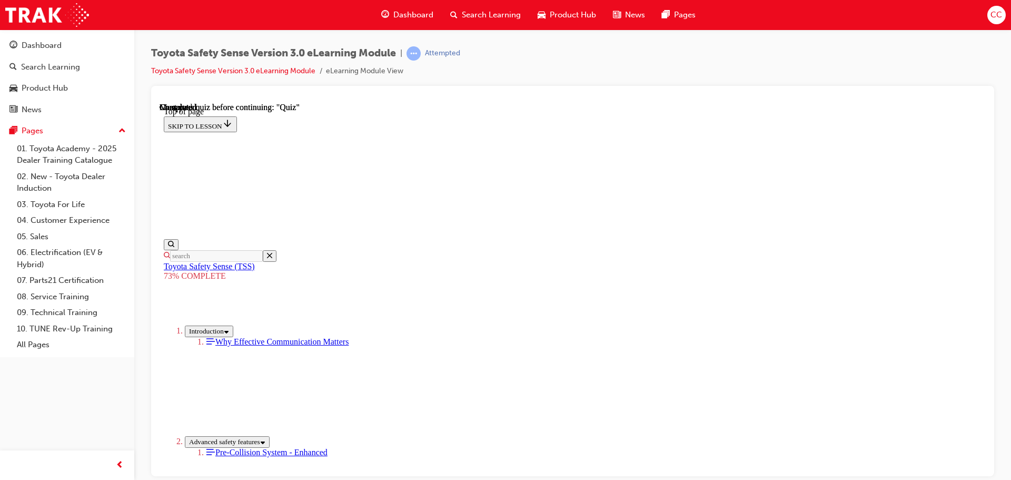
scroll to position [249, 0]
drag, startPoint x: 614, startPoint y: 409, endPoint x: 624, endPoint y: 417, distance: 13.1
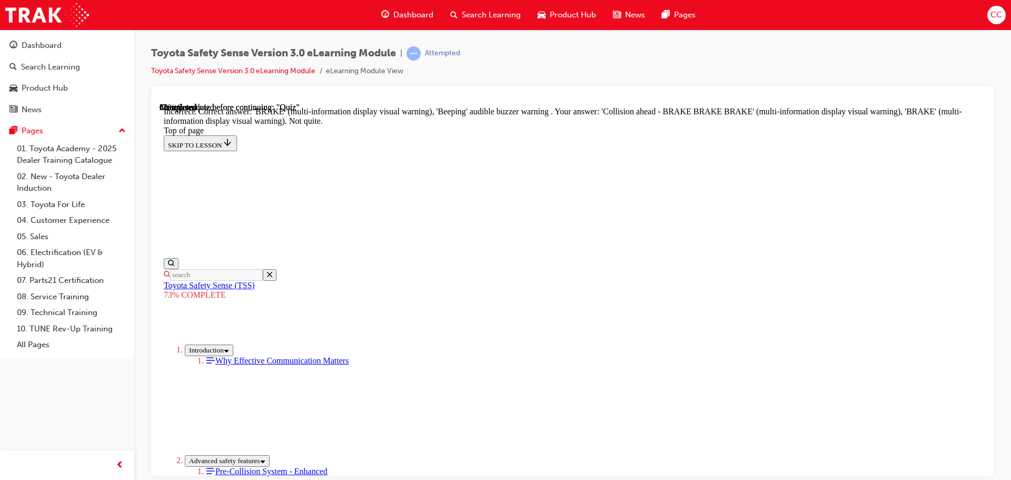
scroll to position [0, 0]
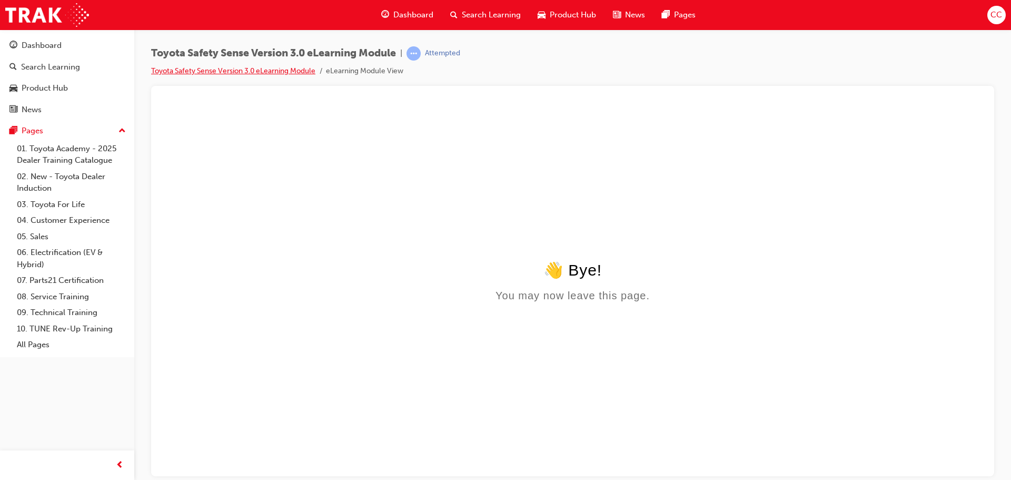
click at [257, 72] on link "Toyota Safety Sense Version 3.0 eLearning Module" at bounding box center [233, 70] width 164 height 9
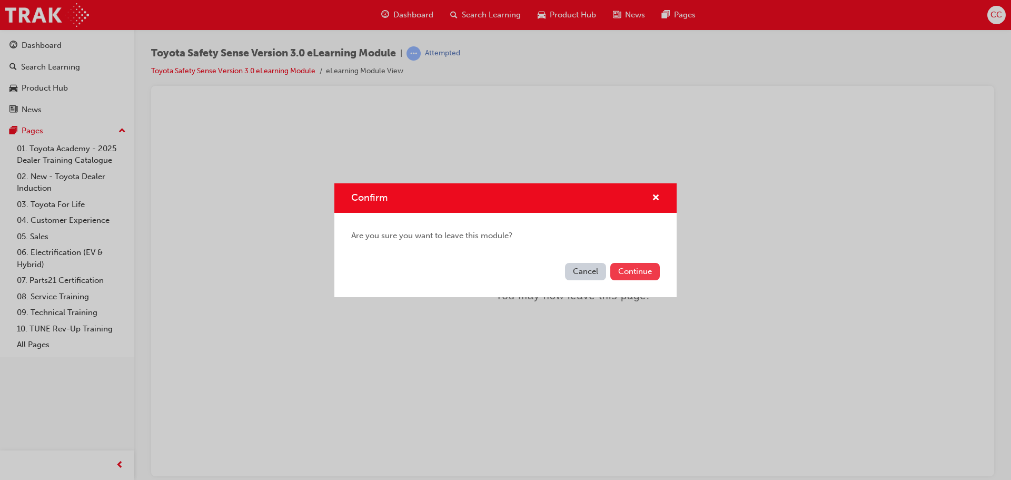
click at [619, 272] on button "Continue" at bounding box center [635, 271] width 50 height 17
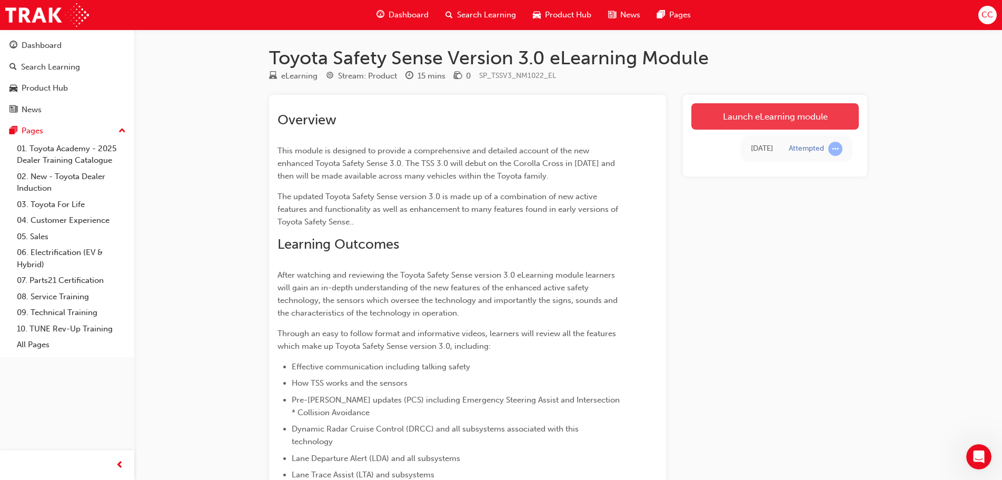
click at [710, 114] on link "Launch eLearning module" at bounding box center [775, 116] width 167 height 26
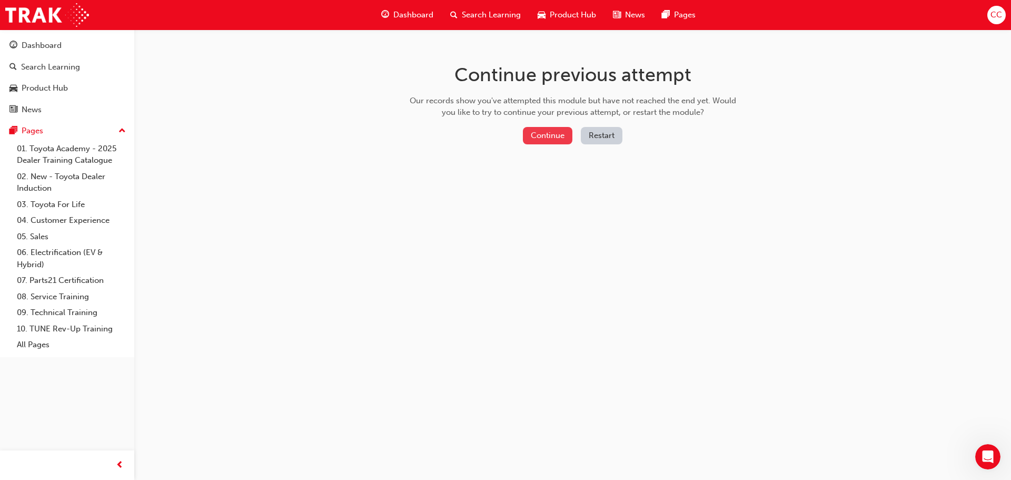
click at [550, 140] on button "Continue" at bounding box center [548, 135] width 50 height 17
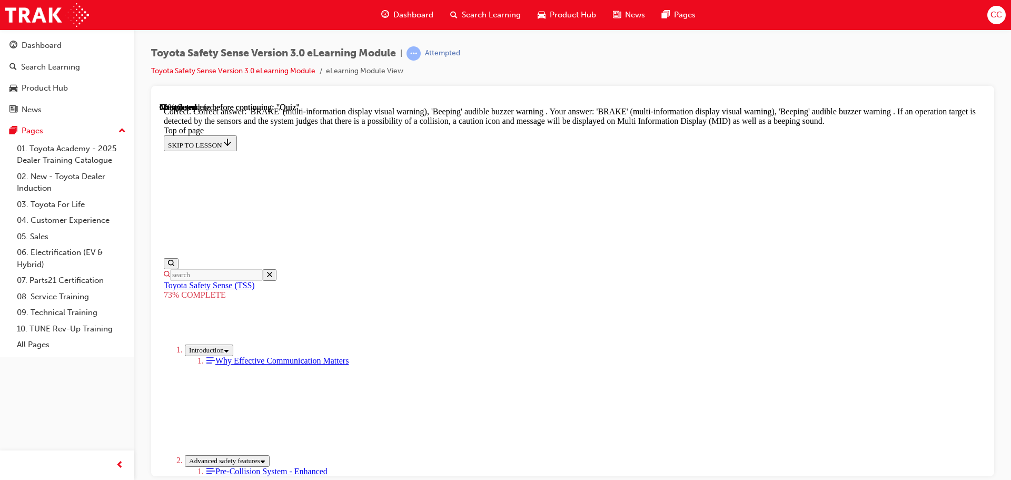
scroll to position [215, 0]
drag, startPoint x: 86, startPoint y: 53, endPoint x: 54, endPoint y: 48, distance: 32.0
click at [54, 48] on div "Dashboard" at bounding box center [42, 46] width 40 height 12
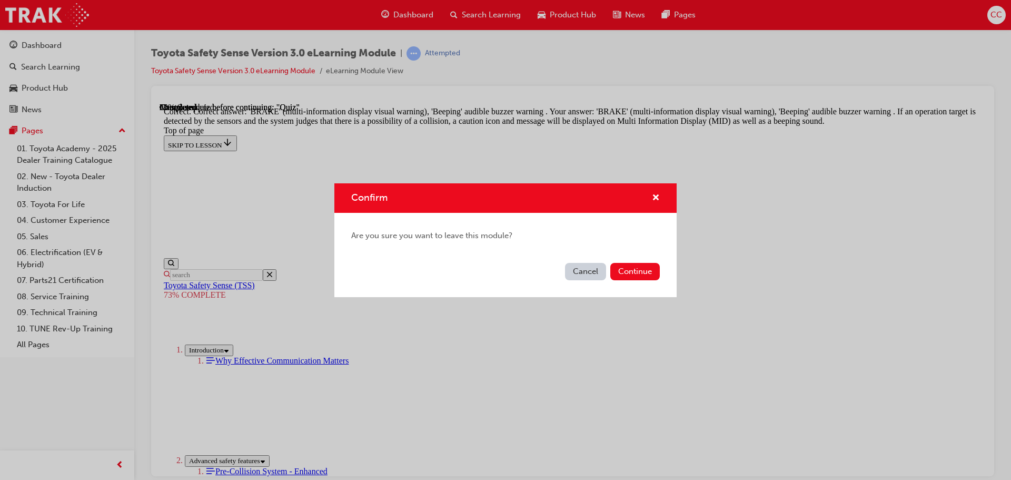
drag, startPoint x: 431, startPoint y: 167, endPoint x: 590, endPoint y: 270, distance: 189.0
click at [590, 270] on button "Cancel" at bounding box center [585, 271] width 41 height 17
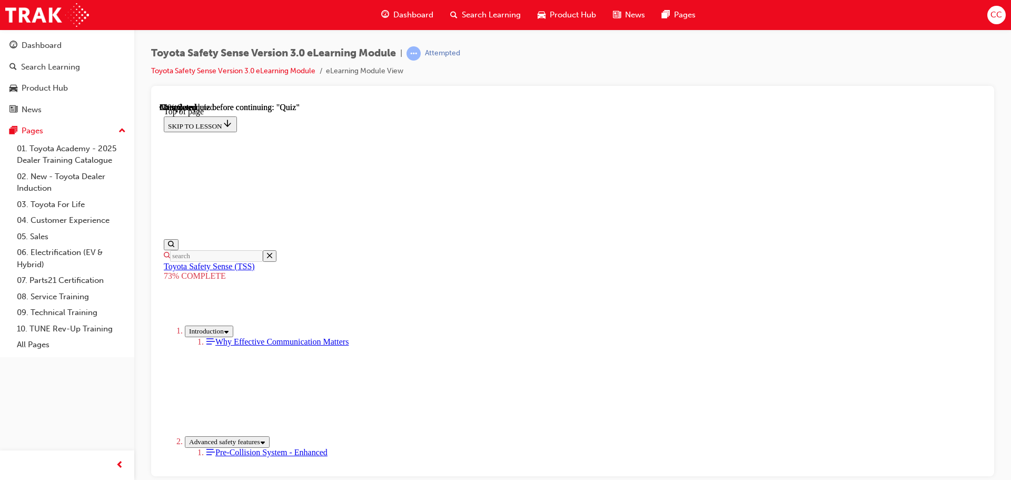
drag, startPoint x: 627, startPoint y: 329, endPoint x: 633, endPoint y: 372, distance: 44.2
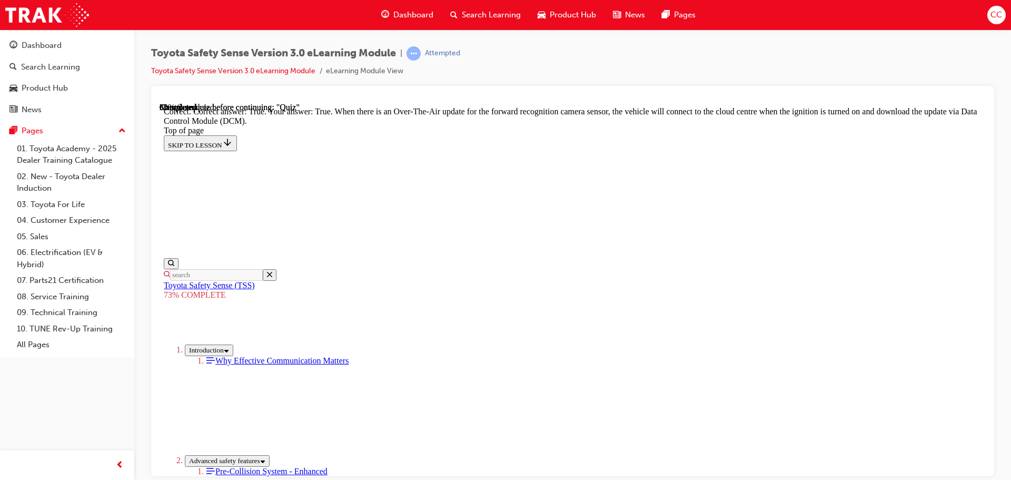
drag, startPoint x: 634, startPoint y: 438, endPoint x: 577, endPoint y: 402, distance: 66.8
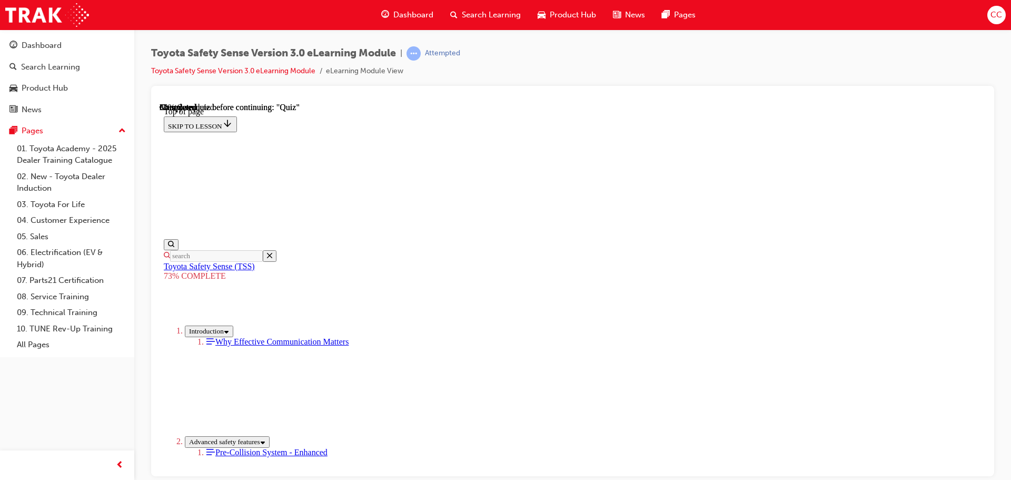
scroll to position [174, 0]
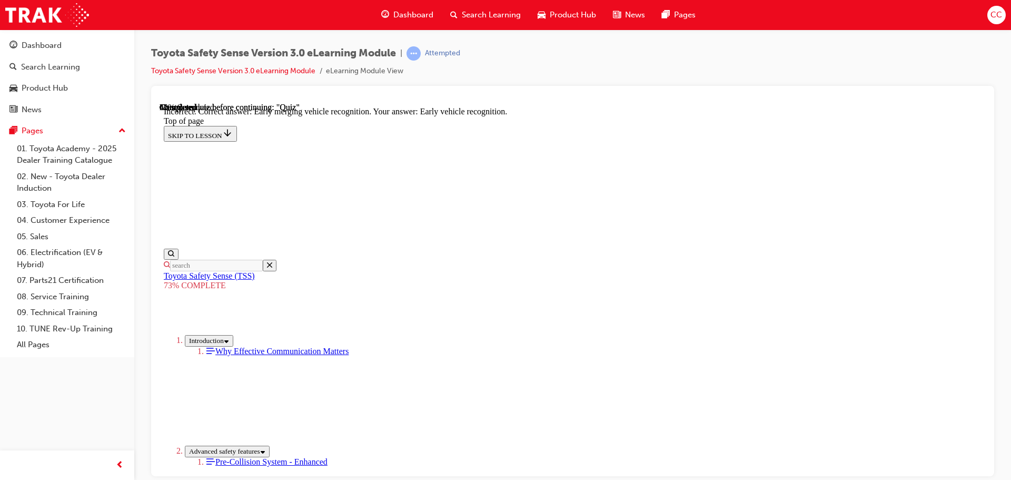
scroll to position [271, 0]
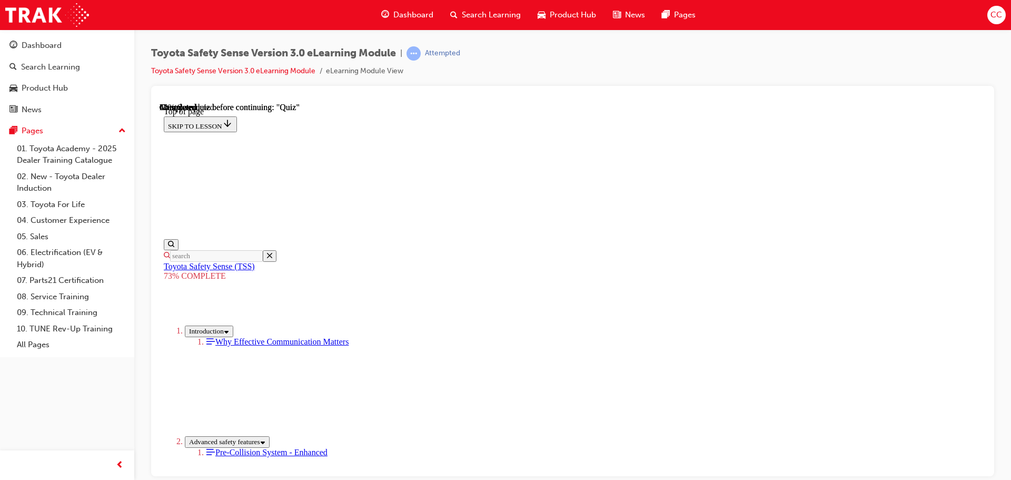
scroll to position [248, 0]
drag, startPoint x: 529, startPoint y: 364, endPoint x: 526, endPoint y: 377, distance: 12.4
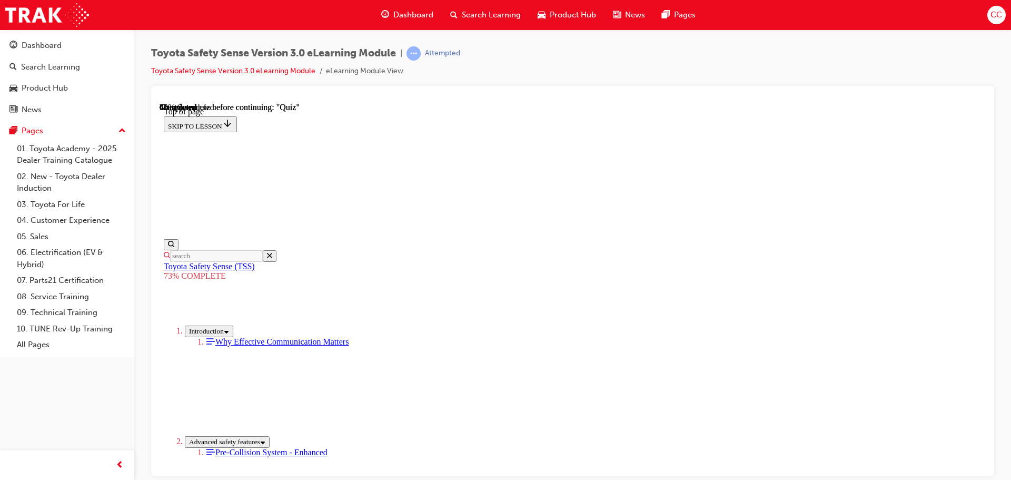
drag, startPoint x: 624, startPoint y: 439, endPoint x: 620, endPoint y: 434, distance: 6.3
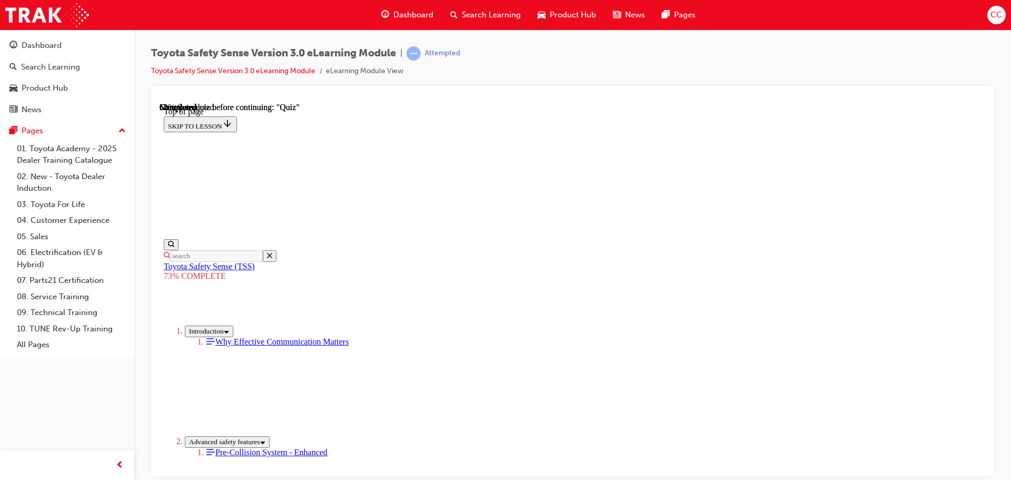
scroll to position [91, 0]
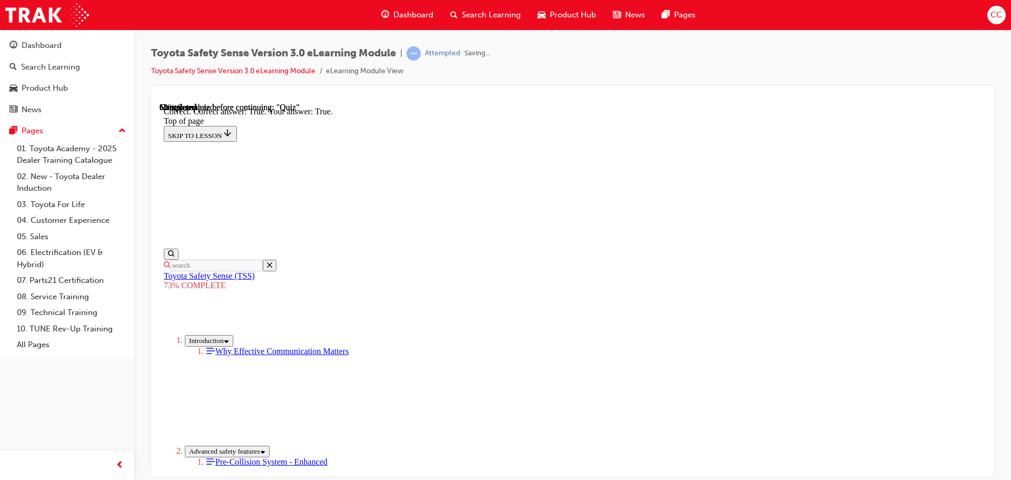
scroll to position [151, 0]
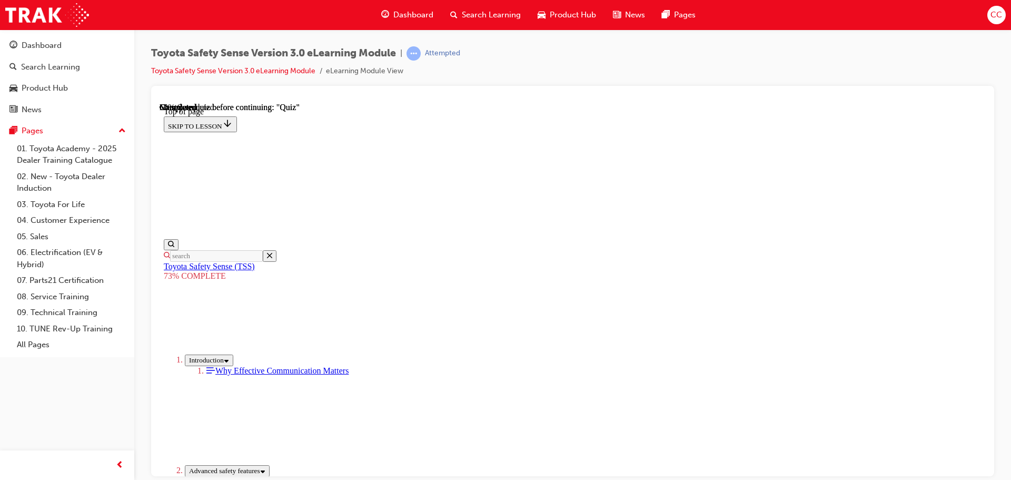
scroll to position [238, 0]
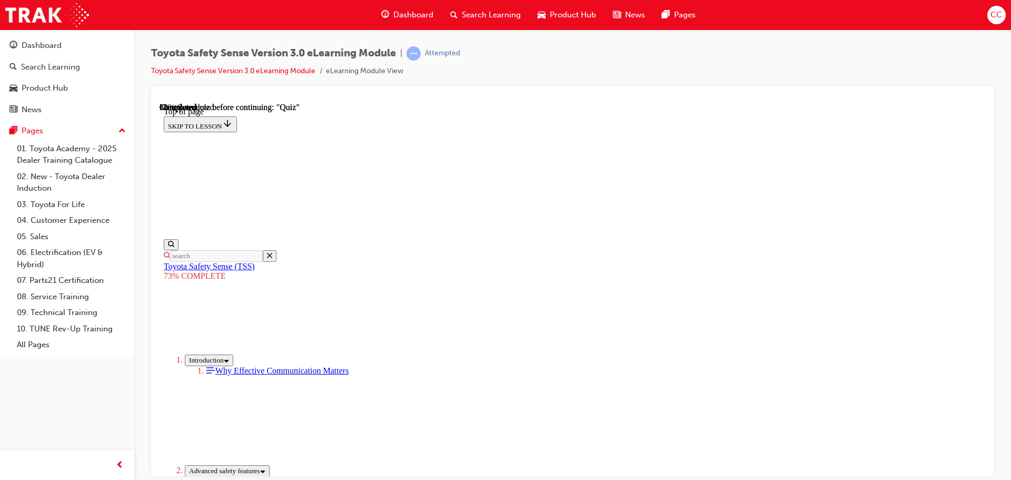
scroll to position [220, 0]
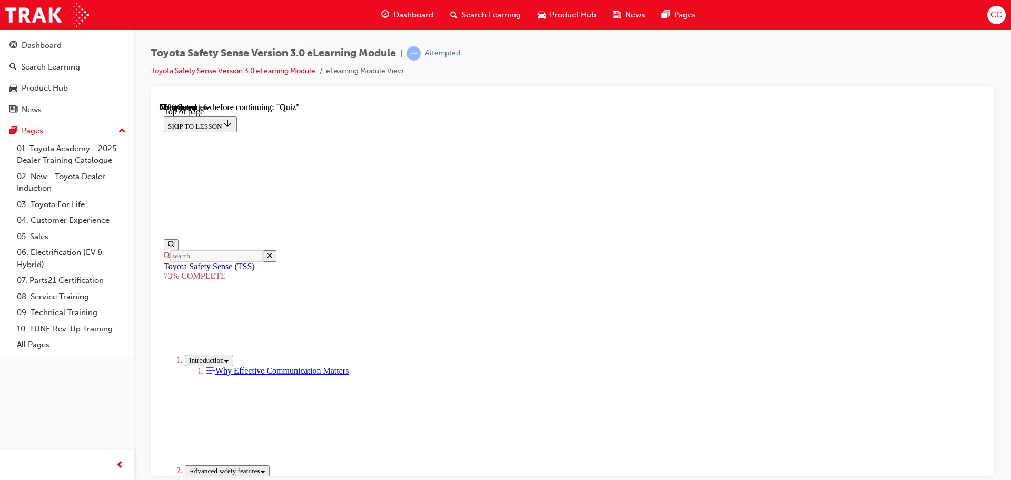
scroll to position [167, 0]
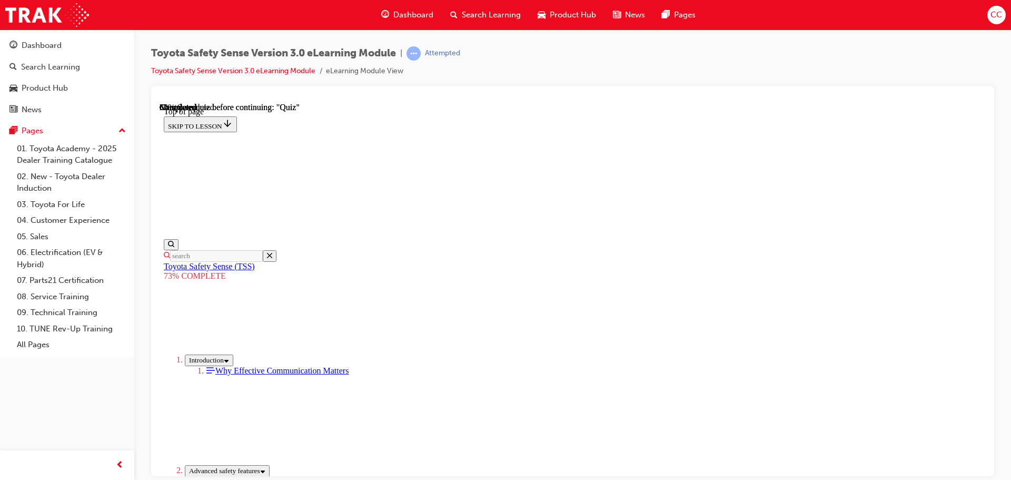
scroll to position [196, 0]
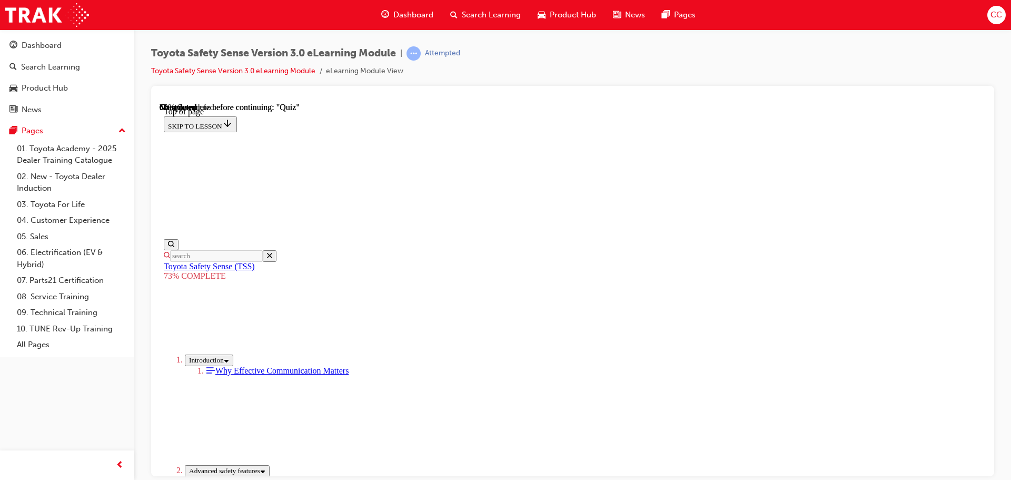
drag, startPoint x: 543, startPoint y: 391, endPoint x: 544, endPoint y: 400, distance: 8.4
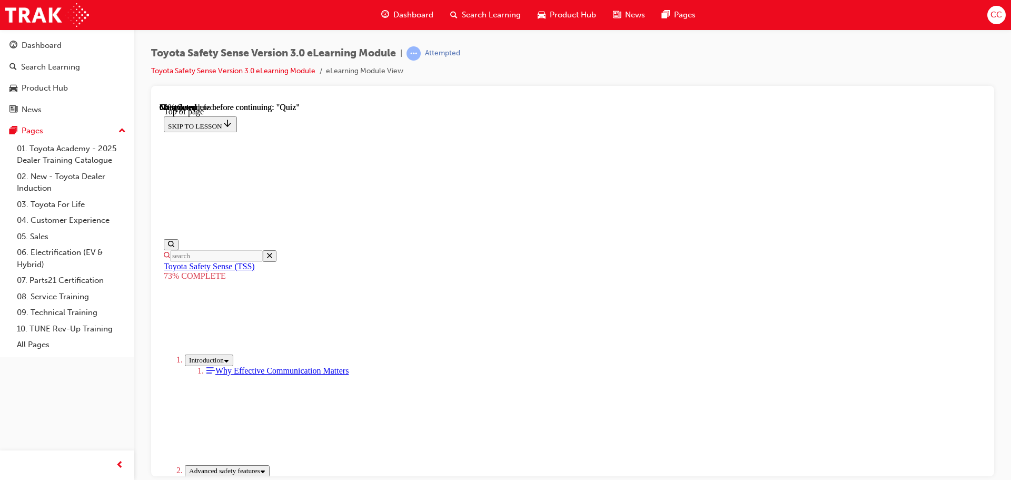
drag, startPoint x: 538, startPoint y: 421, endPoint x: 545, endPoint y: 394, distance: 27.2
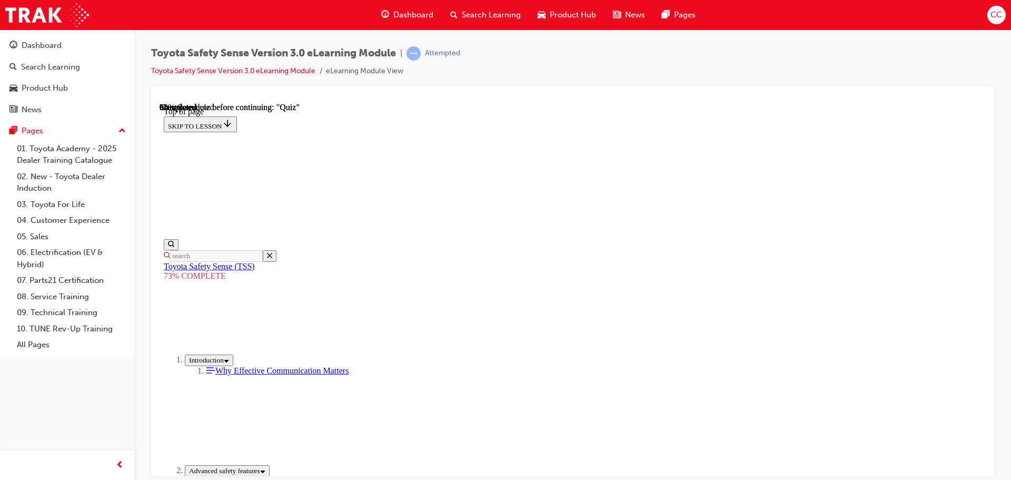
scroll to position [196, 0]
drag, startPoint x: 567, startPoint y: 377, endPoint x: 557, endPoint y: 329, distance: 49.5
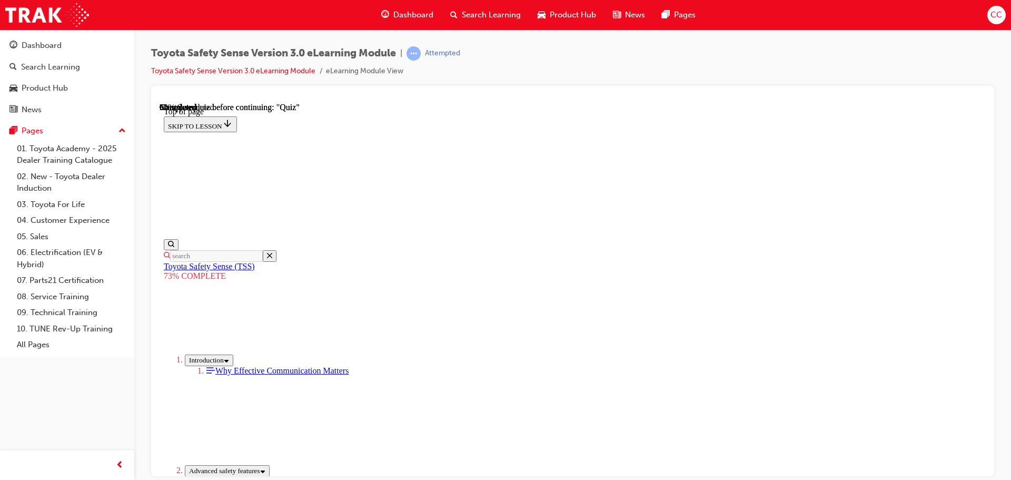
drag, startPoint x: 537, startPoint y: 254, endPoint x: 660, endPoint y: 443, distance: 226.1
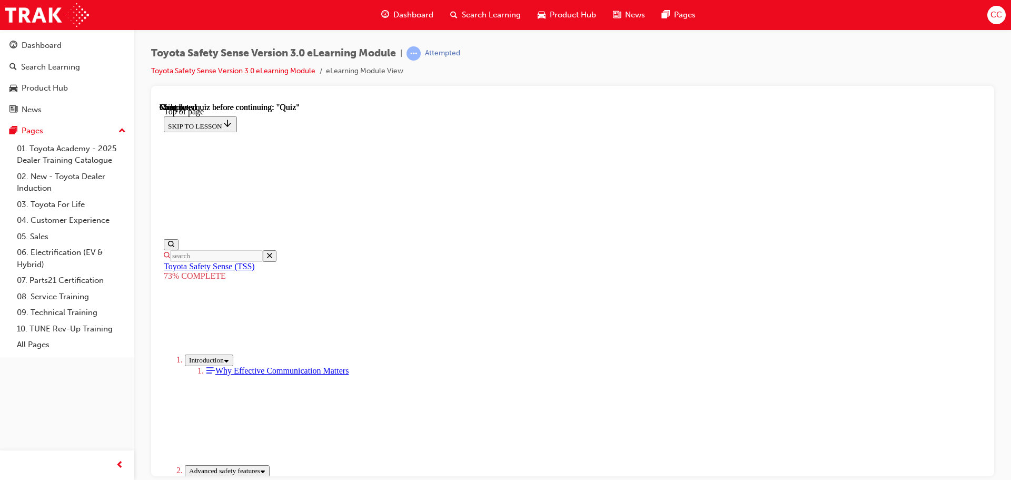
scroll to position [166, 0]
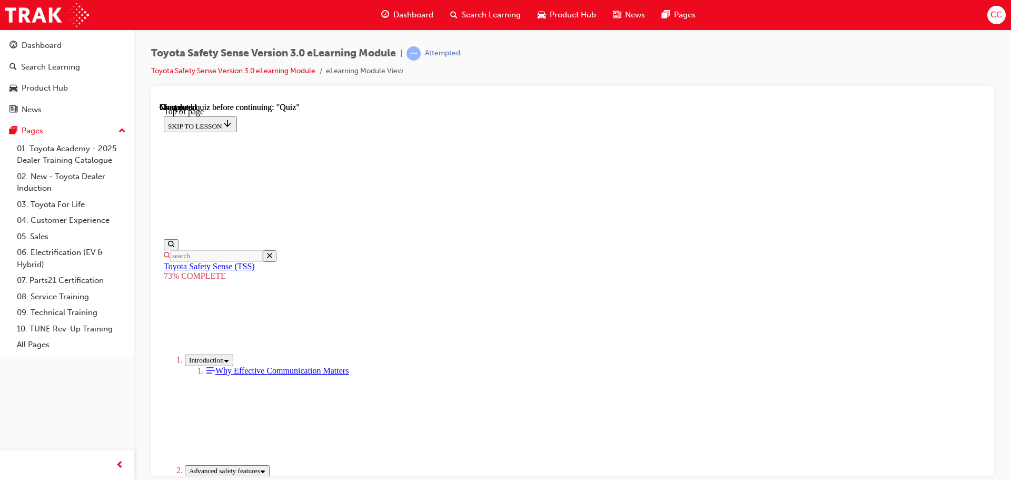
drag, startPoint x: 554, startPoint y: 364, endPoint x: 559, endPoint y: 379, distance: 15.2
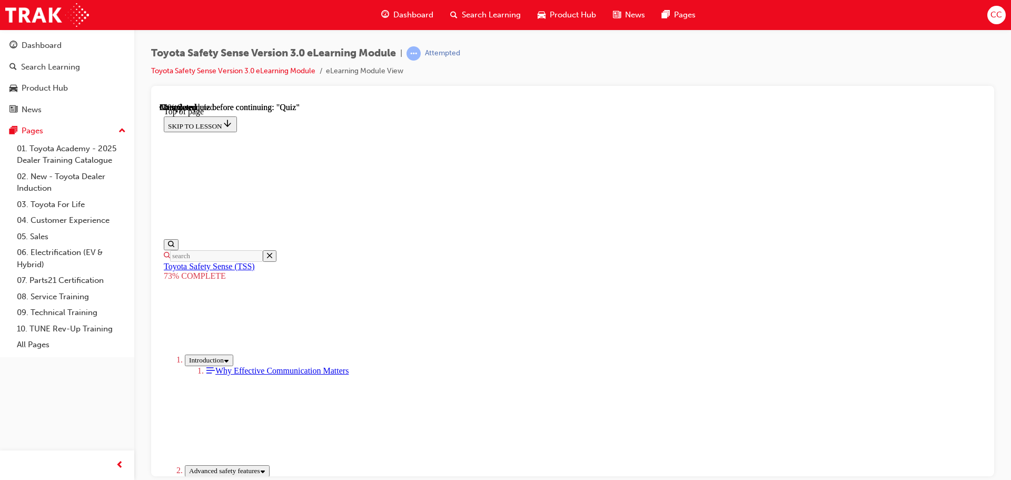
scroll to position [249, 0]
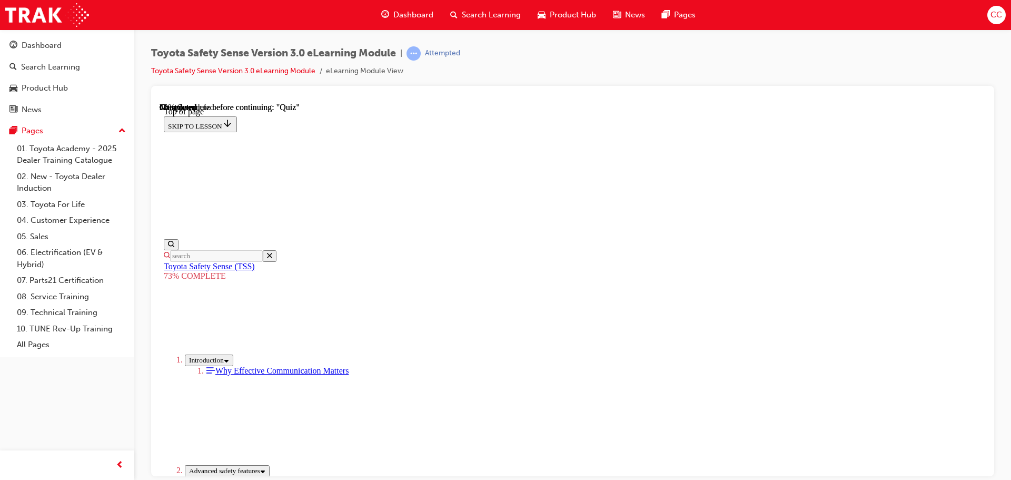
drag, startPoint x: 540, startPoint y: 388, endPoint x: 532, endPoint y: 416, distance: 28.4
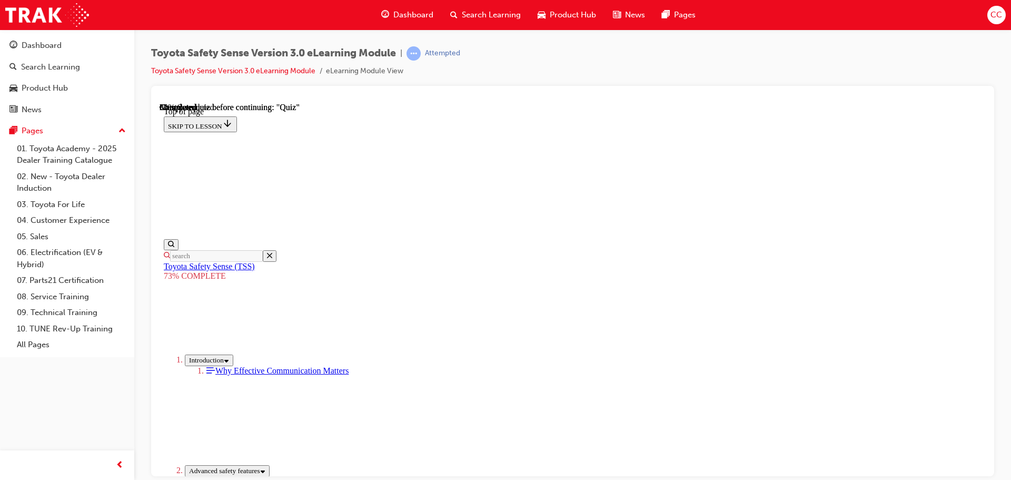
scroll to position [196, 0]
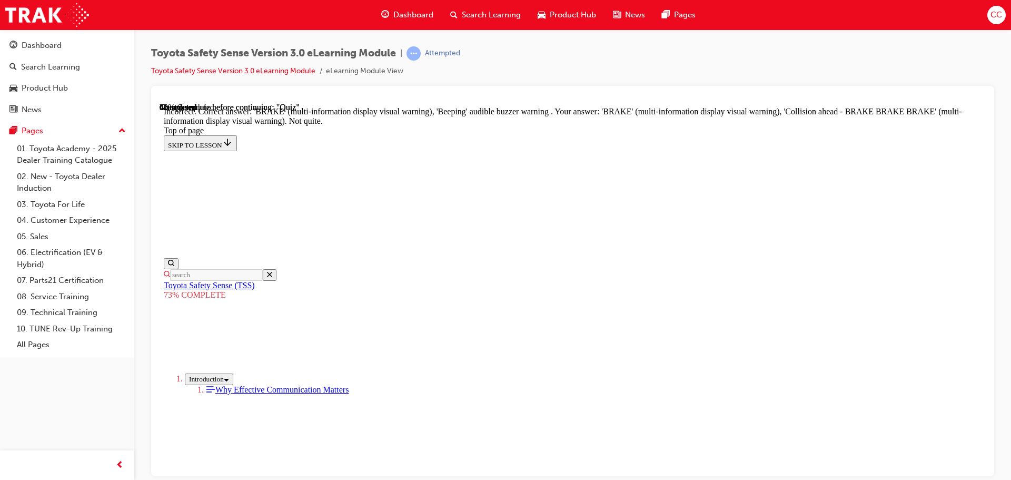
scroll to position [352, 0]
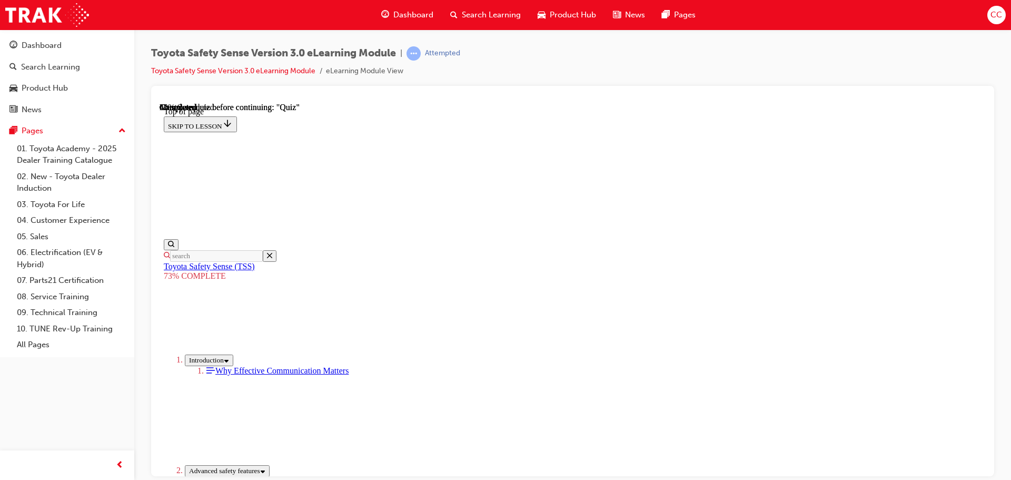
scroll to position [355, 0]
